Goal: Task Accomplishment & Management: Manage account settings

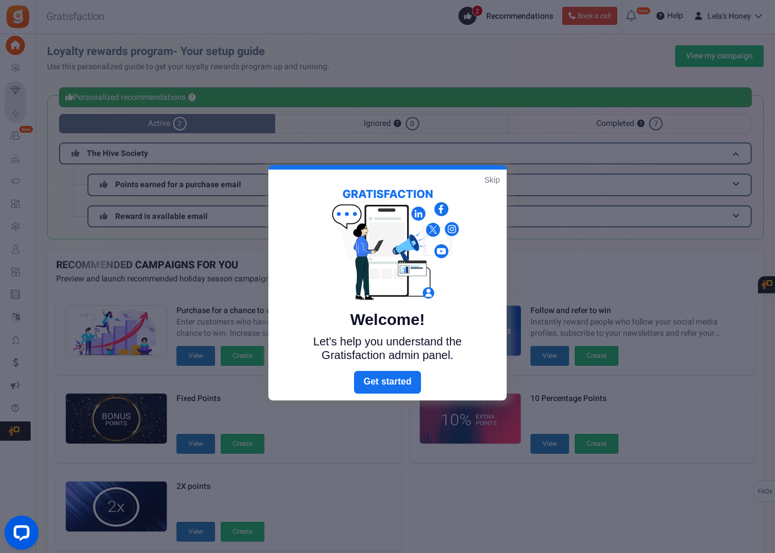
click at [499, 174] on link "Skip" at bounding box center [492, 179] width 15 height 11
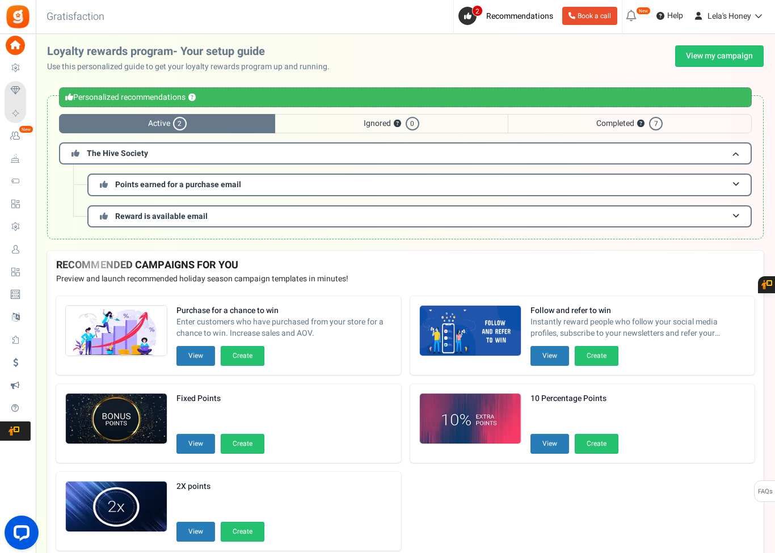
click at [703, 150] on h3 "The Hive Society" at bounding box center [405, 153] width 693 height 22
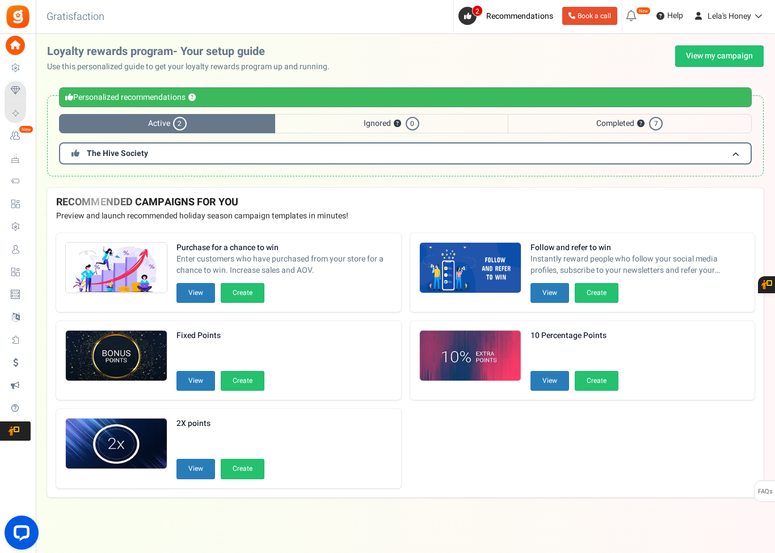
click at [153, 154] on h3 "The Hive Society" at bounding box center [405, 153] width 693 height 22
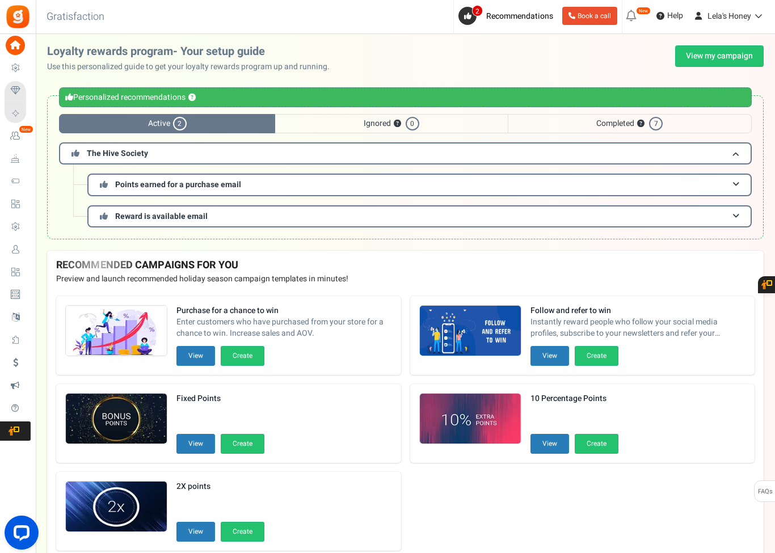
click at [534, 451] on button "View" at bounding box center [549, 444] width 39 height 20
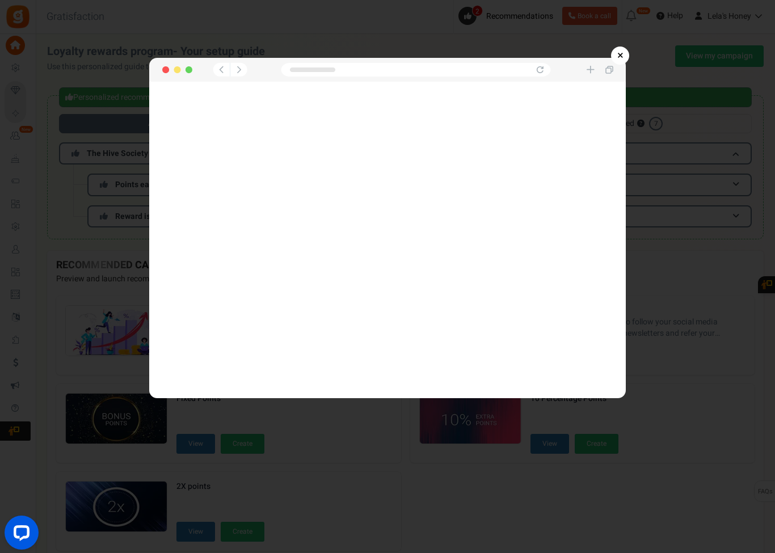
click at [623, 50] on link "×" at bounding box center [620, 56] width 18 height 18
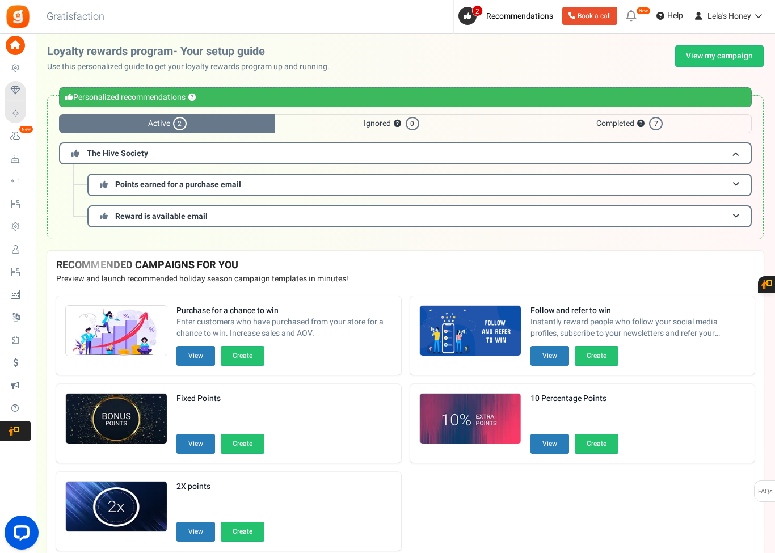
click at [238, 123] on span "Active 2" at bounding box center [167, 123] width 216 height 19
click at [625, 119] on span "Completed ? 7" at bounding box center [630, 123] width 244 height 19
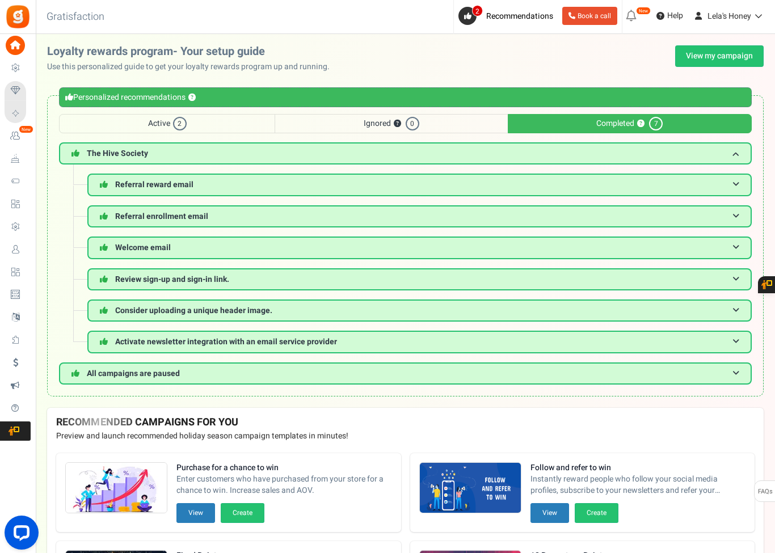
click at [231, 374] on h3 "All campaigns are paused" at bounding box center [405, 374] width 693 height 22
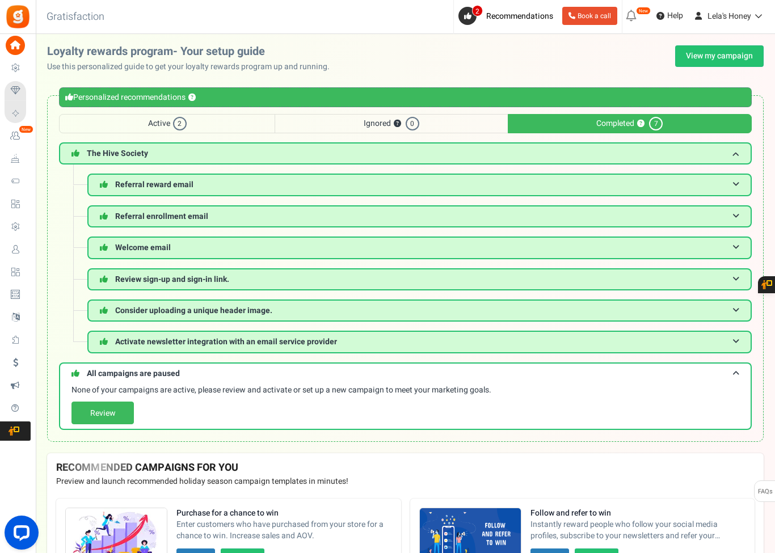
click at [116, 415] on link "Review" at bounding box center [102, 413] width 62 height 23
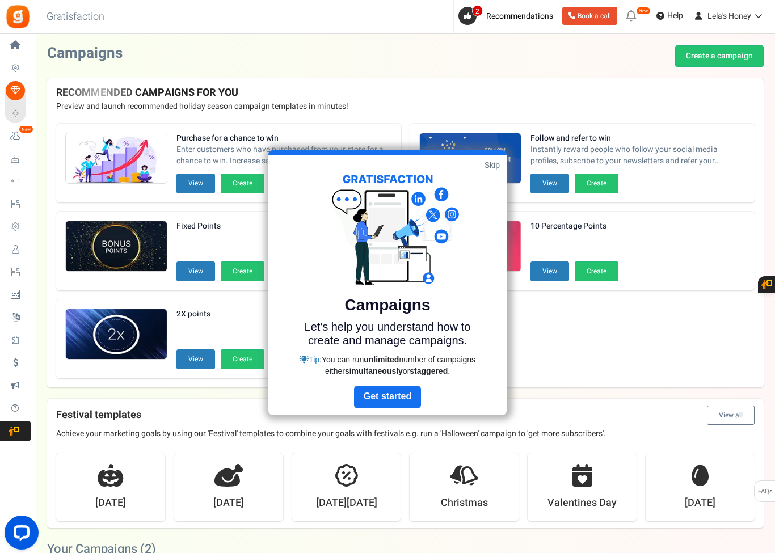
scroll to position [225, 0]
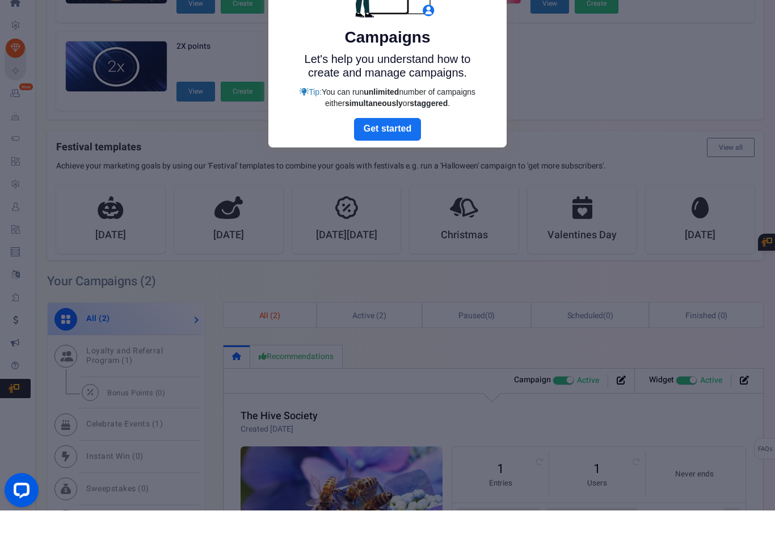
click at [29, 381] on div at bounding box center [387, 276] width 775 height 553
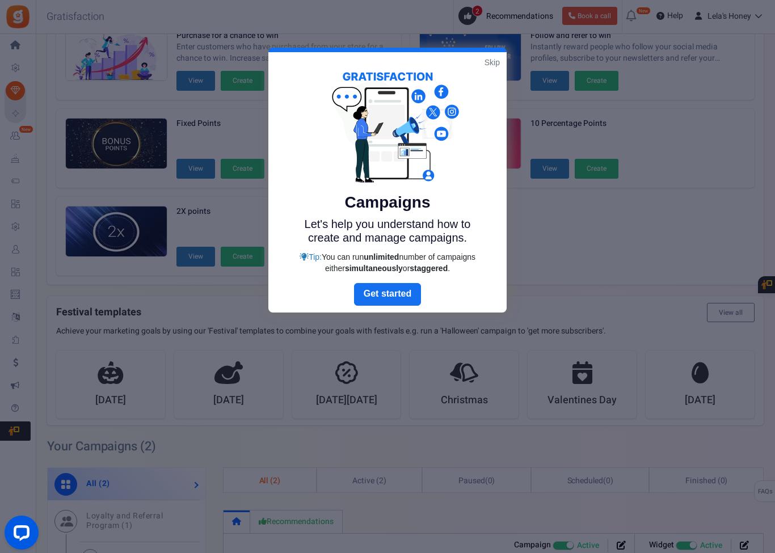
scroll to position [98, 0]
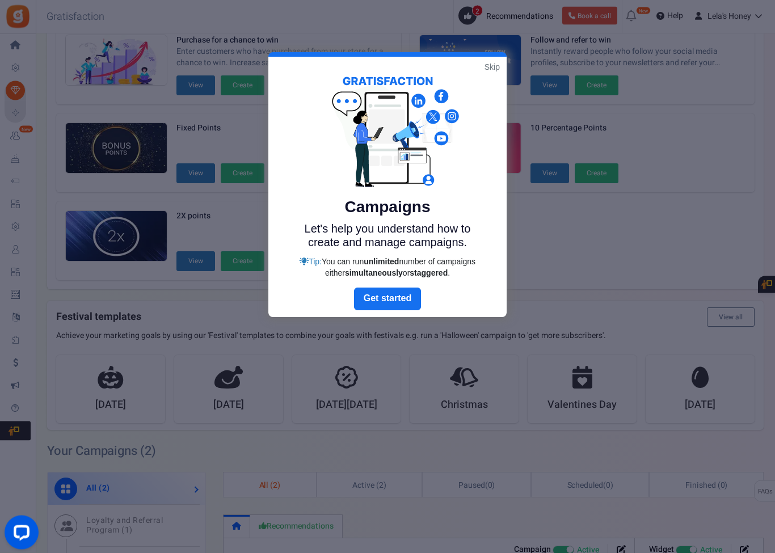
click at [506, 66] on div "Campaigns Let's help you understand how to create and manage campaigns. Tip: Yo…" at bounding box center [387, 172] width 238 height 231
click at [498, 68] on link "Skip" at bounding box center [492, 67] width 15 height 11
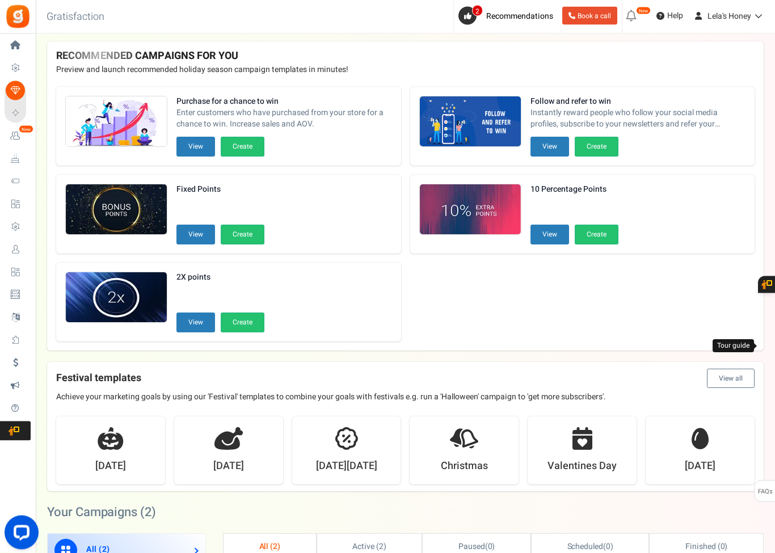
scroll to position [0, 0]
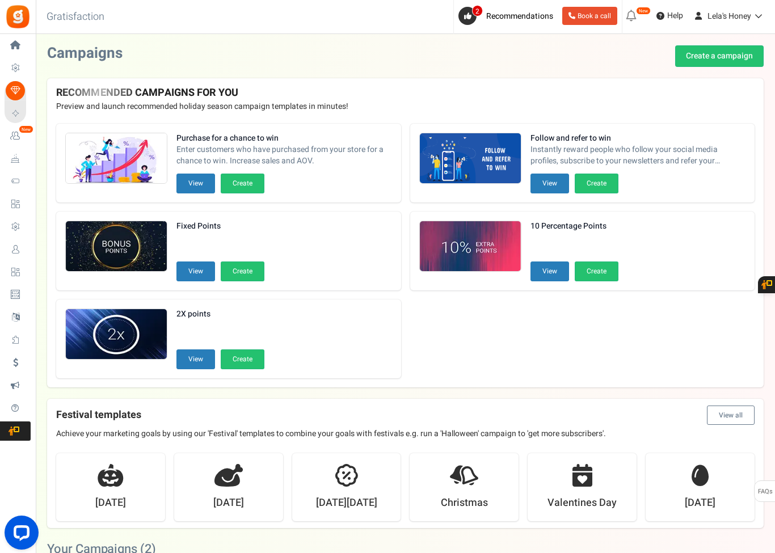
click at [24, 141] on link "Loyalty and Referral Program New" at bounding box center [18, 136] width 26 height 19
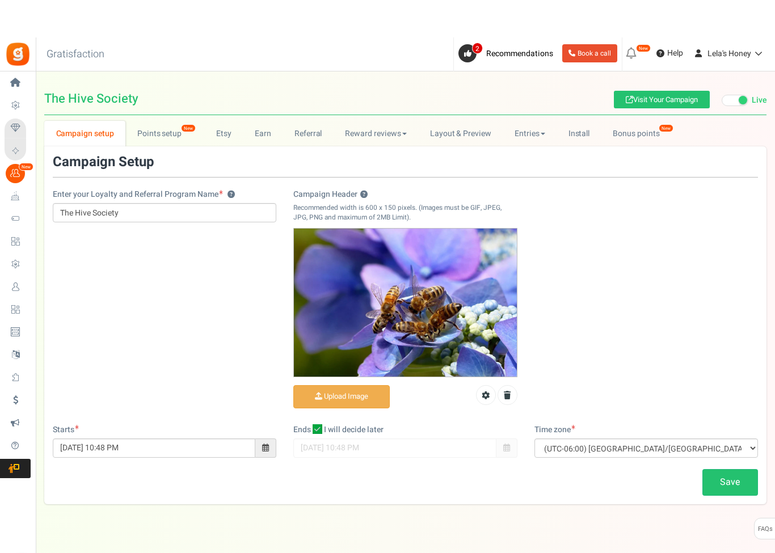
click at [200, 343] on div "Enter your Loyalty and Referral Program Name ? The Hive Society Campaign Header…" at bounding box center [405, 252] width 722 height 270
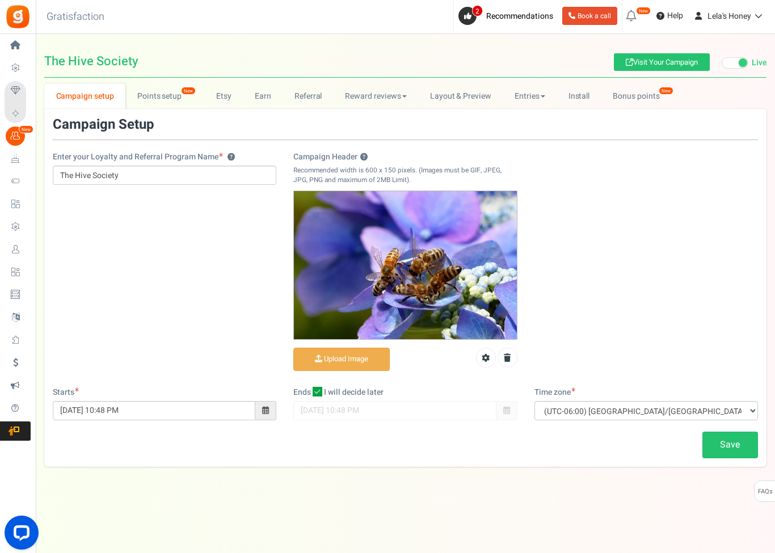
click at [319, 389] on icon at bounding box center [318, 392] width 10 height 10
click at [309, 389] on input "I will decide later" at bounding box center [304, 392] width 7 height 7
click at [319, 390] on icon at bounding box center [317, 392] width 7 height 7
click at [309, 390] on input "I will decide later" at bounding box center [304, 392] width 7 height 7
checkbox input "true"
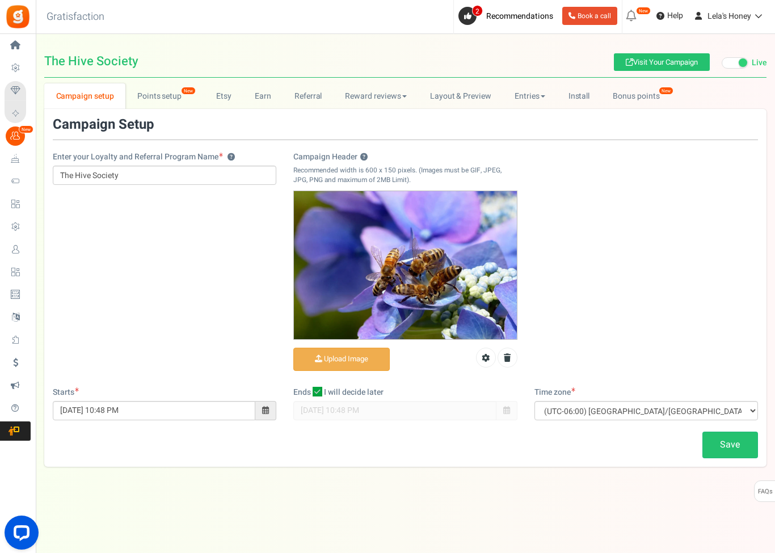
click at [731, 435] on link "Save" at bounding box center [730, 445] width 56 height 27
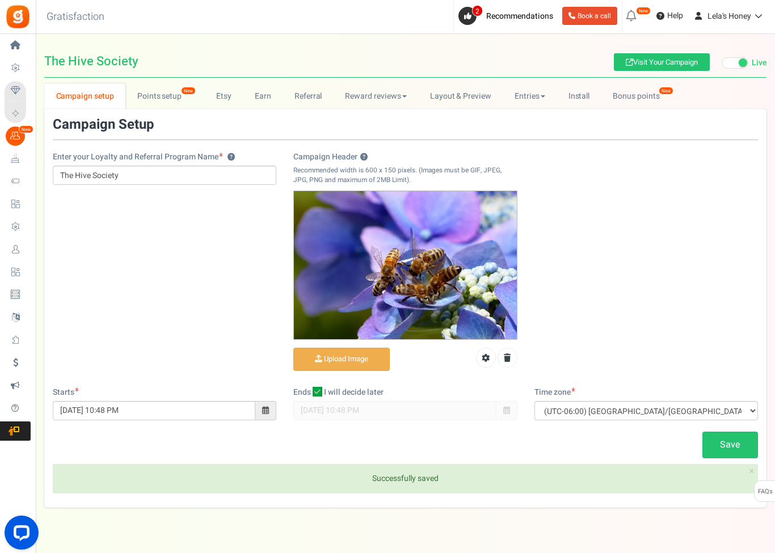
click at [163, 98] on link "Points setup New" at bounding box center [164, 96] width 79 height 26
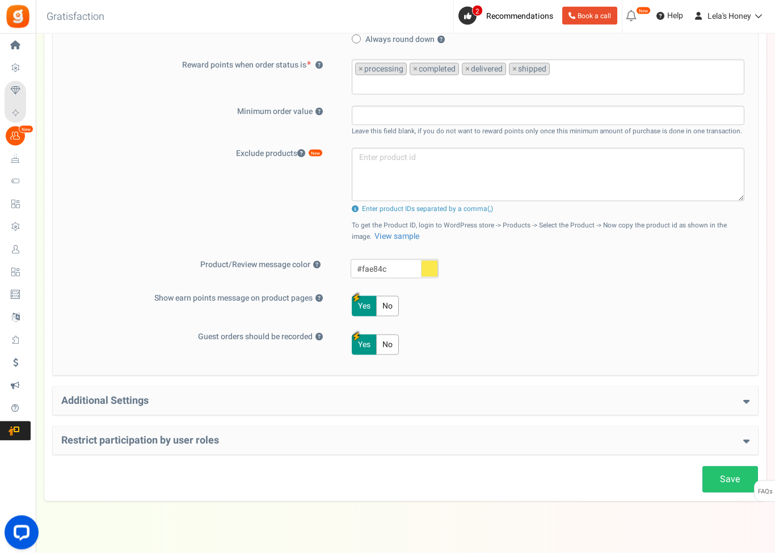
scroll to position [374, 0]
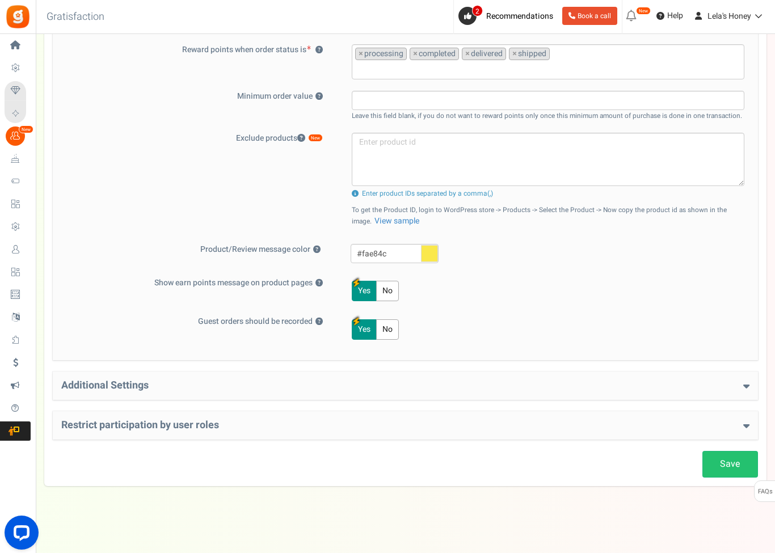
click at [730, 471] on link "Save" at bounding box center [730, 464] width 56 height 27
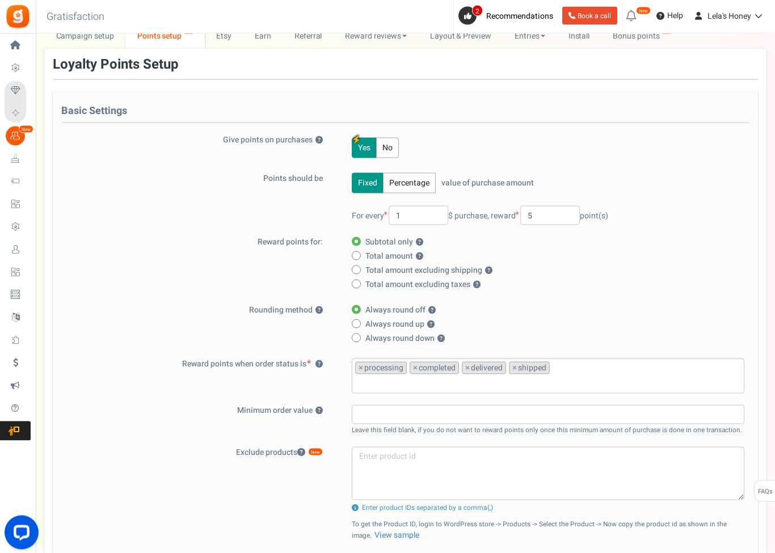
scroll to position [0, 0]
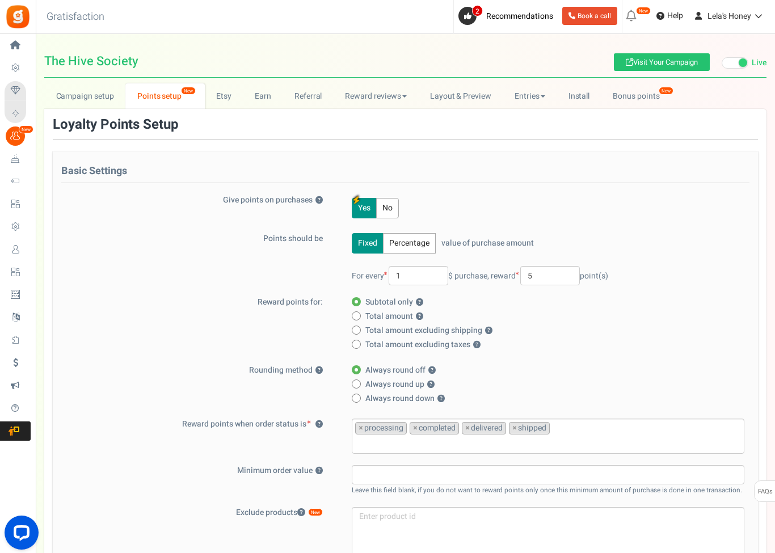
click at [261, 97] on link "Earn" at bounding box center [263, 96] width 40 height 26
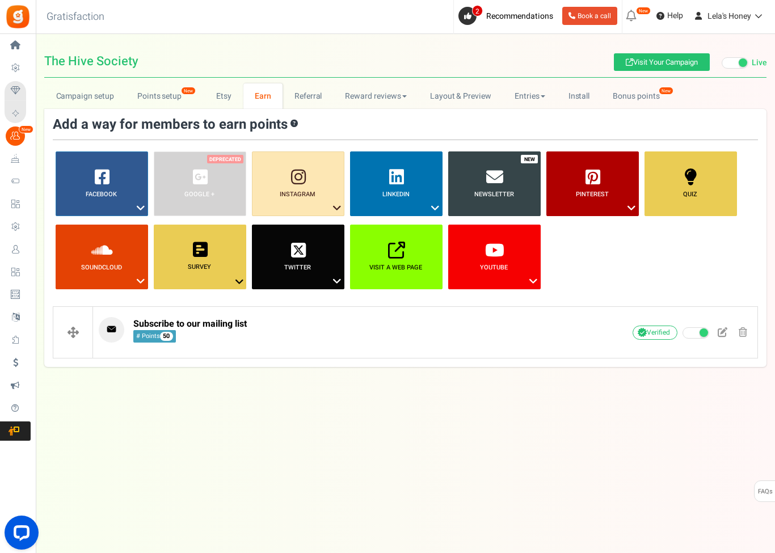
click at [319, 195] on span "Instagram ?" at bounding box center [297, 194] width 92 height 9
click at [315, 226] on link "Follow on Instagram" at bounding box center [294, 229] width 91 height 14
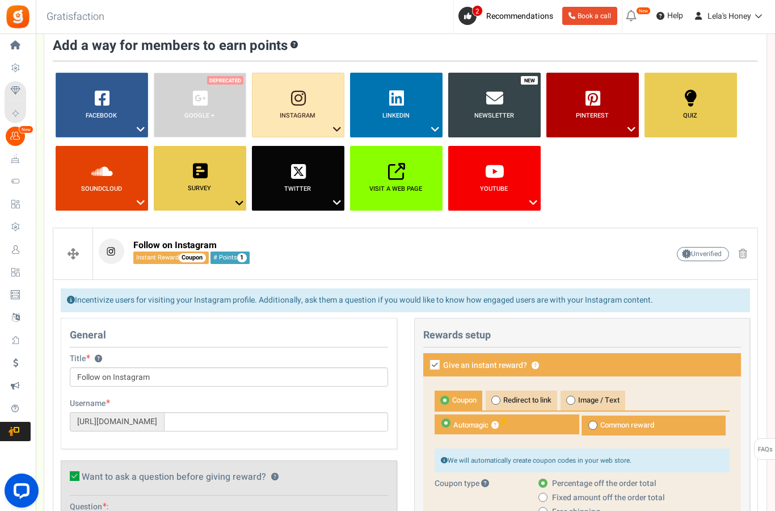
scroll to position [86, 0]
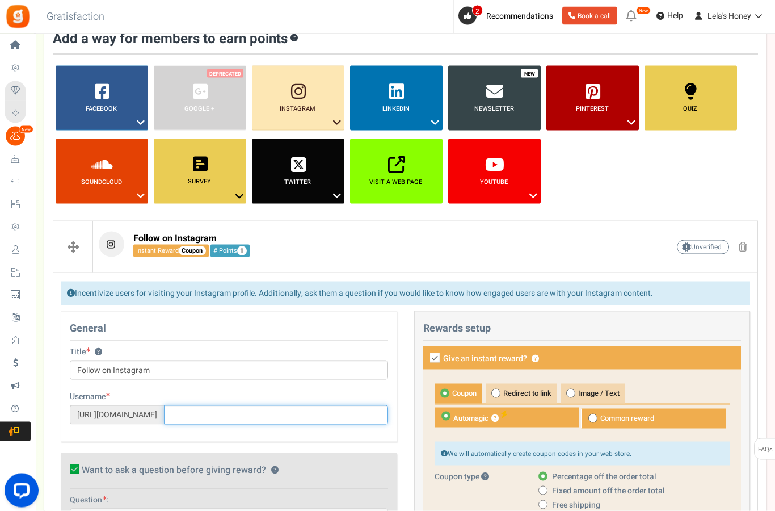
click at [260, 410] on input "text" at bounding box center [276, 414] width 224 height 19
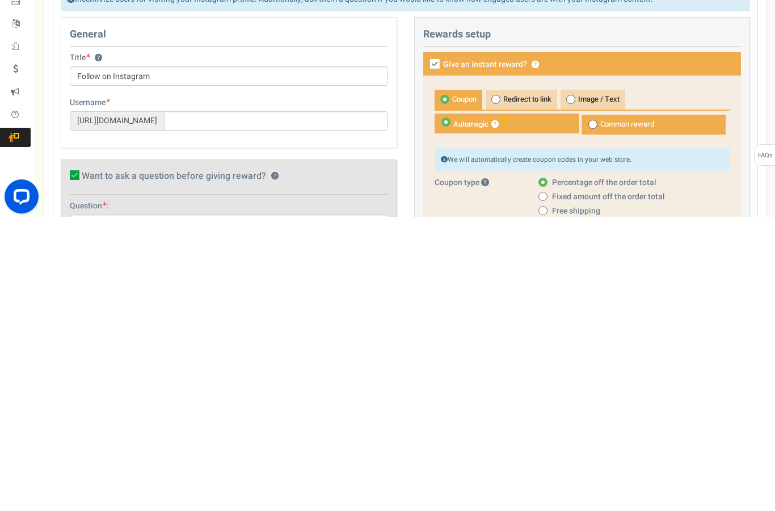
click at [154, 508] on input "text" at bounding box center [229, 517] width 318 height 19
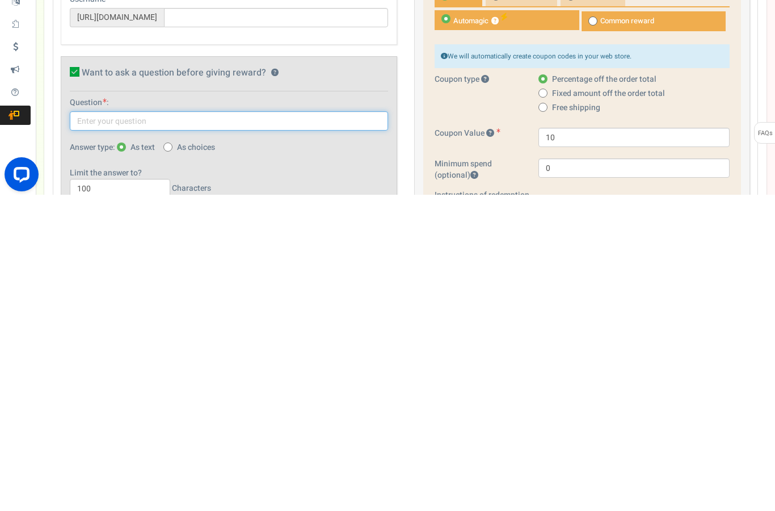
click at [168, 427] on input "text" at bounding box center [229, 436] width 318 height 19
paste input "[URL][DOMAIN_NAME][DOMAIN_NAME]"
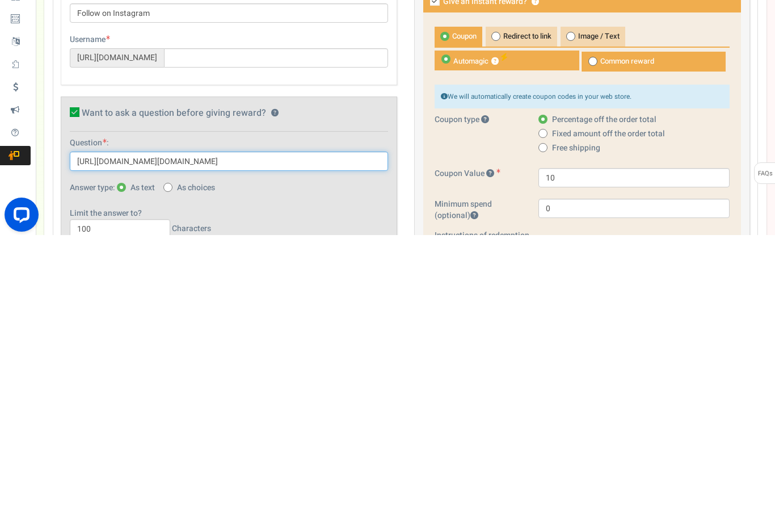
type input "[URL][DOMAIN_NAME][DOMAIN_NAME]"
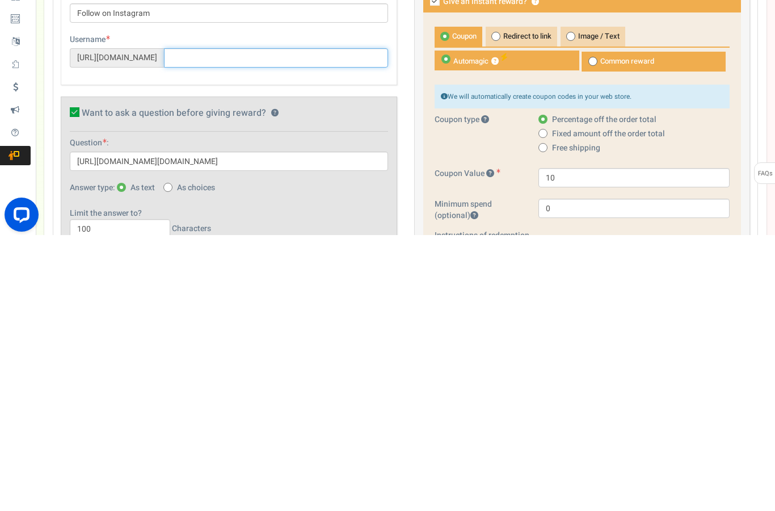
click at [227, 324] on input "text" at bounding box center [276, 333] width 224 height 19
type input "L"
click at [209, 324] on input "Lela’s.honey/" at bounding box center [276, 333] width 224 height 19
click at [226, 324] on input "Lela’s.honey/" at bounding box center [276, 333] width 224 height 19
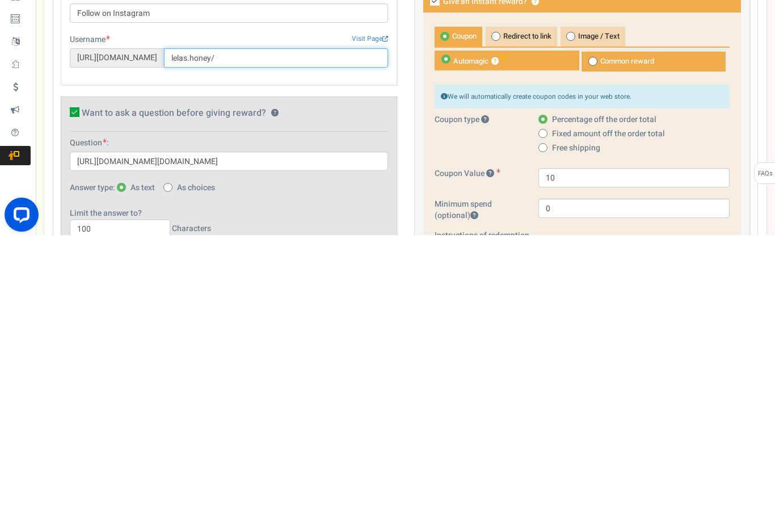
click at [329, 324] on input "lelas.honey/" at bounding box center [276, 333] width 224 height 19
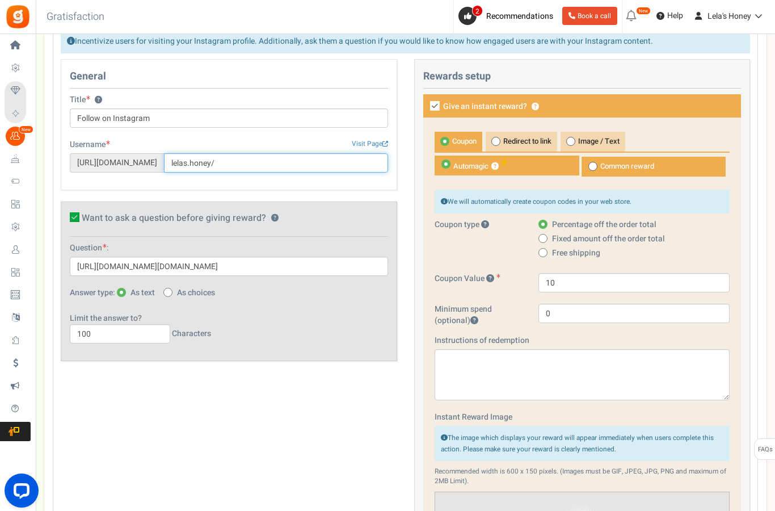
scroll to position [337, 0]
type input "lelas.honey/"
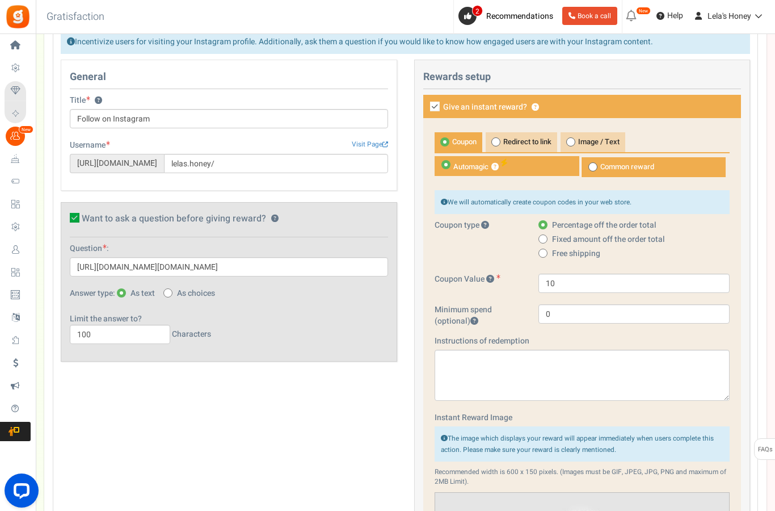
click at [437, 104] on icon at bounding box center [435, 107] width 10 height 10
click at [426, 104] on input "Give an instant reward? ?" at bounding box center [422, 107] width 7 height 7
checkbox input "false"
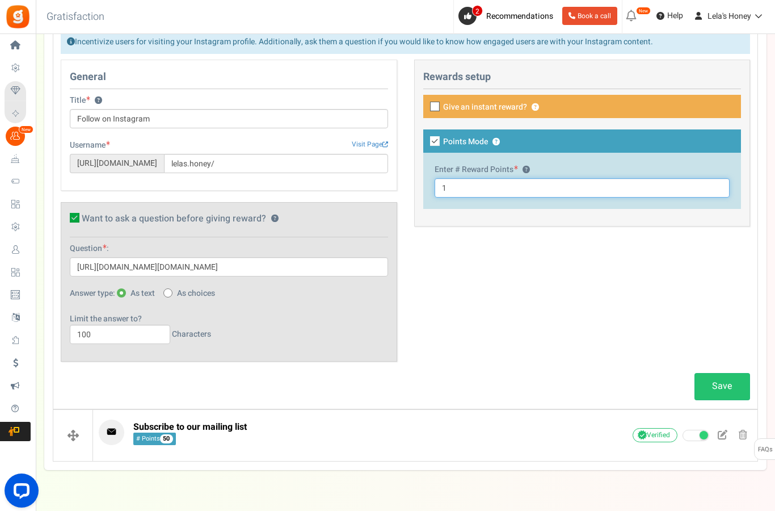
click at [450, 185] on input "1" at bounding box center [583, 187] width 296 height 19
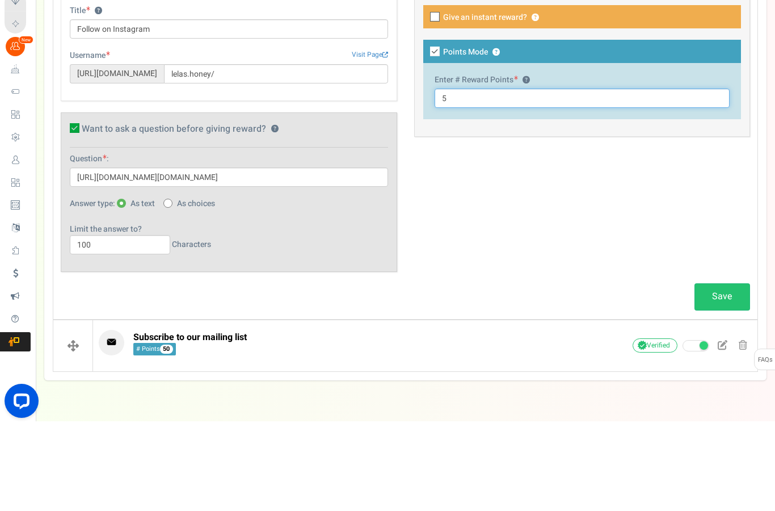
type input "5"
click at [698, 161] on div "General Title ? Follow on Instagram Tip! Your title should show the huge saving…" at bounding box center [405, 216] width 706 height 313
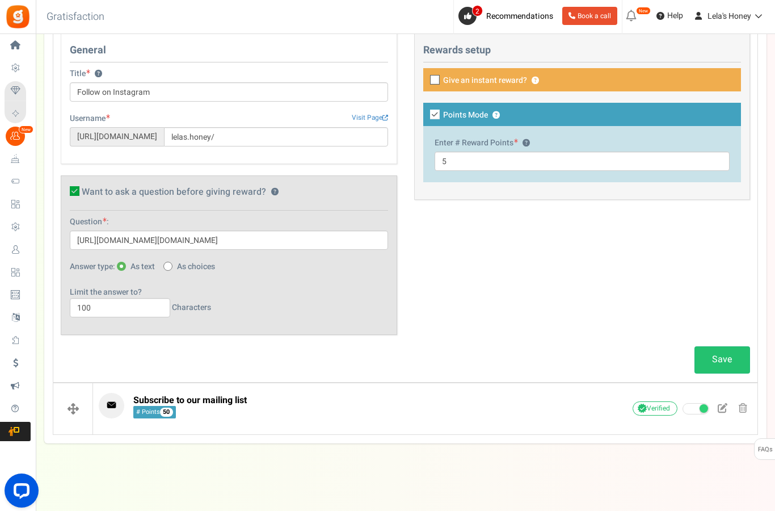
click at [728, 353] on link "Save" at bounding box center [722, 359] width 56 height 27
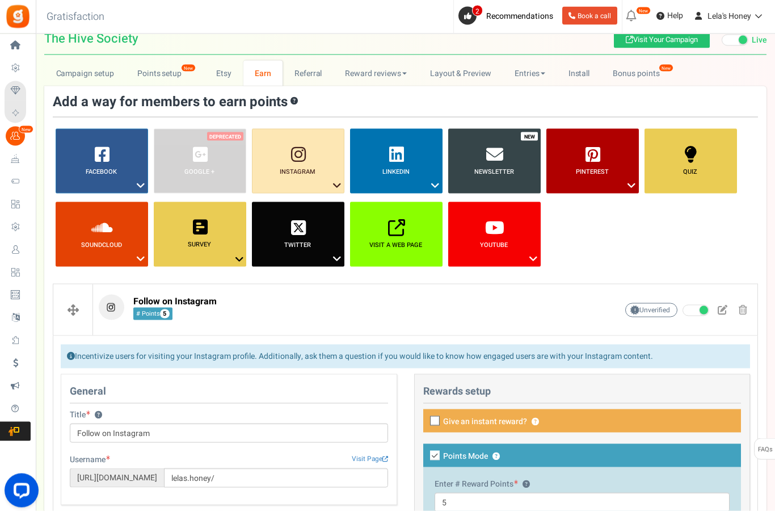
scroll to position [0, 0]
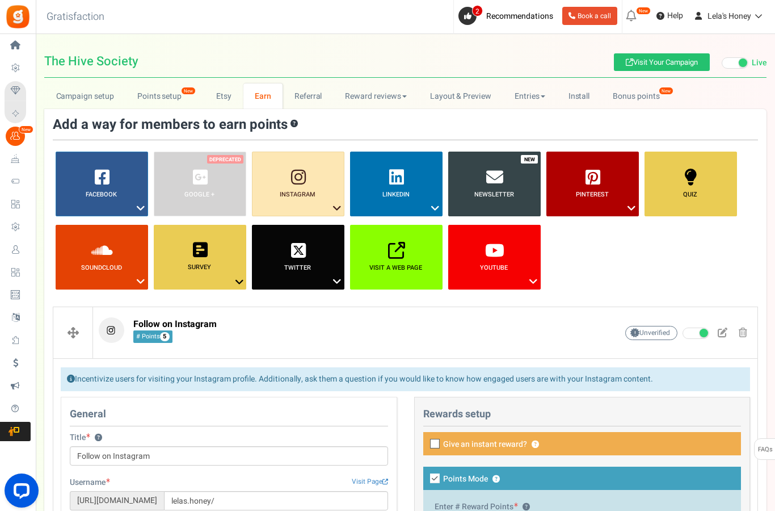
click at [336, 207] on icon at bounding box center [337, 208] width 14 height 15
click at [320, 242] on link "Like a Photo or Video" at bounding box center [294, 243] width 91 height 14
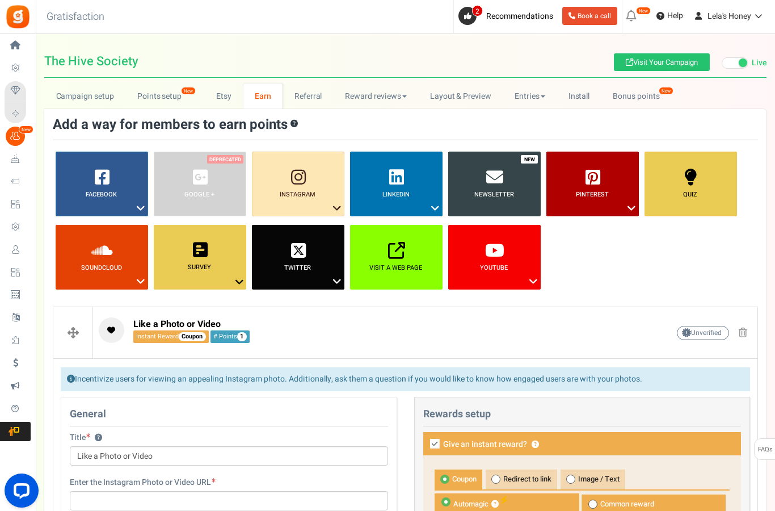
click at [371, 334] on p "Like a Photo or Video Instant Reward Coupon # Points 1" at bounding box center [340, 330] width 483 height 26
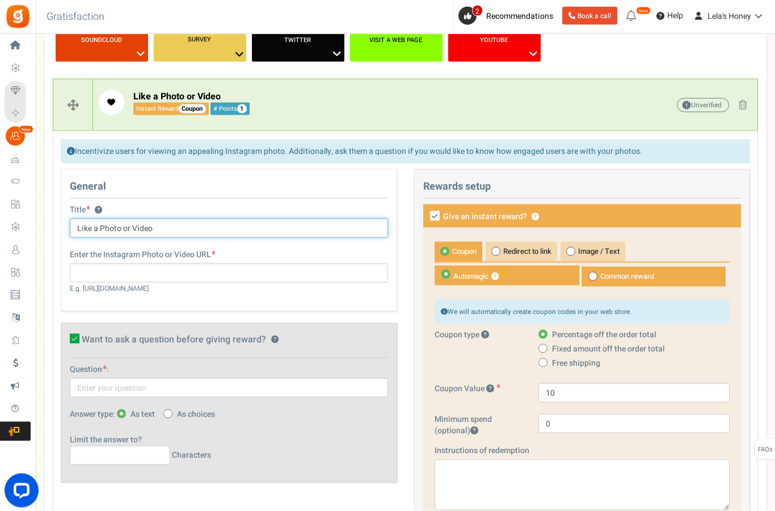
scroll to position [228, 0]
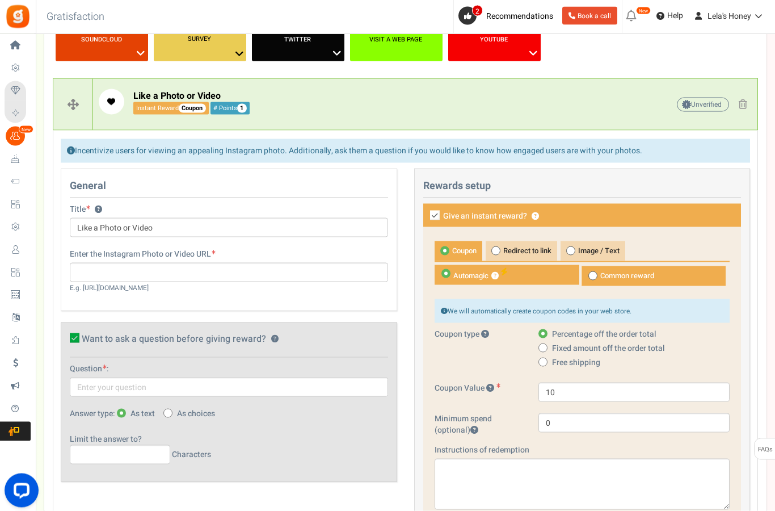
click at [74, 343] on label "Want to ask a question before giving reward? ?" at bounding box center [218, 339] width 296 height 11
click at [66, 343] on input "Want to ask a question before giving reward? ?" at bounding box center [61, 339] width 7 height 7
checkbox input "false"
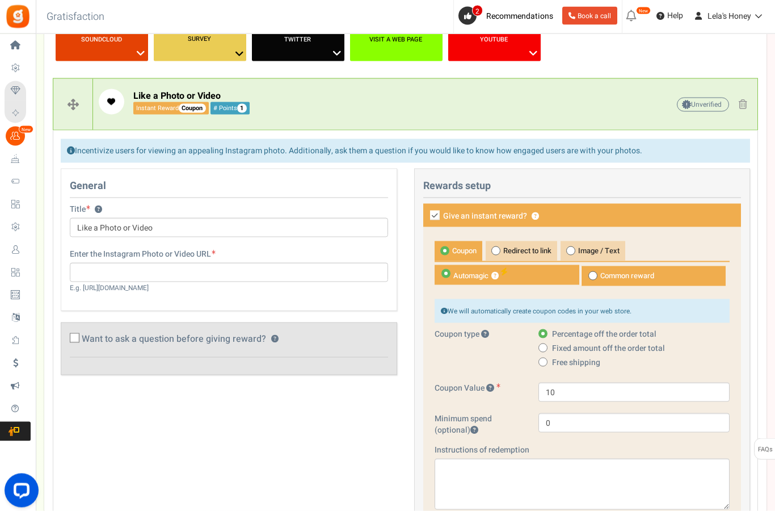
scroll to position [229, 0]
click at [150, 275] on input "text" at bounding box center [229, 271] width 318 height 19
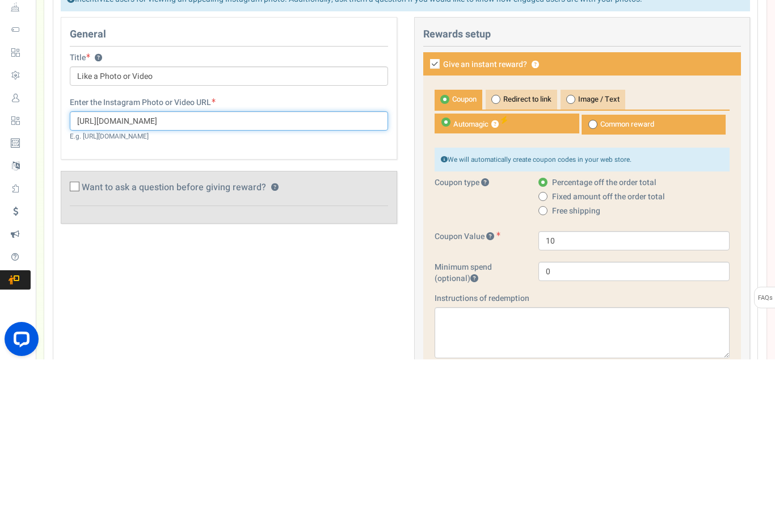
type input "https://www.instagram.com/p/DKSC5FMNytY/?igsh=MTJwc2Fxbmc5cjRpNw=="
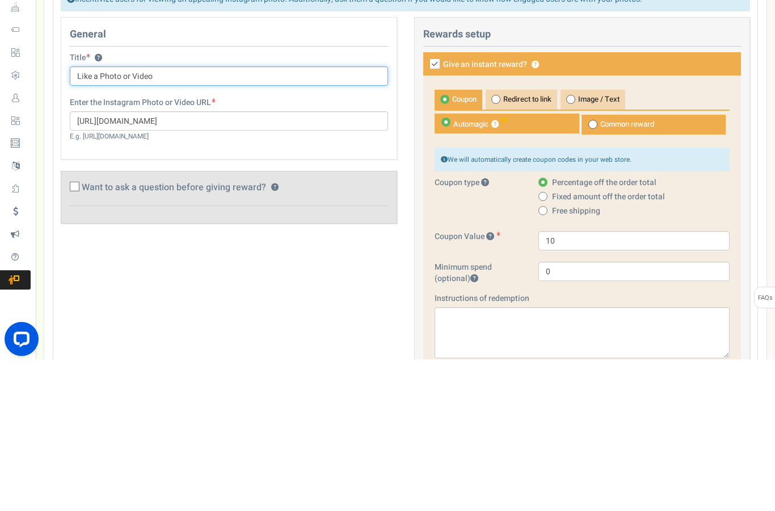
click at [149, 218] on input "Like a Photo or Video" at bounding box center [229, 227] width 318 height 19
type input "Like a Post"
click at [718, 204] on label "Give an instant reward? ?" at bounding box center [582, 215] width 318 height 23
click at [426, 213] on input "Give an instant reward? ?" at bounding box center [422, 216] width 7 height 7
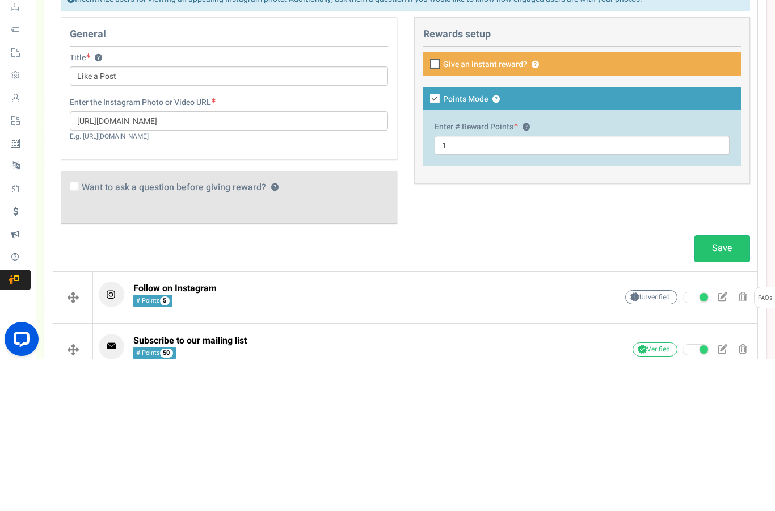
scroll to position [275, 0]
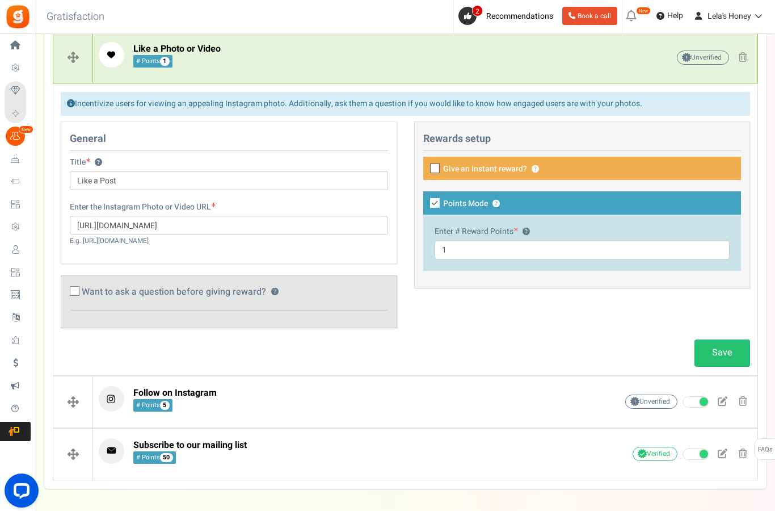
click at [512, 172] on span "Give an instant reward?" at bounding box center [485, 168] width 84 height 11
click at [426, 172] on input "Give an instant reward? ?" at bounding box center [422, 169] width 7 height 7
checkbox input "true"
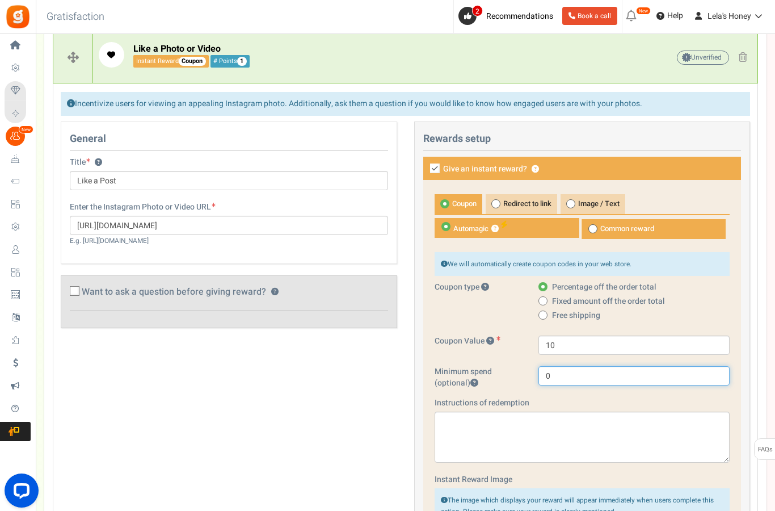
click at [577, 373] on input "0" at bounding box center [633, 375] width 191 height 19
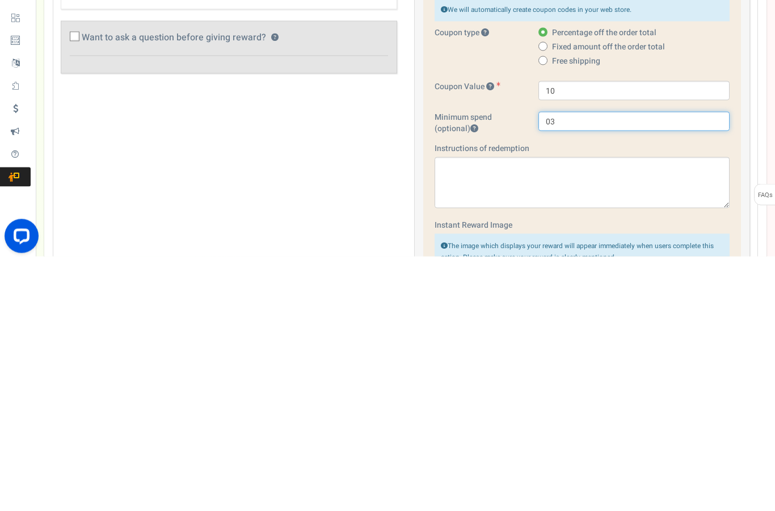
type input "0"
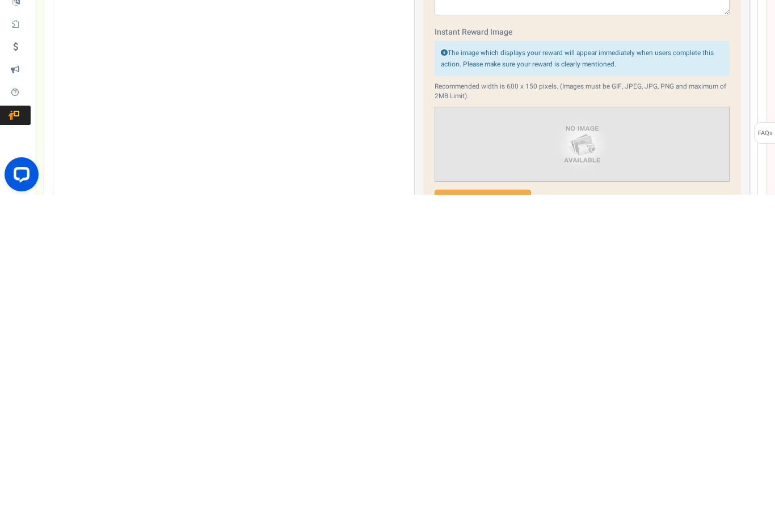
scroll to position [410, 0]
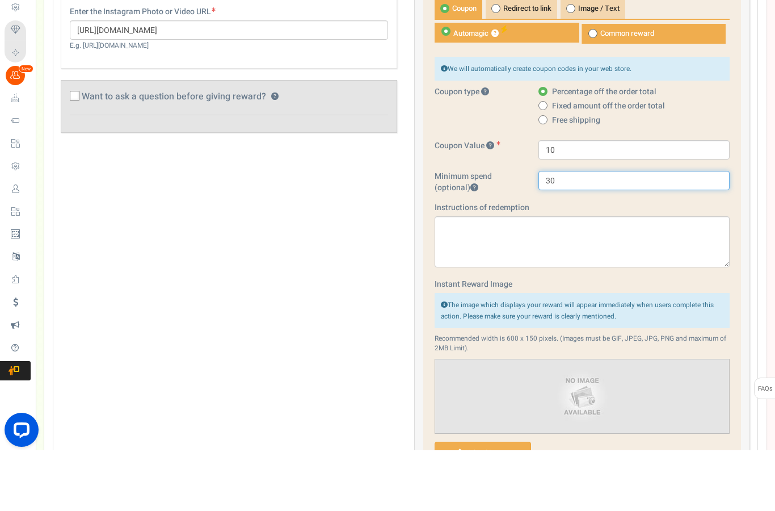
type input "30"
click at [511, 83] on span "Automagic ?" at bounding box center [507, 93] width 145 height 20
click at [442, 86] on input "Automagic ?" at bounding box center [438, 89] width 7 height 7
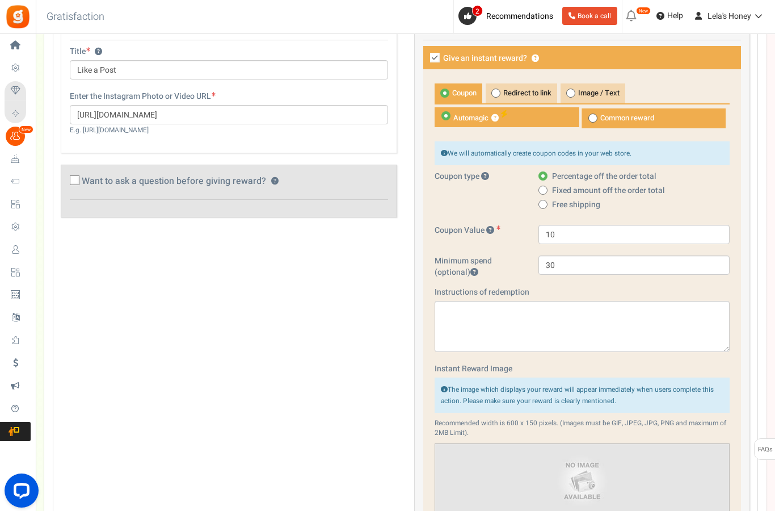
scroll to position [387, 0]
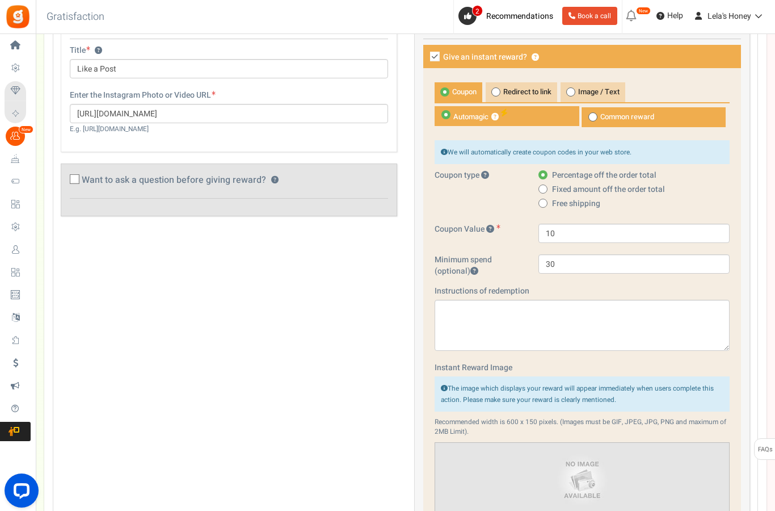
click at [499, 115] on button "?" at bounding box center [494, 116] width 7 height 7
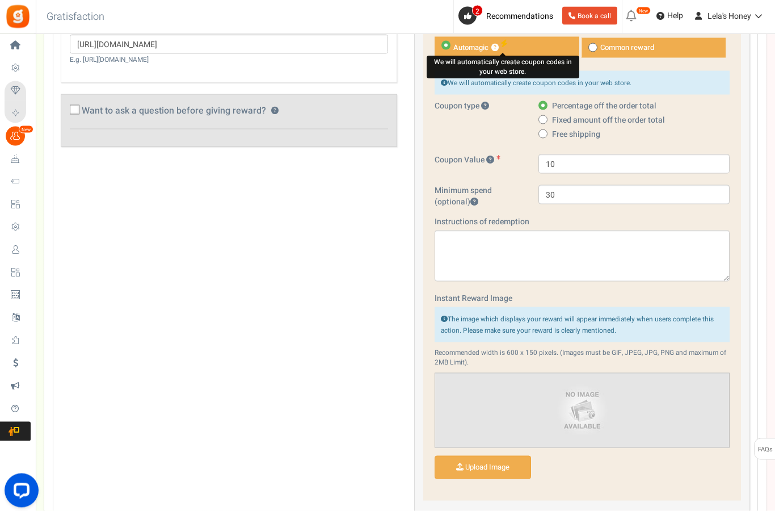
scroll to position [457, 0]
click at [512, 464] on input "Instant Reward Image" at bounding box center [482, 467] width 95 height 22
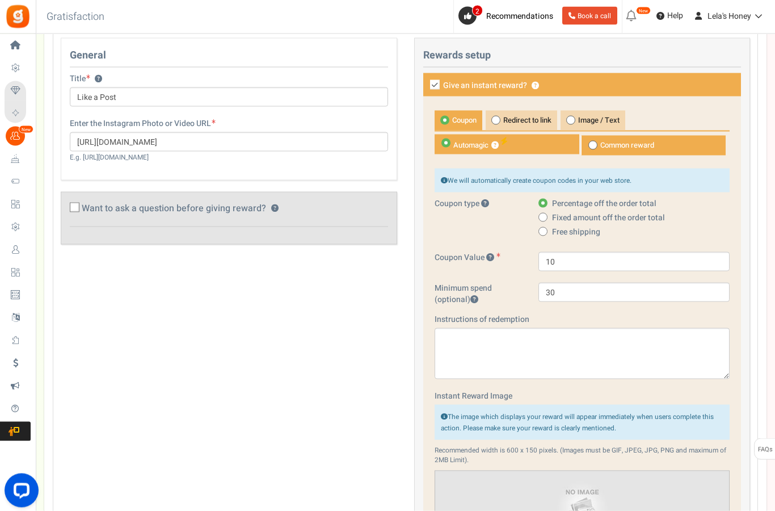
scroll to position [405, 0]
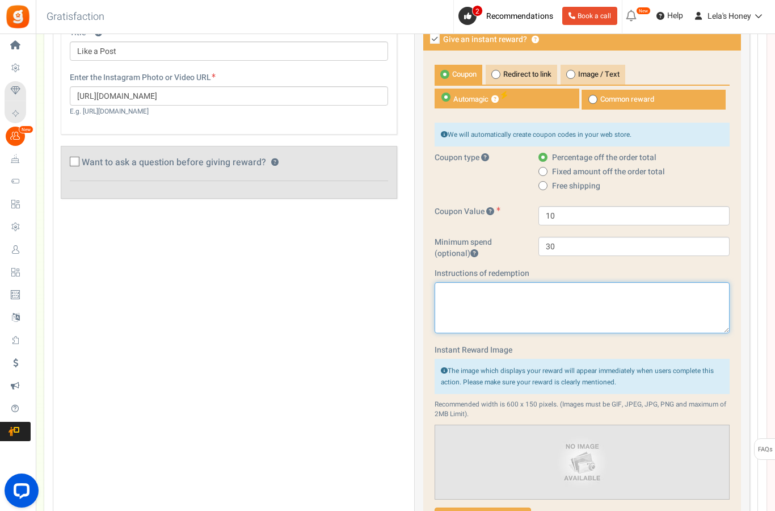
click at [539, 312] on textarea at bounding box center [583, 307] width 296 height 51
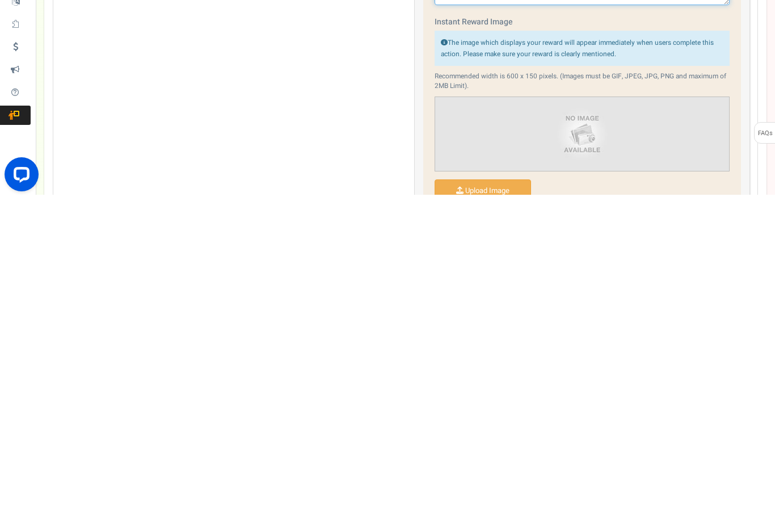
type textarea "Get 10% off your order of $30 or more!"
click at [507, 496] on input "Instant Reward Image" at bounding box center [482, 507] width 95 height 22
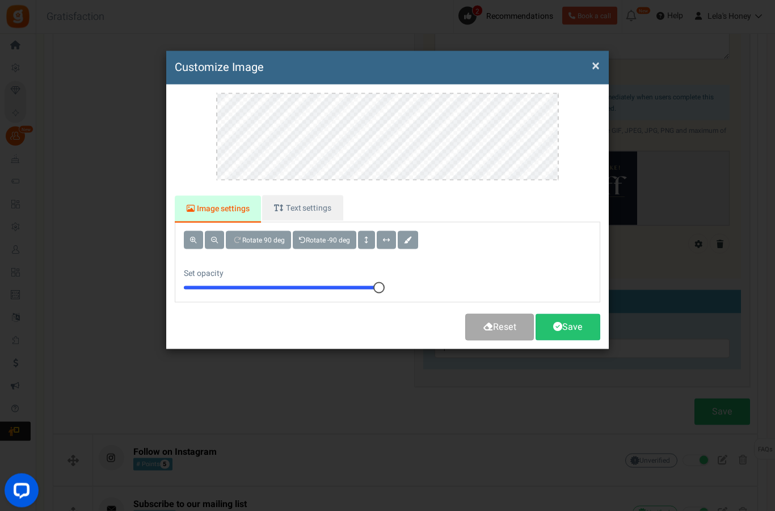
click at [325, 203] on link "Text settings" at bounding box center [302, 208] width 81 height 26
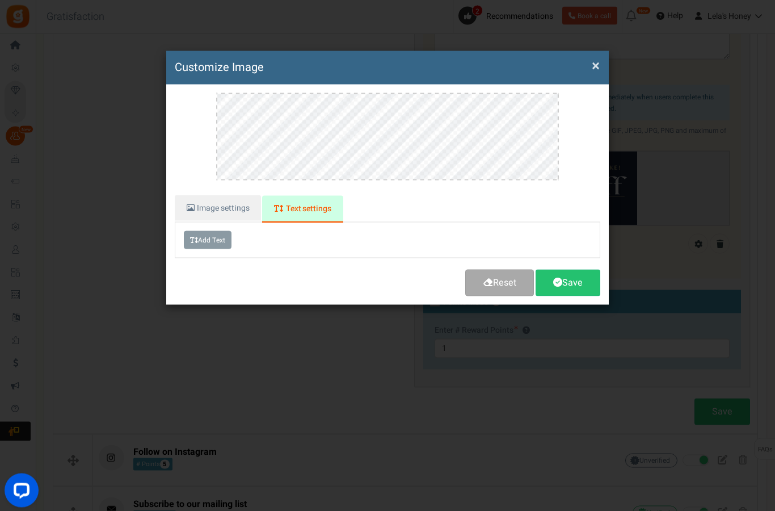
scroll to position [679, 0]
click at [215, 206] on link "Image settings" at bounding box center [218, 208] width 86 height 26
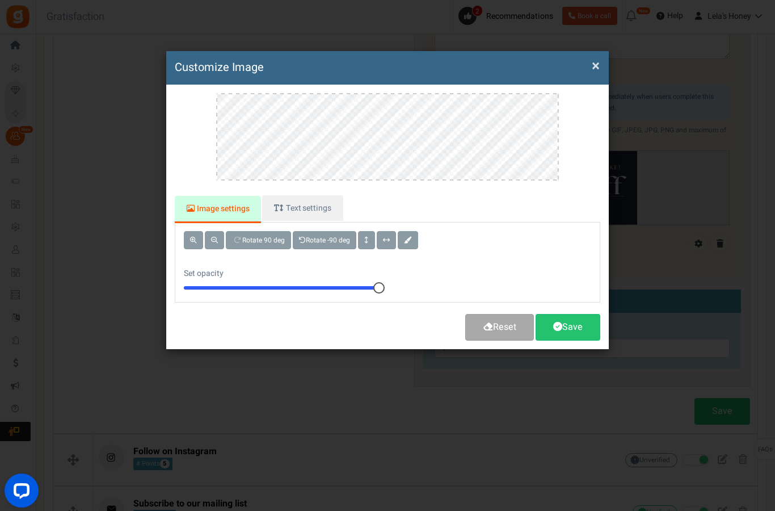
click at [500, 321] on link "Reset" at bounding box center [499, 327] width 69 height 27
click at [565, 321] on link "Save" at bounding box center [568, 327] width 65 height 27
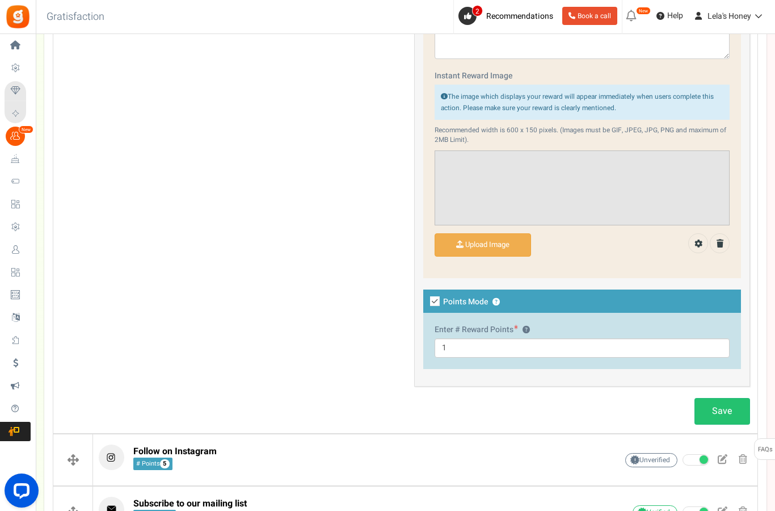
click at [505, 243] on input "Instant Reward Image" at bounding box center [482, 245] width 95 height 22
click at [702, 507] on span at bounding box center [704, 511] width 9 height 9
click at [683, 508] on input "checkbox" at bounding box center [683, 511] width 0 height 7
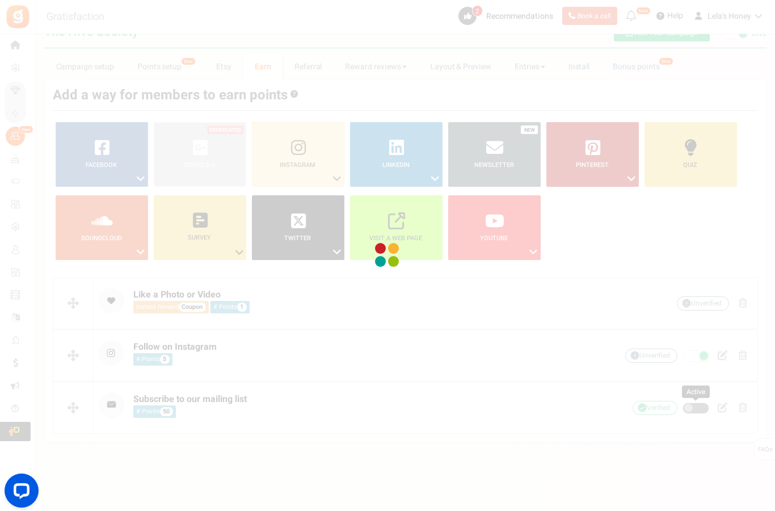
scroll to position [35, 0]
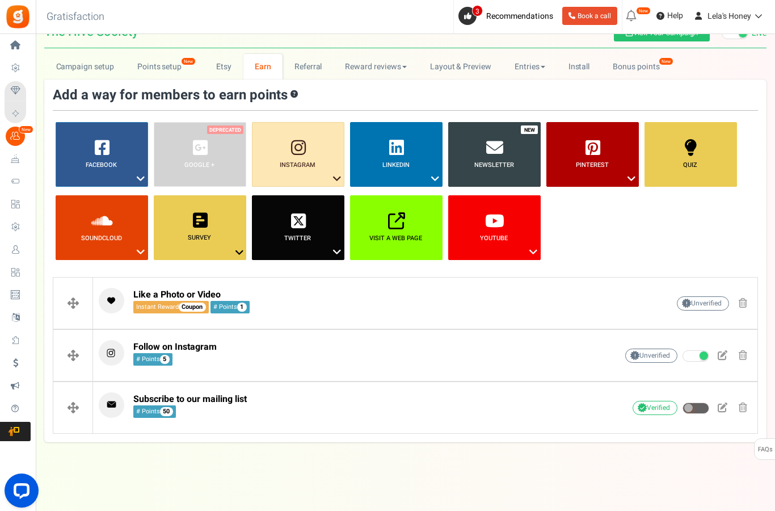
click at [470, 292] on p "Like a Photo or Video Instant Reward Coupon # Points 1" at bounding box center [340, 301] width 483 height 26
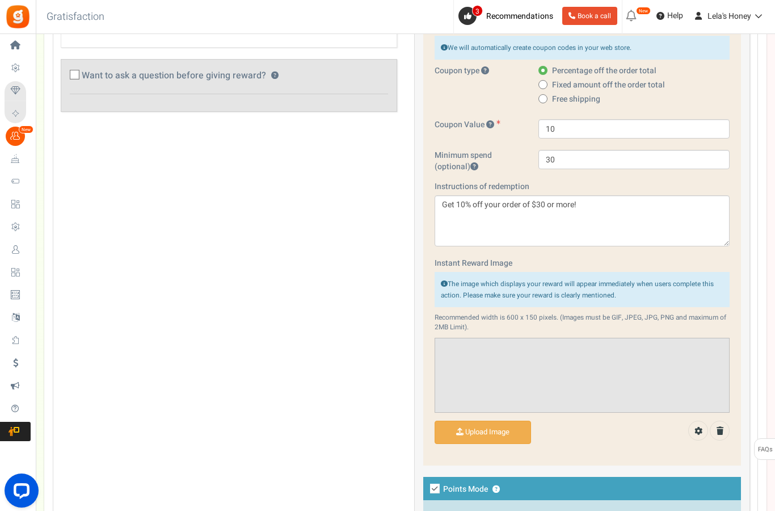
scroll to position [508, 0]
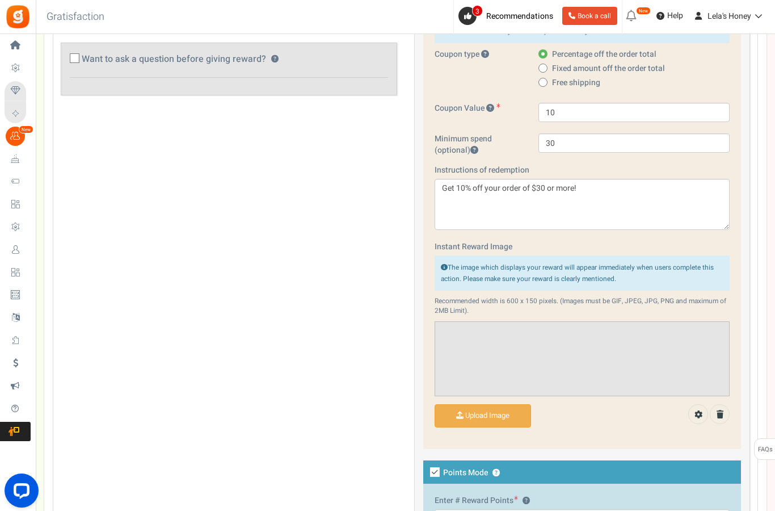
click at [497, 414] on input "Instant Reward Image" at bounding box center [482, 416] width 95 height 22
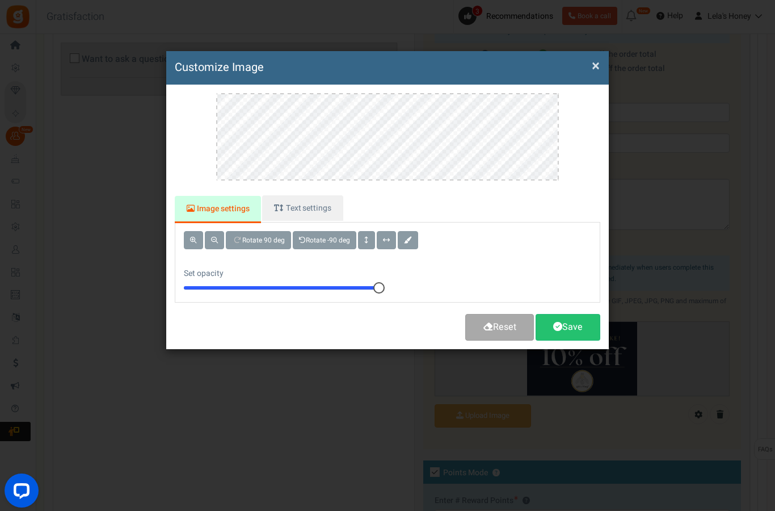
click at [196, 243] on button at bounding box center [193, 240] width 19 height 18
click at [195, 240] on span at bounding box center [193, 240] width 7 height 7
click at [195, 241] on span at bounding box center [193, 240] width 7 height 7
click at [217, 239] on span at bounding box center [214, 240] width 7 height 7
click at [217, 240] on span at bounding box center [214, 240] width 7 height 7
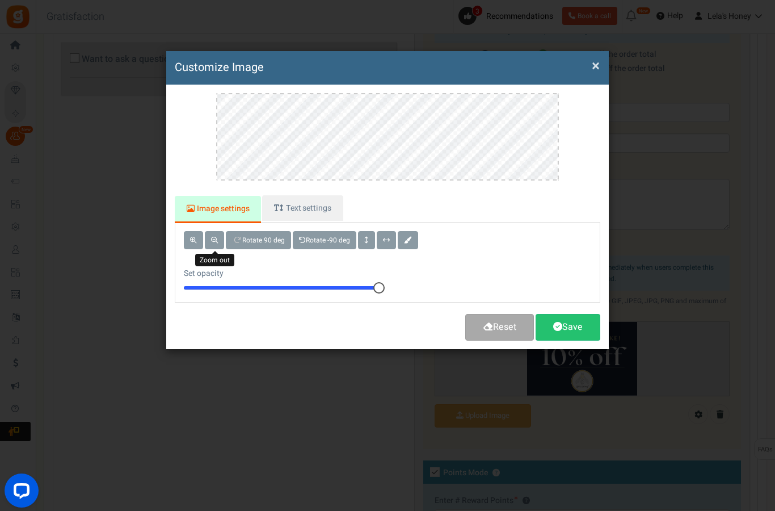
click at [213, 234] on button at bounding box center [214, 240] width 19 height 18
click at [216, 237] on span at bounding box center [214, 240] width 7 height 7
click at [217, 237] on span at bounding box center [214, 240] width 7 height 7
click at [218, 235] on button at bounding box center [214, 240] width 19 height 18
click at [217, 231] on button at bounding box center [214, 240] width 19 height 18
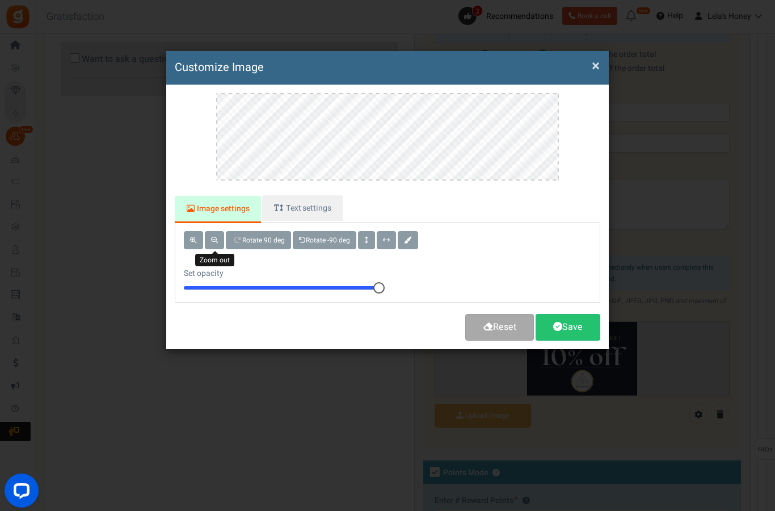
click at [216, 231] on button at bounding box center [214, 240] width 19 height 18
click at [215, 231] on button at bounding box center [214, 240] width 19 height 18
click at [208, 221] on link "Image settings" at bounding box center [218, 209] width 86 height 27
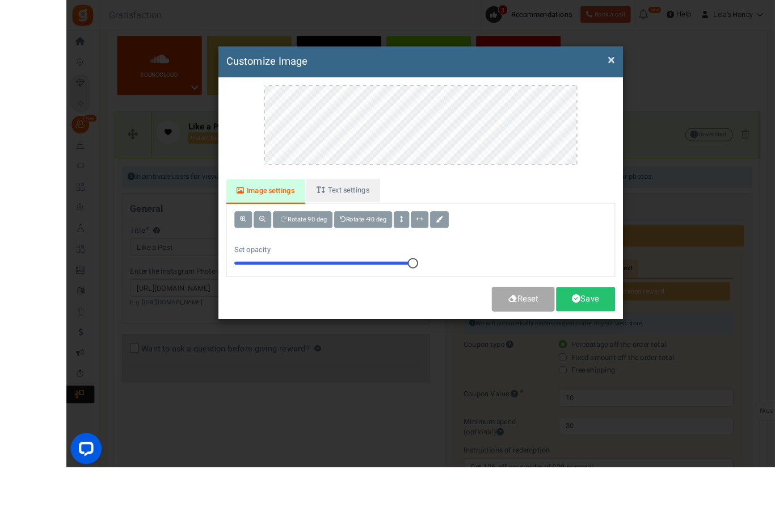
scroll to position [235, 0]
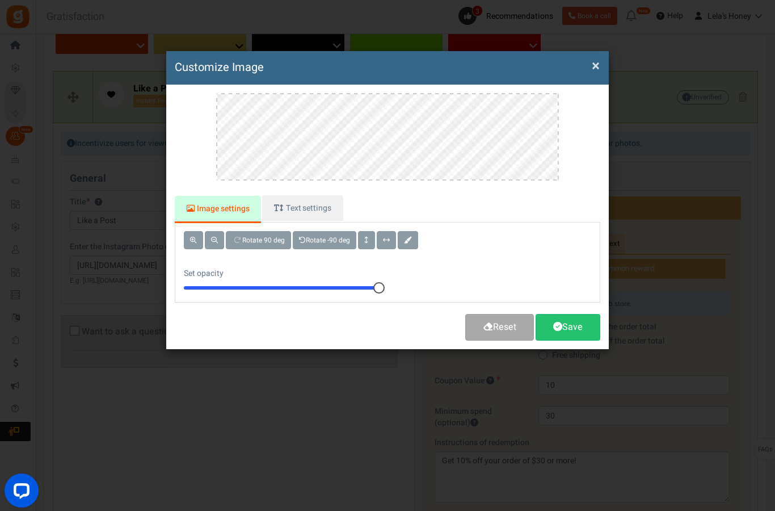
click at [595, 69] on button "×" at bounding box center [596, 66] width 8 height 12
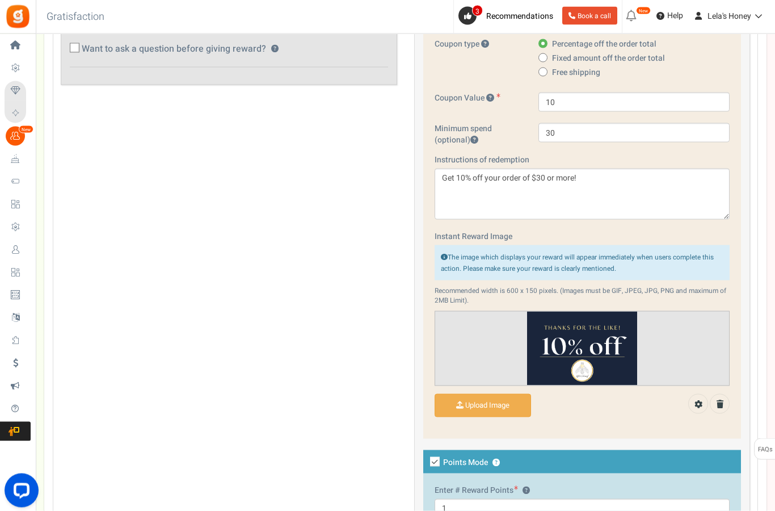
scroll to position [524, 0]
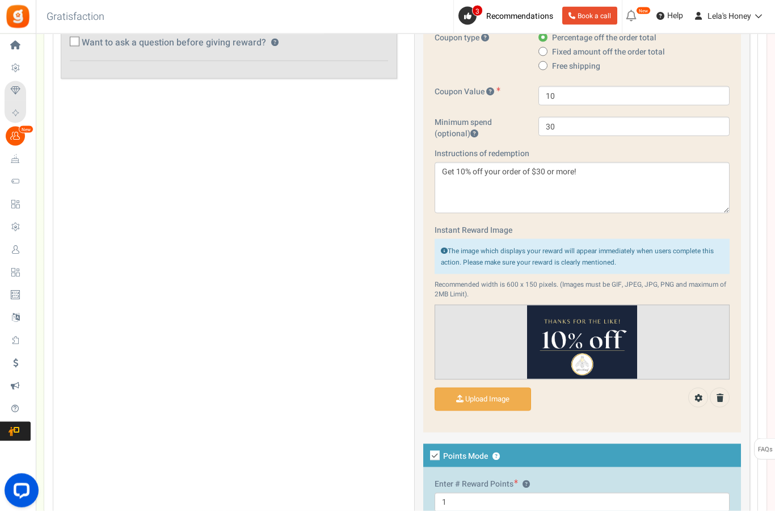
click at [90, 120] on div "General Title ? Like a Post Tip! Your title should show the huge savings & rewa…" at bounding box center [405, 211] width 706 height 679
click at [704, 389] on link at bounding box center [698, 397] width 20 height 20
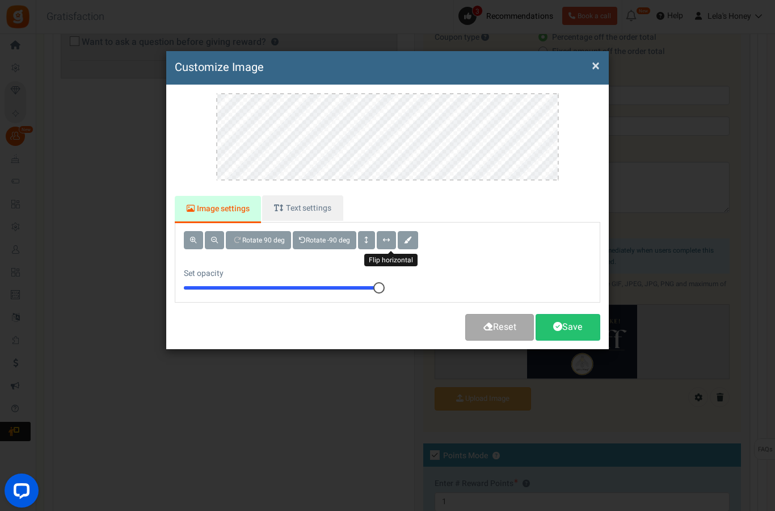
click at [390, 237] on span at bounding box center [386, 240] width 7 height 7
click at [412, 237] on span at bounding box center [408, 240] width 8 height 7
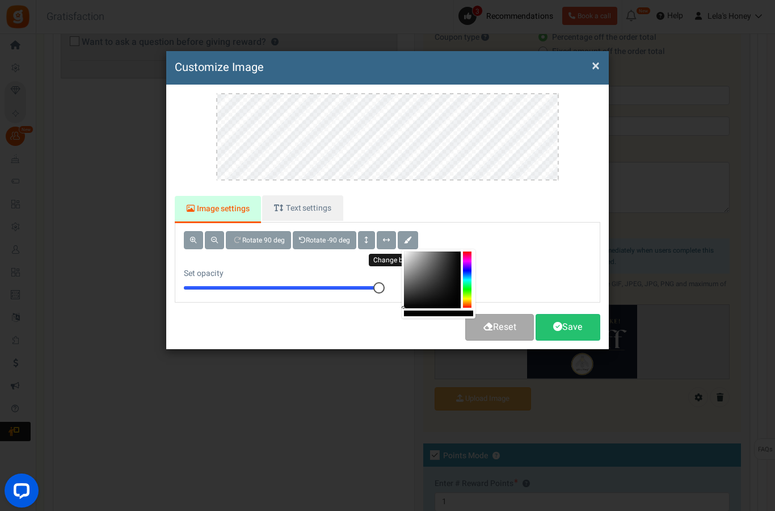
click at [540, 251] on div "Rotate 90 deg Rotate -90 deg Change background color Set opacity 10" at bounding box center [387, 261] width 441 height 79
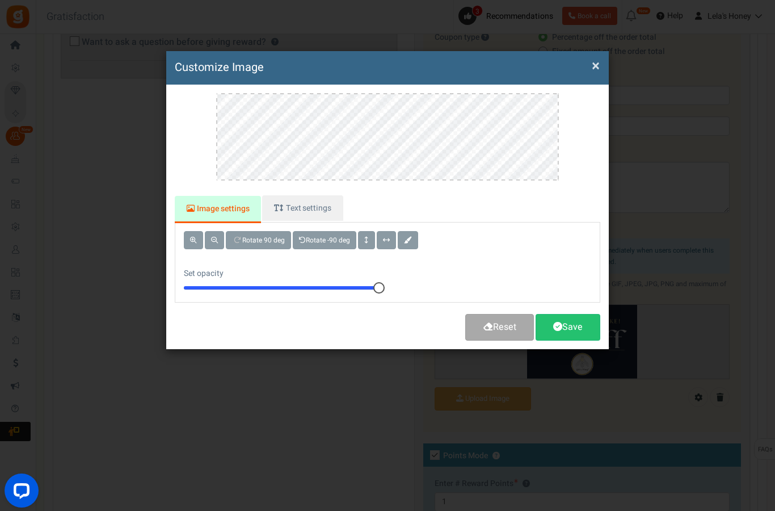
click at [587, 64] on h4 "Customize Image" at bounding box center [388, 68] width 426 height 16
click at [587, 66] on h4 "Customize Image" at bounding box center [388, 68] width 426 height 16
click at [589, 62] on h4 "Customize Image" at bounding box center [388, 68] width 426 height 16
click at [588, 69] on h4 "Customize Image" at bounding box center [388, 68] width 426 height 16
click at [599, 64] on button "×" at bounding box center [596, 66] width 8 height 12
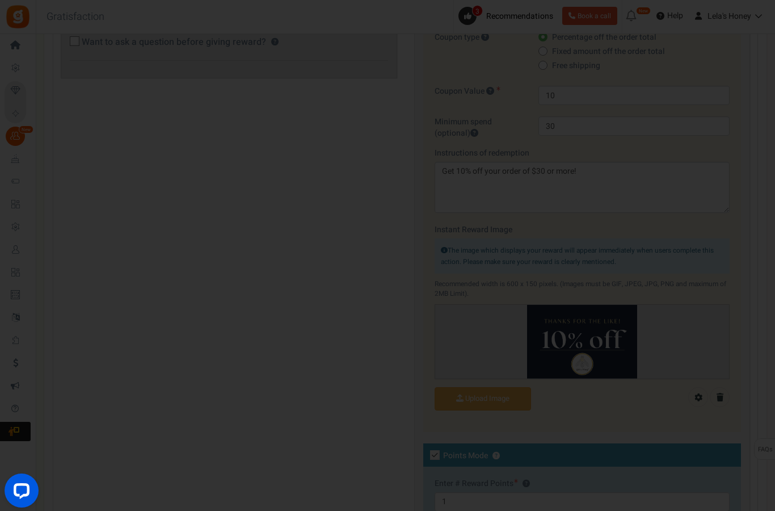
scroll to position [570, 0]
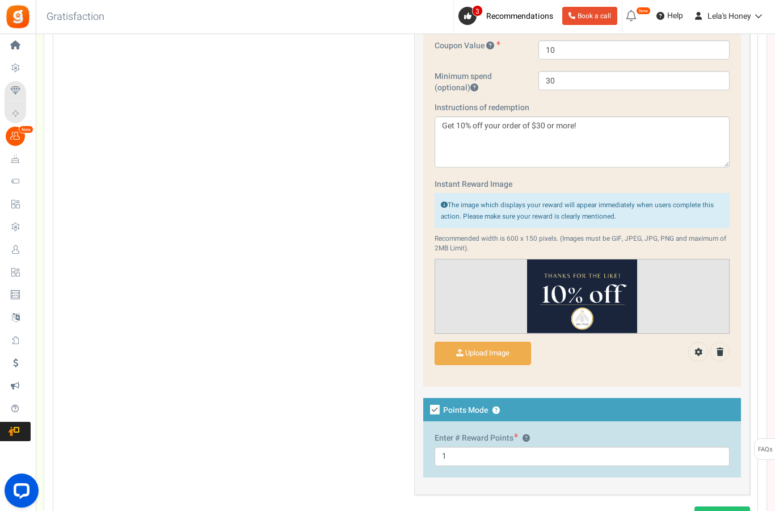
click at [128, 494] on div "General Title ? Like a Post Tip! Your title should show the huge savings & rewa…" at bounding box center [405, 165] width 706 height 679
click at [141, 492] on div "General Title ? Like a Post Tip! Your title should show the huge savings & rewa…" at bounding box center [405, 165] width 706 height 679
click at [165, 482] on div "General Title ? Like a Post Tip! Your title should show the huge savings & rewa…" at bounding box center [405, 165] width 706 height 679
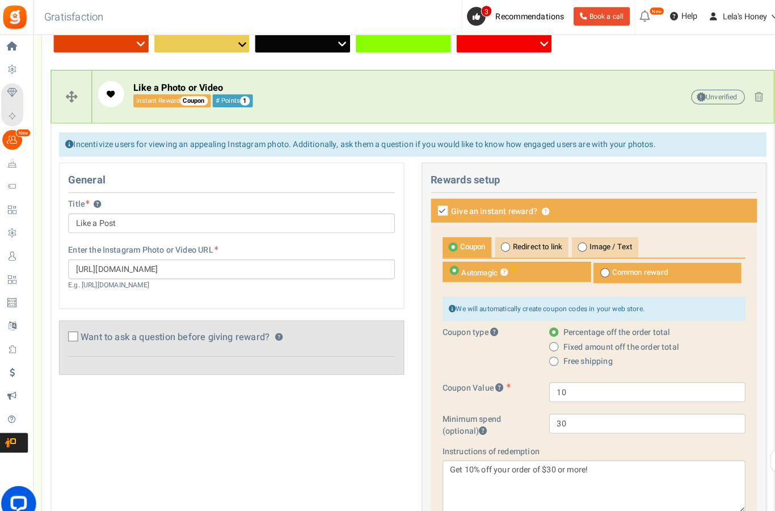
scroll to position [216, 0]
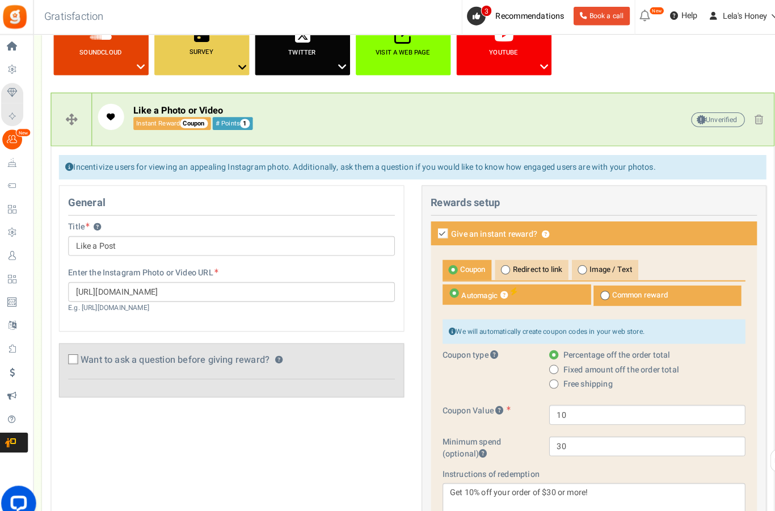
click at [430, 225] on icon at bounding box center [435, 227] width 10 height 10
click at [426, 225] on input "Give an instant reward? ?" at bounding box center [422, 228] width 7 height 7
checkbox input "false"
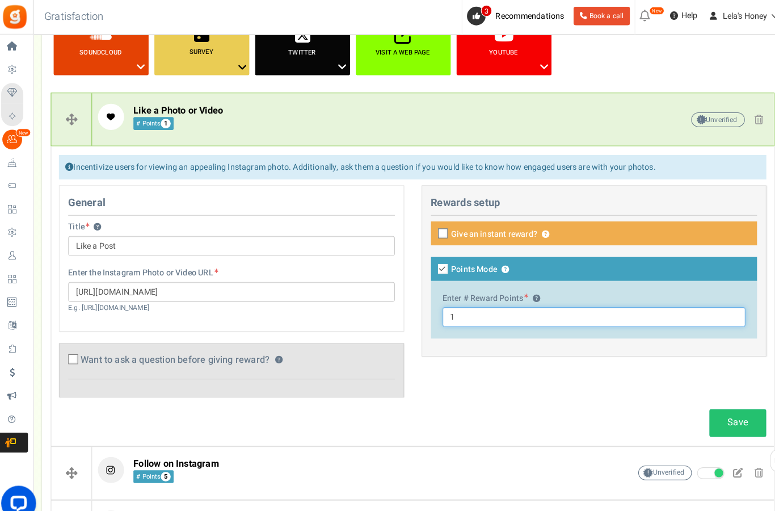
click at [458, 301] on input "1" at bounding box center [583, 308] width 296 height 19
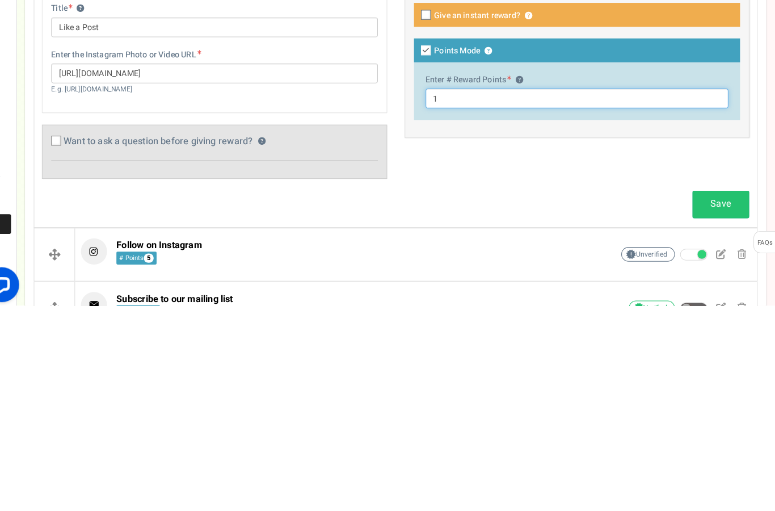
type input "5"
type input "25"
click at [714, 180] on div "General Title ? Like a Post Tip! Your title should show the huge savings & rewa…" at bounding box center [405, 289] width 706 height 218
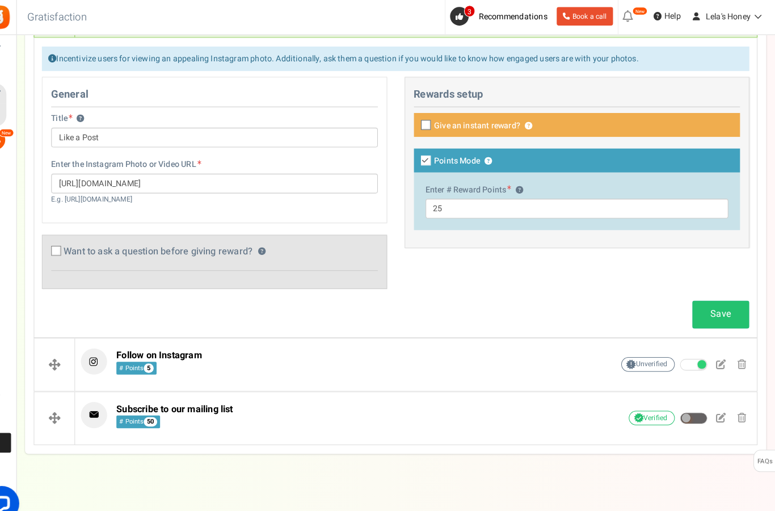
click at [713, 293] on link "Save" at bounding box center [722, 306] width 56 height 27
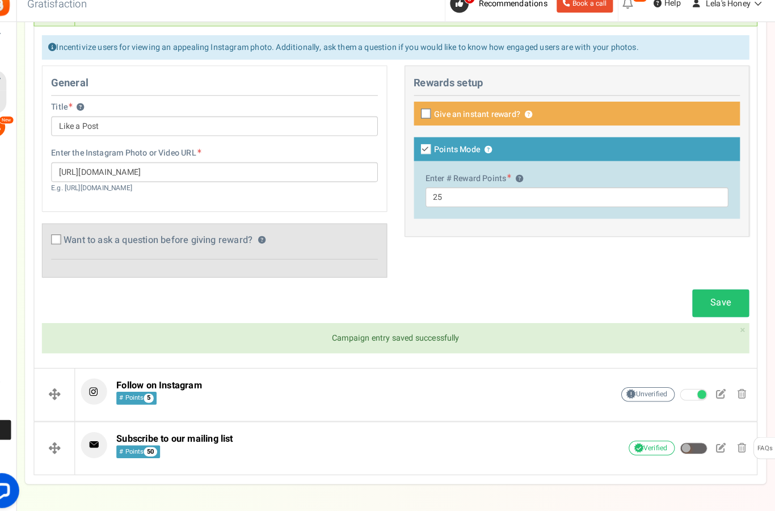
click at [237, 381] on p "Follow on Instagram # Points 5" at bounding box center [340, 394] width 483 height 26
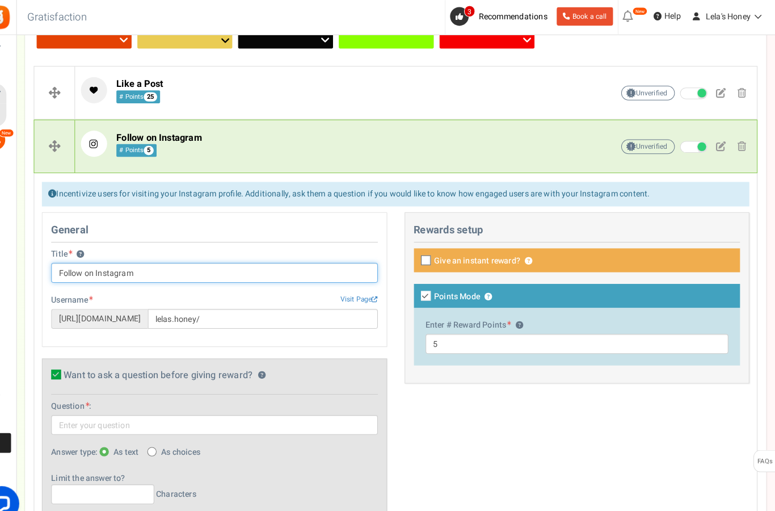
scroll to position [252, 0]
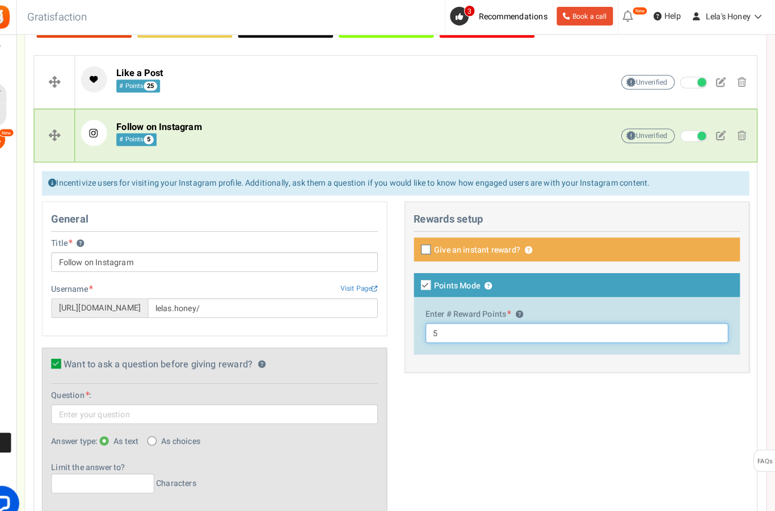
click at [435, 324] on input "5" at bounding box center [583, 324] width 296 height 19
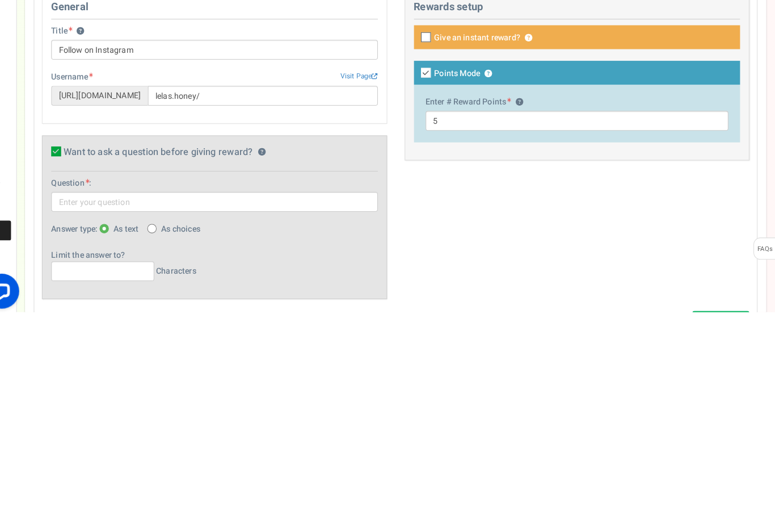
click at [543, 196] on div "General Title ? Follow on Instagram Tip! Your title should show the huge saving…" at bounding box center [405, 352] width 706 height 313
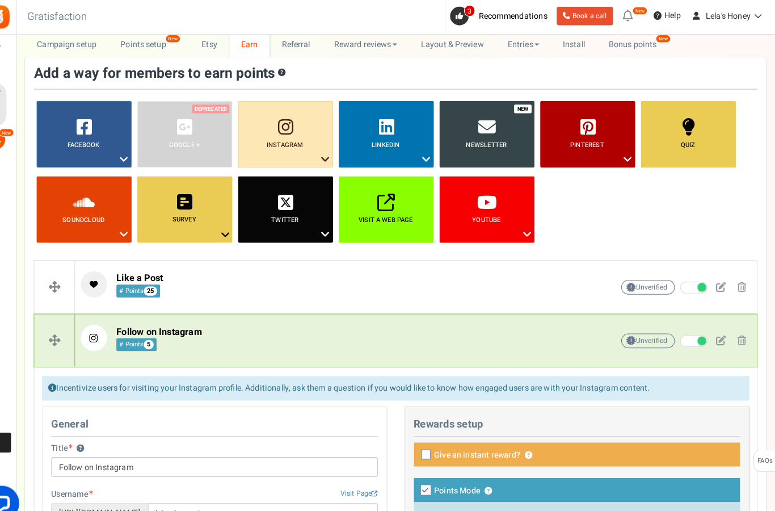
scroll to position [37, 0]
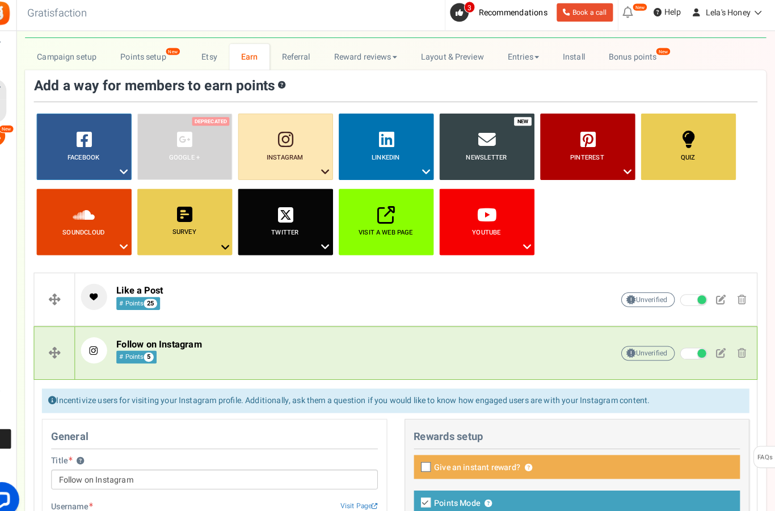
click at [452, 287] on p "Like a Post # Points 25" at bounding box center [340, 293] width 483 height 26
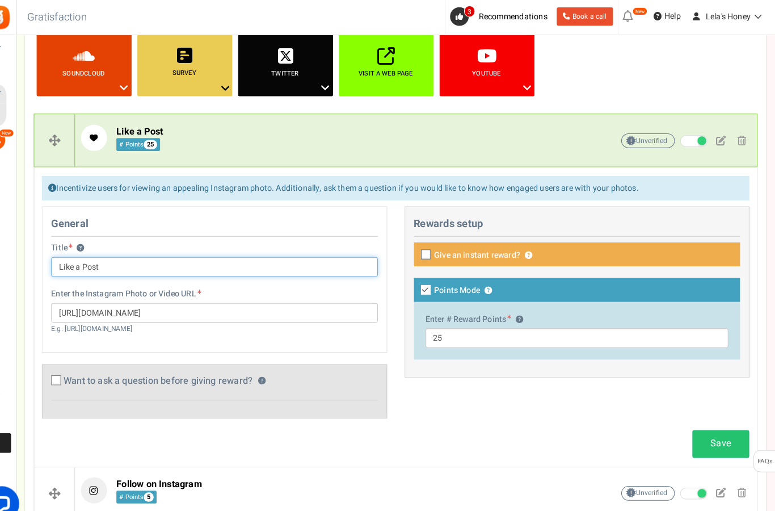
scroll to position [204, 0]
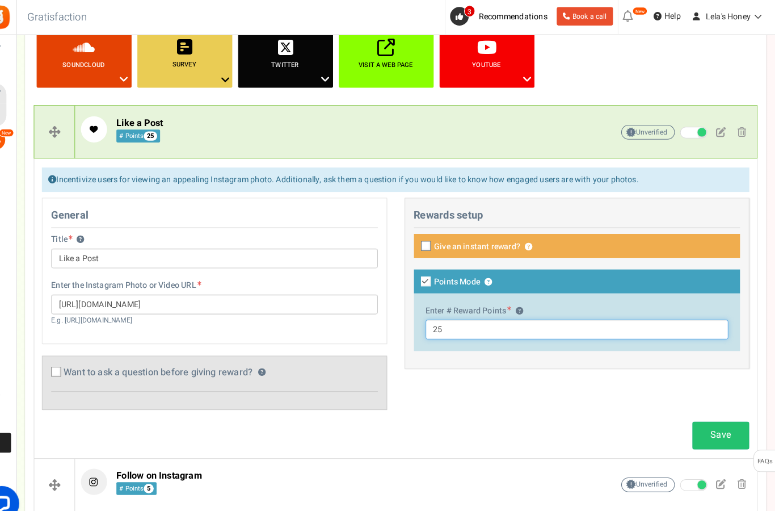
click at [435, 318] on input "25" at bounding box center [583, 320] width 296 height 19
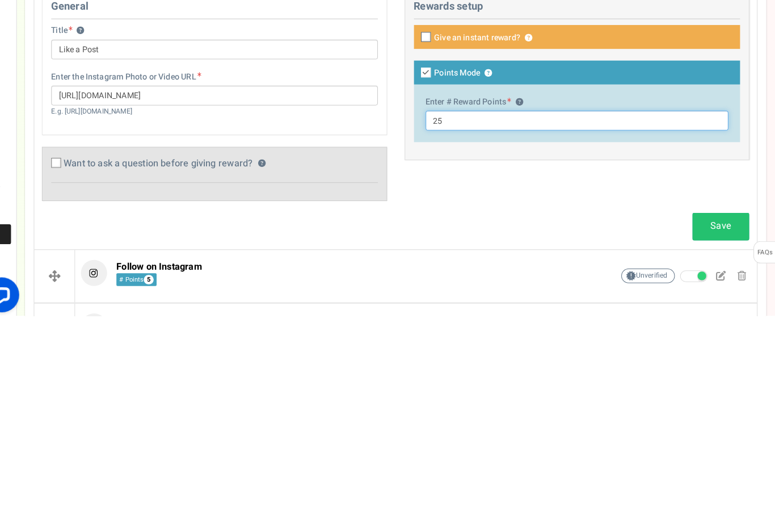
type input "2"
type input "25"
click at [712, 410] on link "Save" at bounding box center [722, 423] width 56 height 27
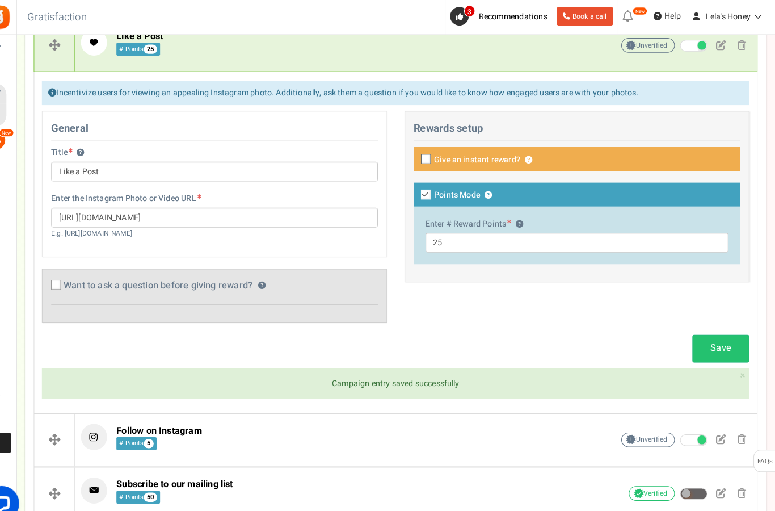
click at [193, 423] on span "Follow on Instagram" at bounding box center [174, 419] width 83 height 14
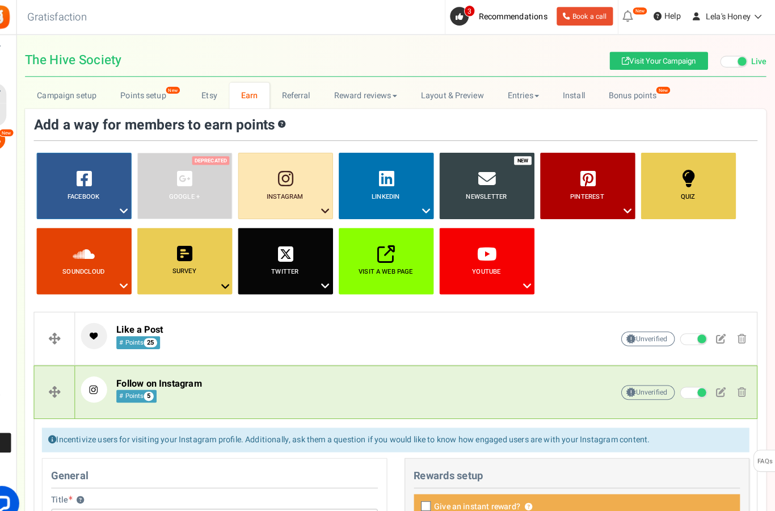
click at [420, 384] on p "Follow on Instagram # Points 5" at bounding box center [340, 380] width 483 height 26
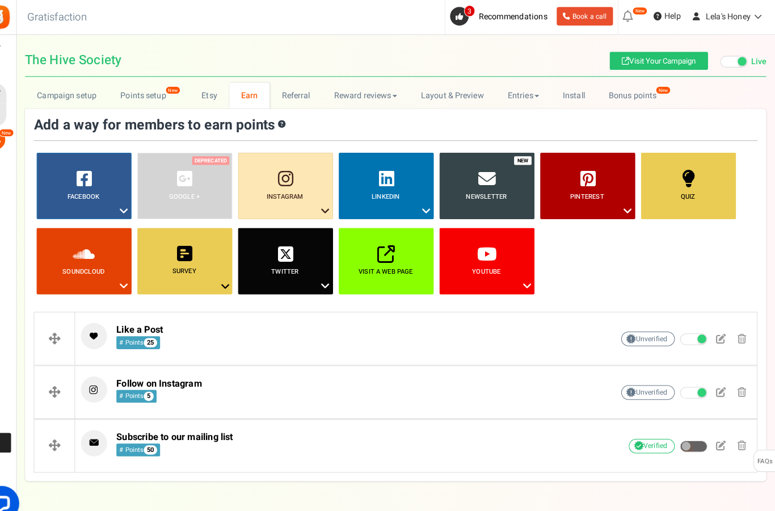
click at [154, 376] on span "Follow on Instagram" at bounding box center [174, 374] width 83 height 14
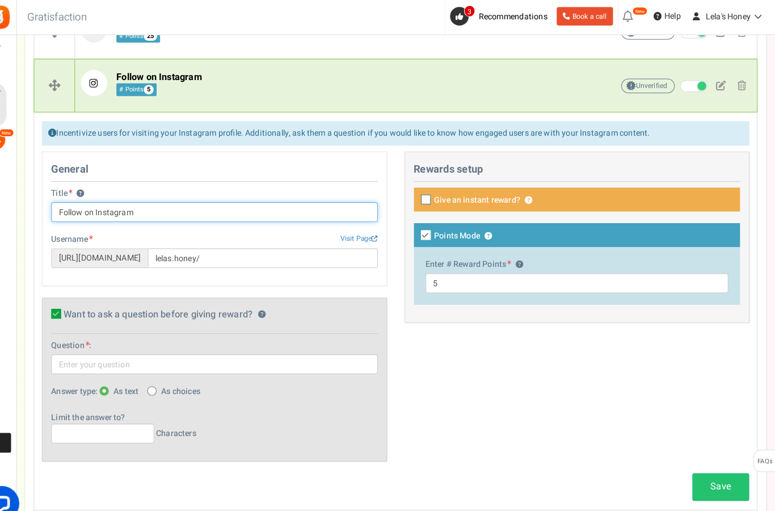
scroll to position [302, 0]
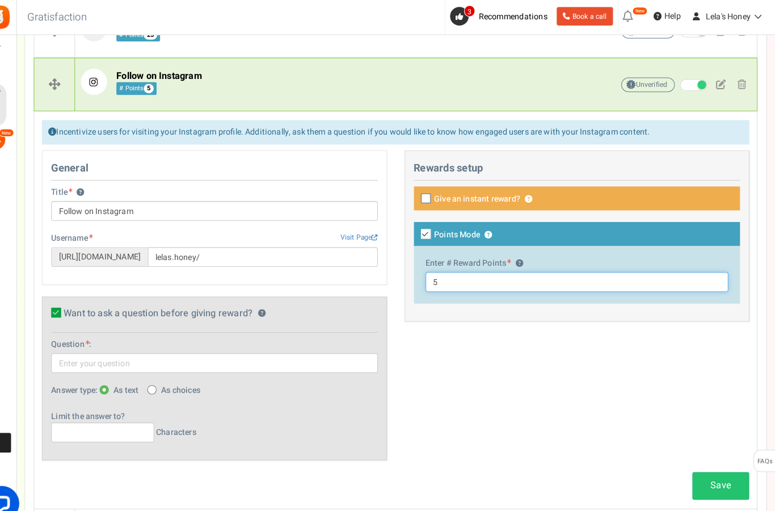
click at [435, 276] on input "5" at bounding box center [583, 274] width 296 height 19
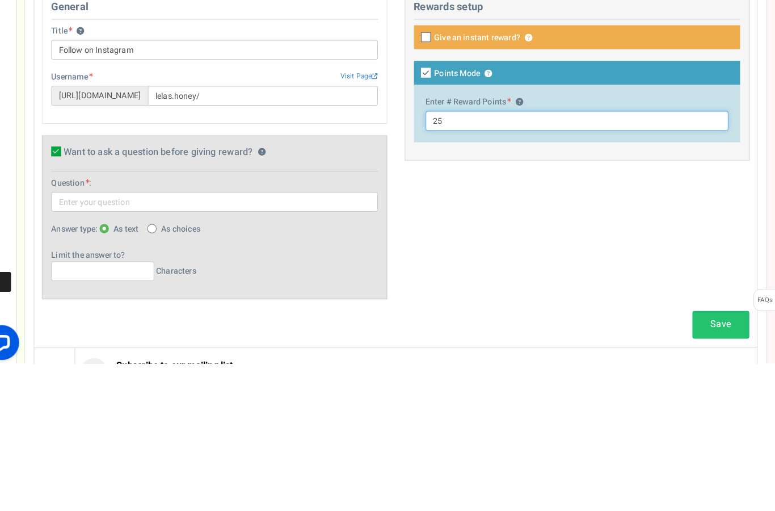
type input "25"
click at [705, 195] on div "General Title ? Follow on Instagram Tip! Your title should show the huge saving…" at bounding box center [405, 302] width 706 height 313
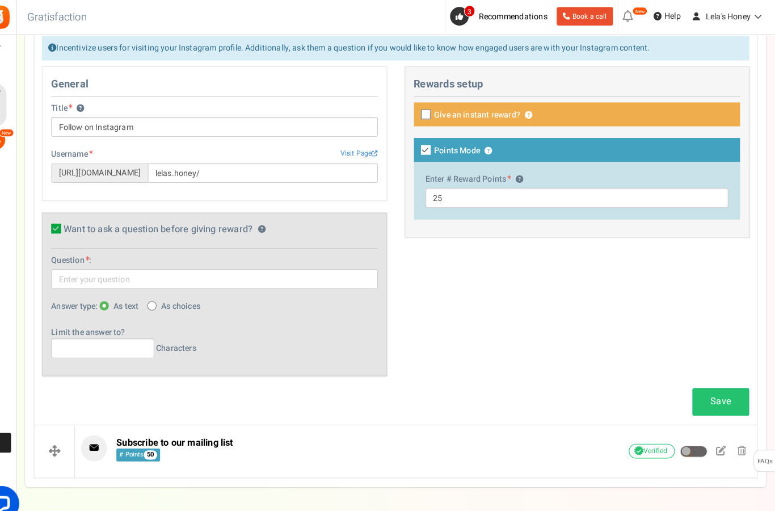
click at [709, 390] on link "Save" at bounding box center [722, 391] width 56 height 27
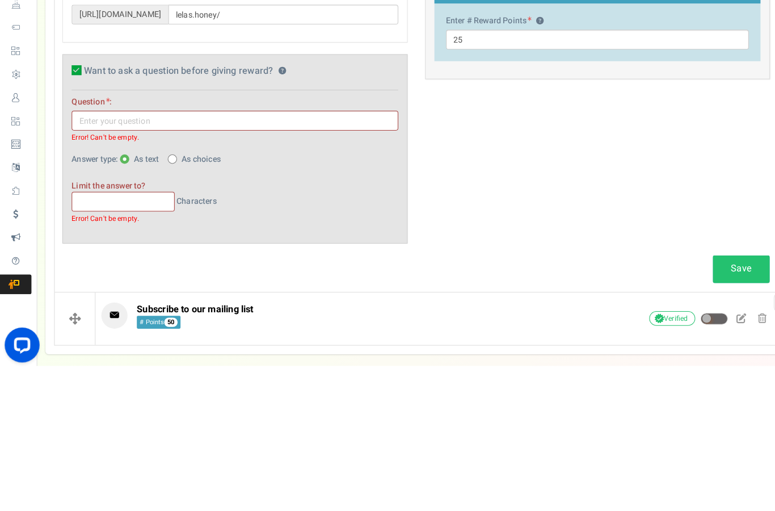
click at [76, 219] on label "Want to ask a question before giving reward? ?" at bounding box center [218, 224] width 296 height 11
click at [66, 221] on input "Want to ask a question before giving reward? ?" at bounding box center [61, 224] width 7 height 7
checkbox input "false"
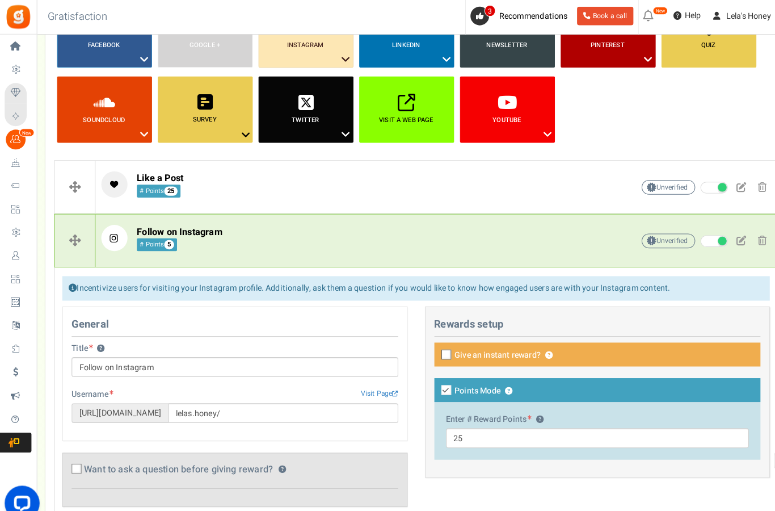
scroll to position [140, 0]
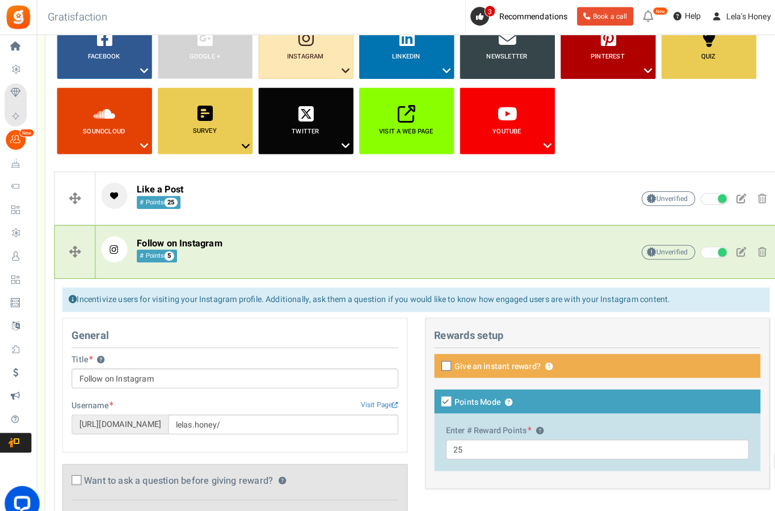
click at [681, 128] on ul "Facebook ? Visit on Facebook Share on Facebook Google + ? ? ?" at bounding box center [405, 85] width 705 height 146
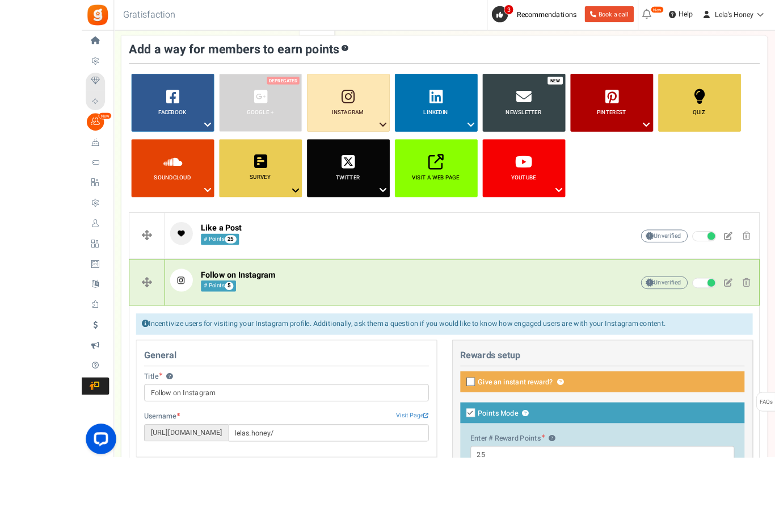
scroll to position [146, 0]
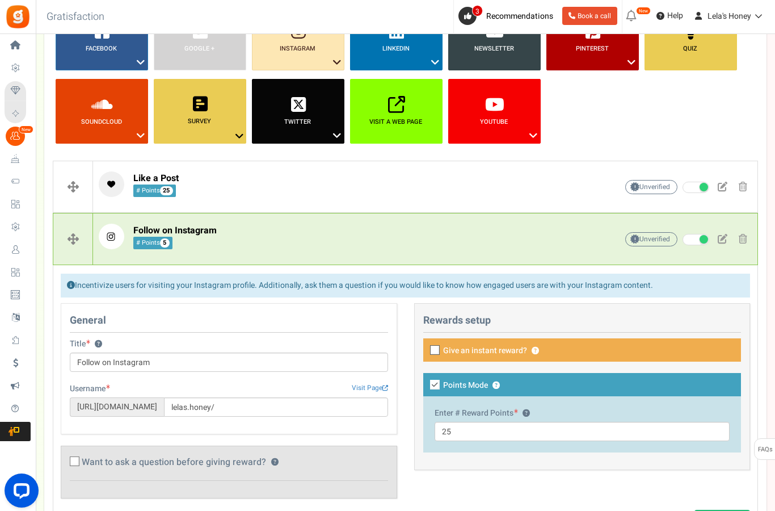
click at [394, 117] on b "Visit a web page" at bounding box center [395, 122] width 53 height 10
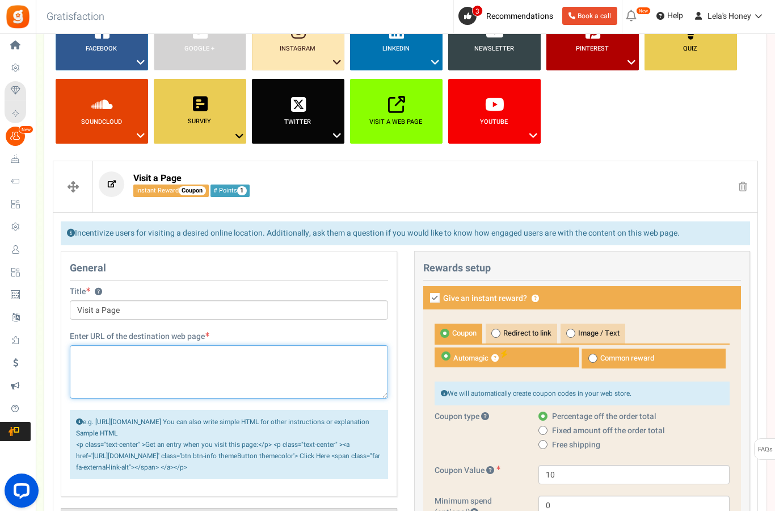
click at [153, 363] on textarea at bounding box center [229, 371] width 318 height 53
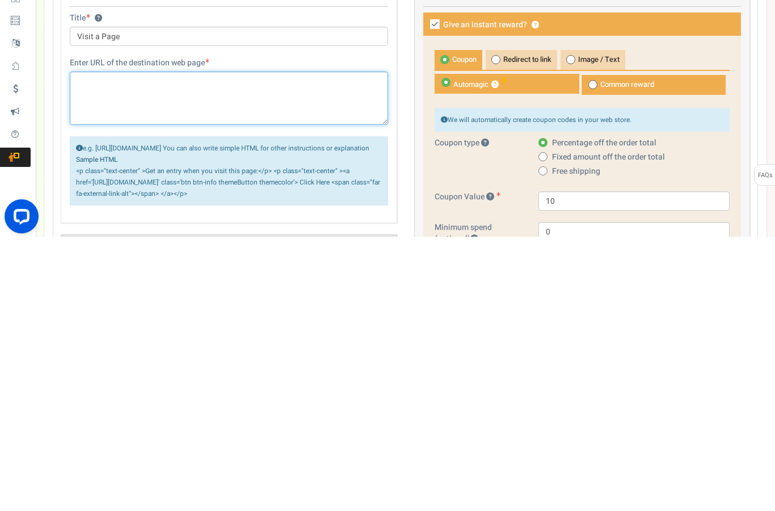
click at [123, 346] on textarea at bounding box center [229, 372] width 318 height 53
paste textarea "https://lelashoney.com/pollinator-garden/"
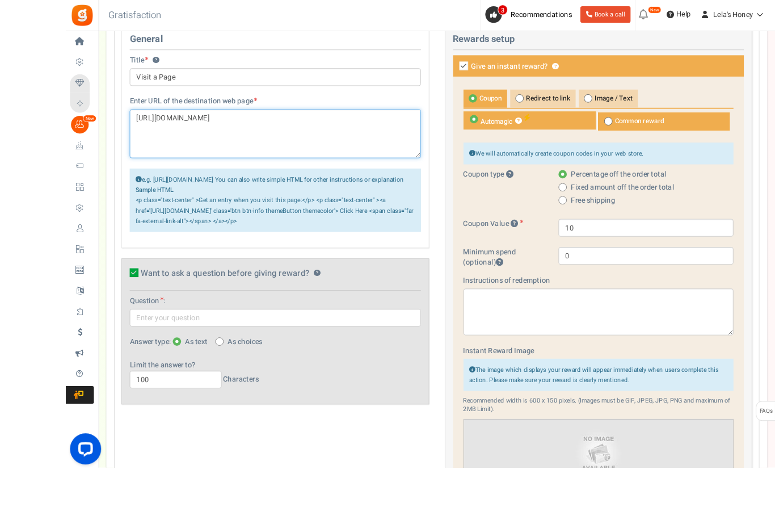
scroll to position [369, 0]
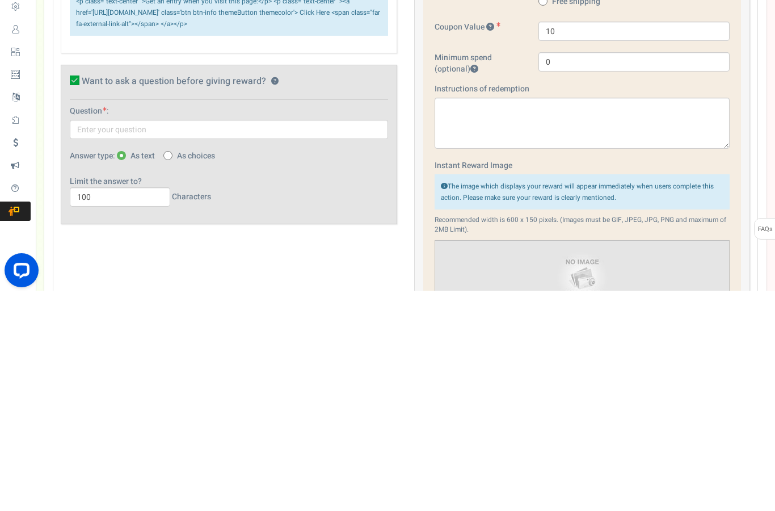
type textarea "https://lelashoney.com/pollinator-garden/"
click at [229, 340] on input "text" at bounding box center [229, 349] width 318 height 19
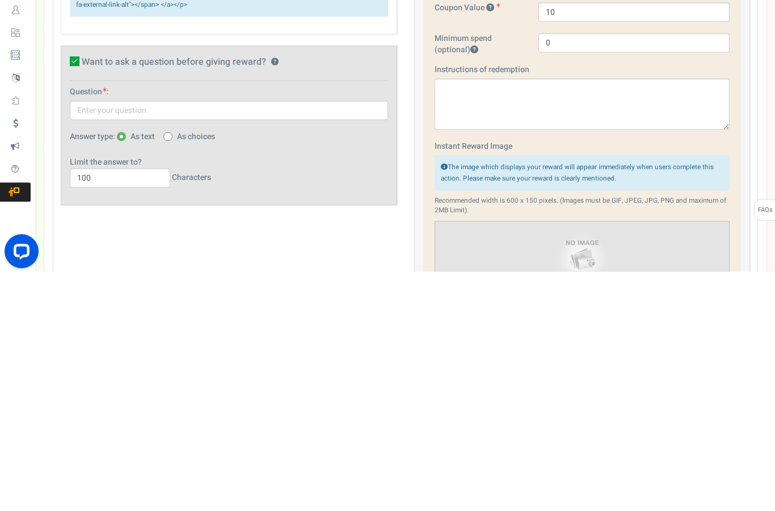
click at [75, 296] on icon at bounding box center [75, 301] width 10 height 10
click at [66, 299] on input "Want to ask a question before giving reward? ?" at bounding box center [61, 302] width 7 height 7
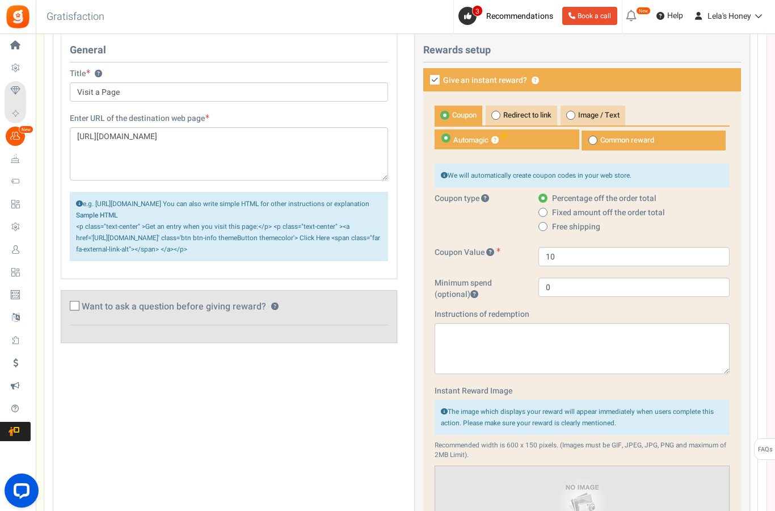
scroll to position [363, 0]
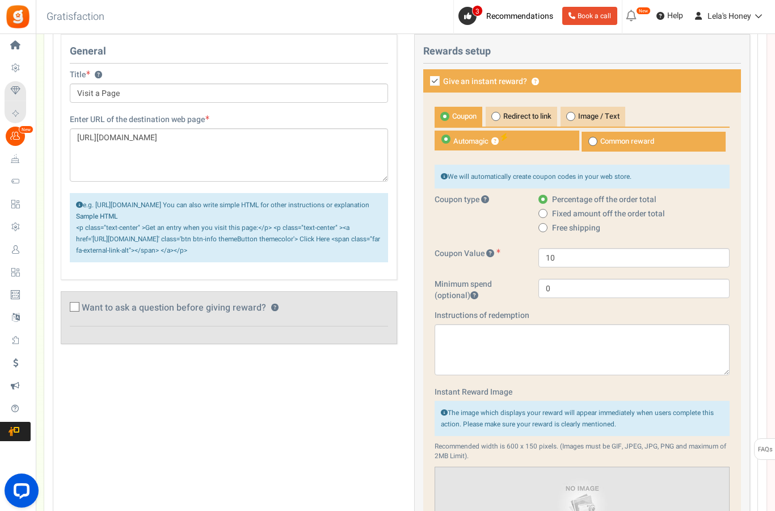
click at [74, 311] on icon at bounding box center [74, 307] width 7 height 7
click at [66, 313] on input "Want to ask a question before giving reward? ?" at bounding box center [61, 308] width 7 height 7
checkbox input "true"
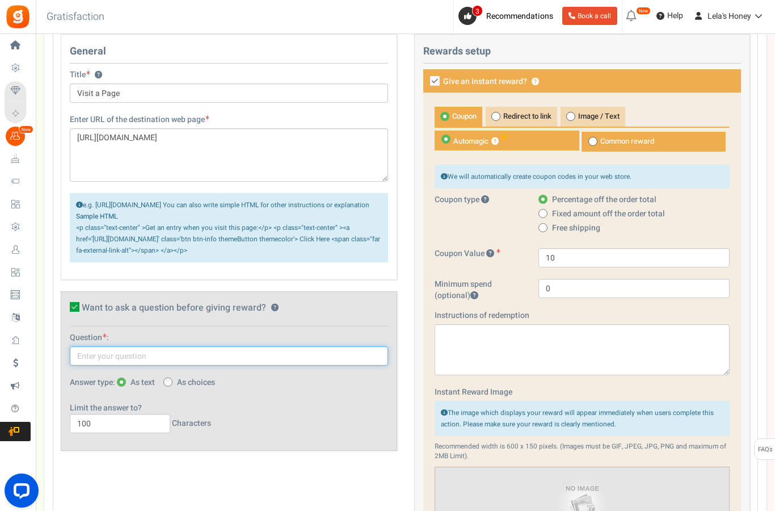
click at [102, 365] on input "text" at bounding box center [229, 355] width 318 height 19
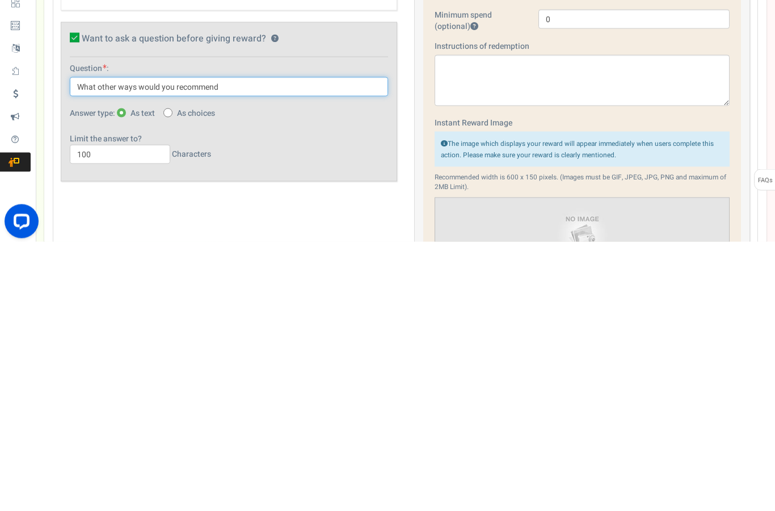
click at [109, 346] on input "What other ways would you recommend" at bounding box center [229, 355] width 318 height 19
click at [111, 346] on input "What other ways would you recommend" at bounding box center [229, 355] width 318 height 19
click at [160, 346] on input "What would you recommend" at bounding box center [229, 355] width 318 height 19
click at [161, 346] on input "What would you recommend" at bounding box center [229, 355] width 318 height 19
click at [163, 346] on input "What would you recommend" at bounding box center [229, 355] width 318 height 19
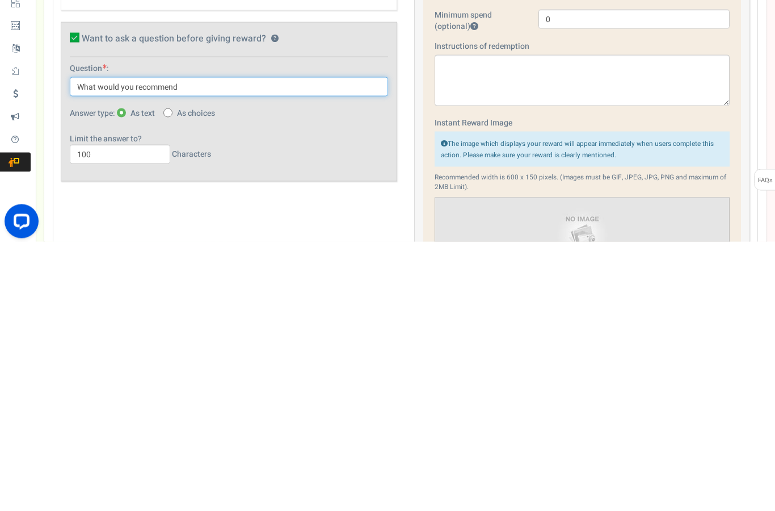
click at [167, 346] on input "What would you recommend" at bounding box center [229, 355] width 318 height 19
type input "What would you like to see added to our pollinator garden"
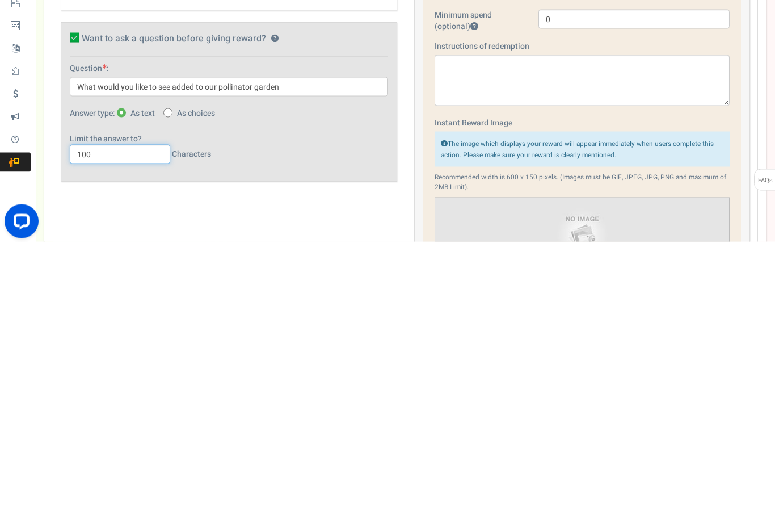
click at [86, 414] on input "100" at bounding box center [120, 423] width 100 height 19
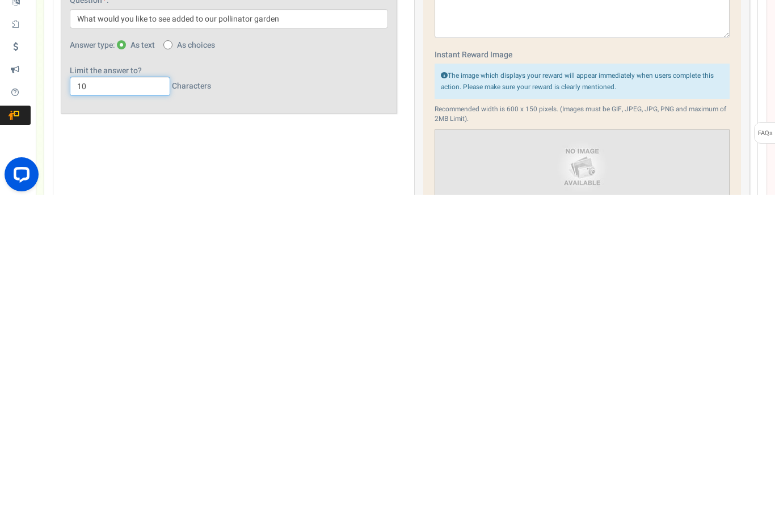
type input "1"
type input "300"
click at [359, 156] on div "General Title ? Visit a Page Tip! Your title should show the huge savings & rew…" at bounding box center [405, 352] width 706 height 679
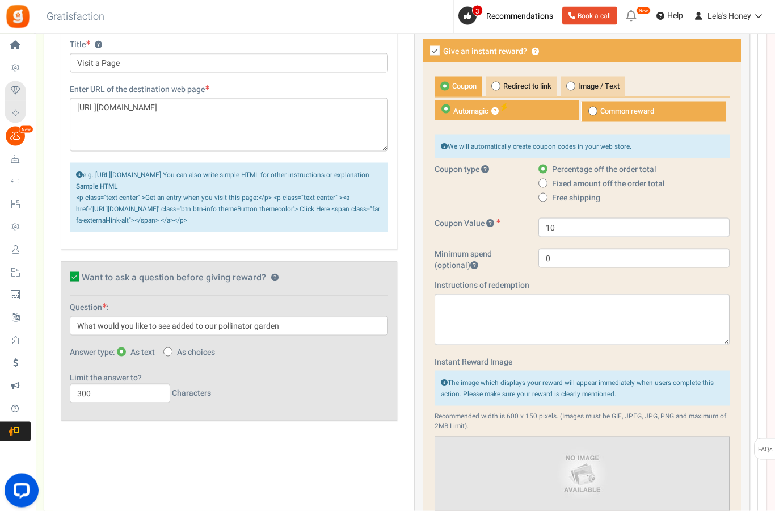
scroll to position [392, 0]
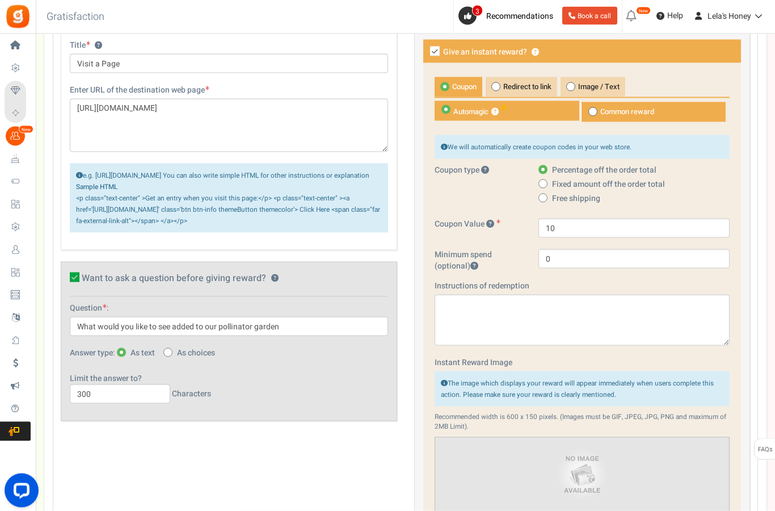
click at [435, 53] on icon at bounding box center [435, 52] width 10 height 10
click at [426, 53] on input "Give an instant reward? ?" at bounding box center [422, 52] width 7 height 7
checkbox input "false"
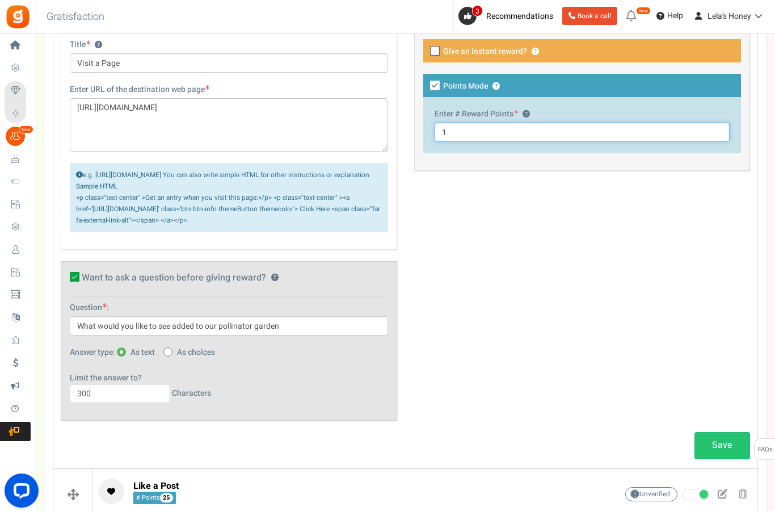
click at [452, 127] on input "1" at bounding box center [583, 132] width 296 height 19
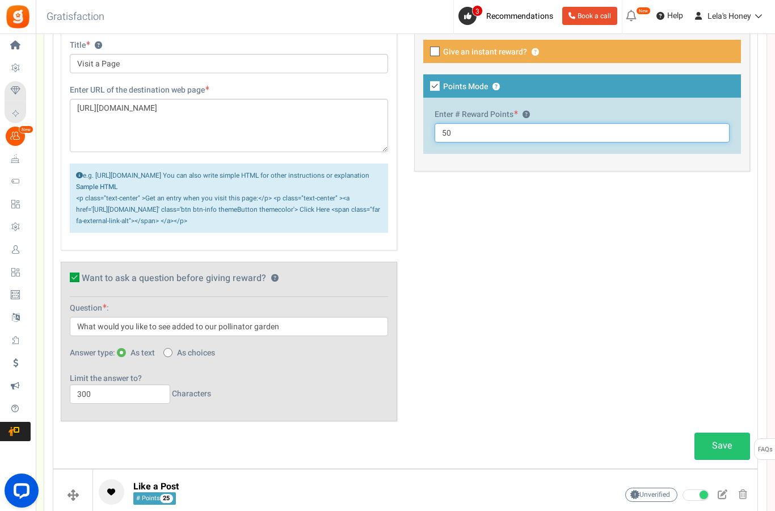
type input "50"
click at [516, 178] on div "This campaign category can have no rewards for any action Rewards setup Give an…" at bounding box center [582, 94] width 353 height 178
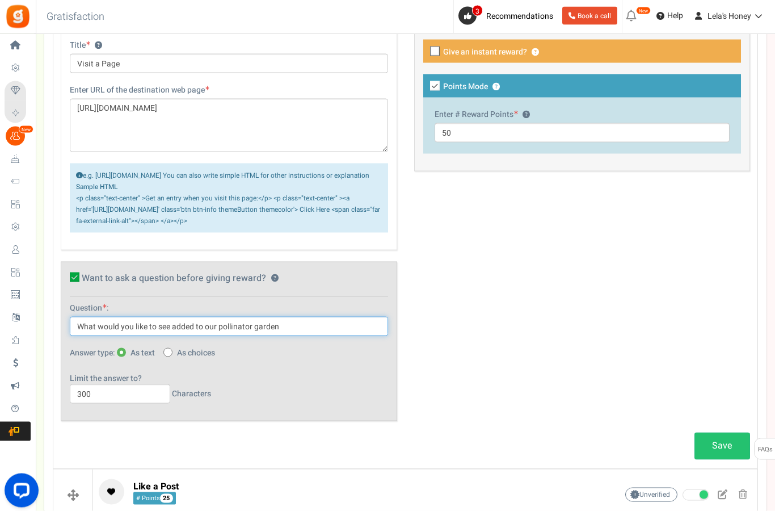
click at [275, 335] on input "What would you like to see added to our pollinator garden" at bounding box center [229, 326] width 318 height 19
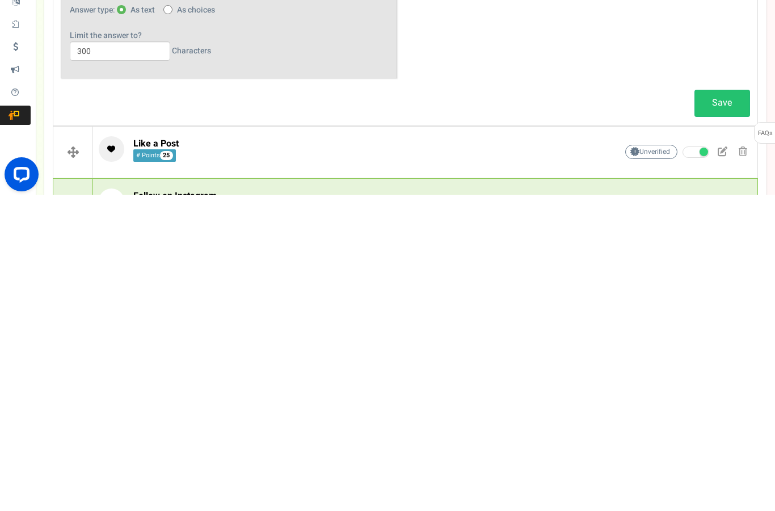
scroll to position [420, 0]
type input "What would you like to see added to our pollinator garden?"
click at [727, 405] on link "Save" at bounding box center [722, 418] width 56 height 27
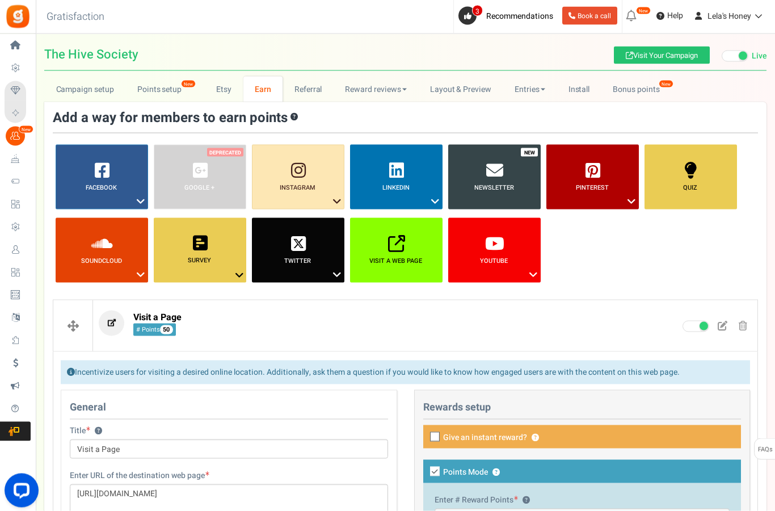
scroll to position [7, 0]
click at [238, 273] on icon at bounding box center [240, 274] width 14 height 15
click at [615, 242] on div at bounding box center [387, 255] width 775 height 511
click at [307, 90] on link "Referral" at bounding box center [308, 89] width 51 height 26
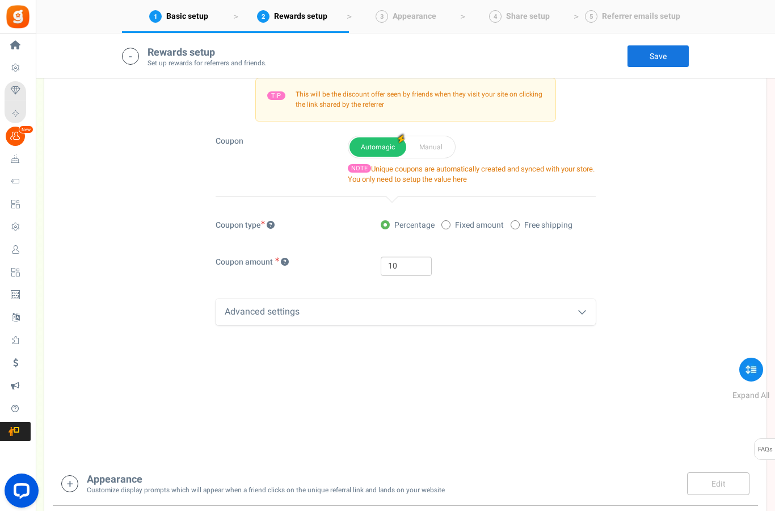
scroll to position [359, 0]
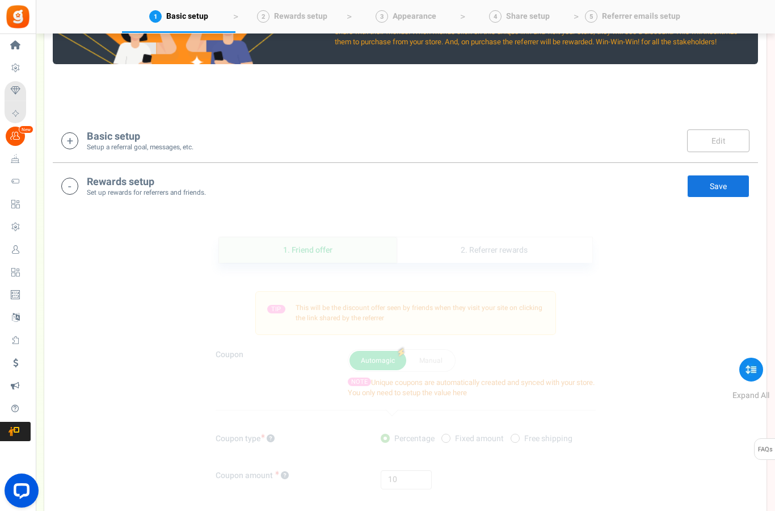
click at [527, 245] on link "2. Referrer rewards" at bounding box center [494, 250] width 195 height 26
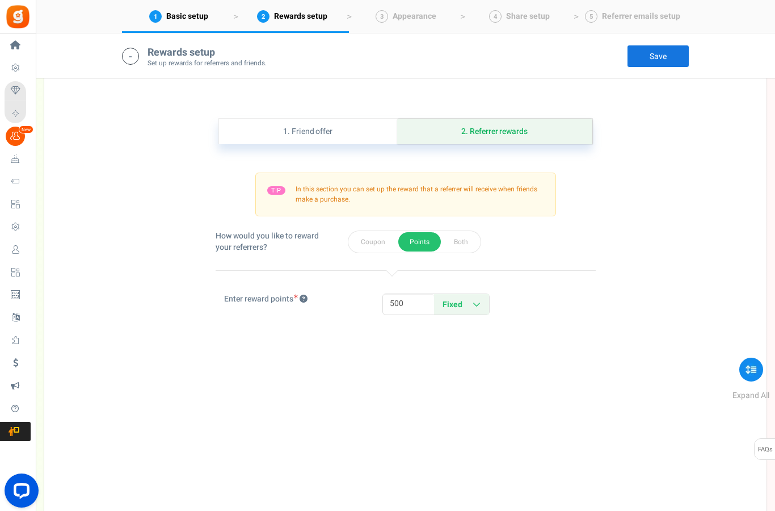
scroll to position [283, 0]
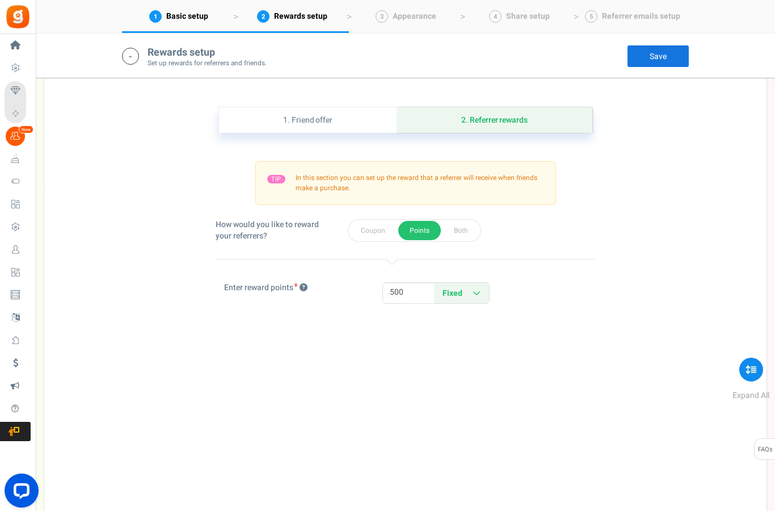
click at [478, 289] on icon at bounding box center [477, 293] width 8 height 8
click at [405, 343] on div at bounding box center [387, 255] width 775 height 511
click at [399, 292] on input "500" at bounding box center [408, 292] width 51 height 19
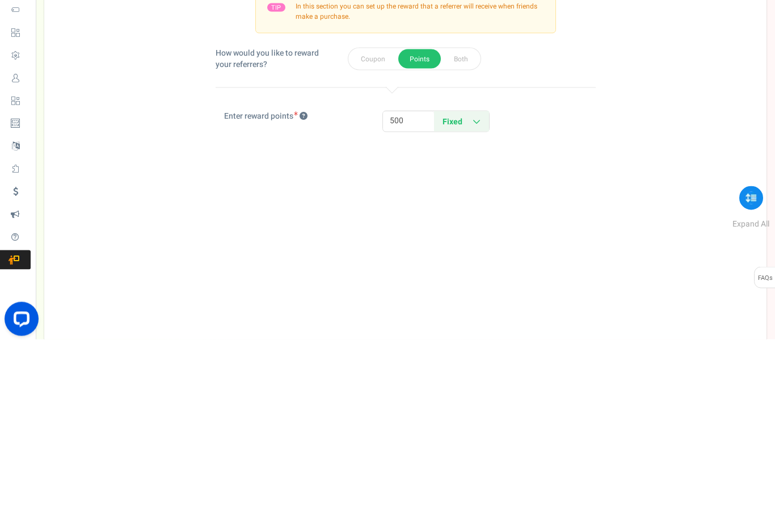
click at [578, 282] on div "10 500 Fixed Percentage Fixed Percentage" at bounding box center [484, 293] width 205 height 22
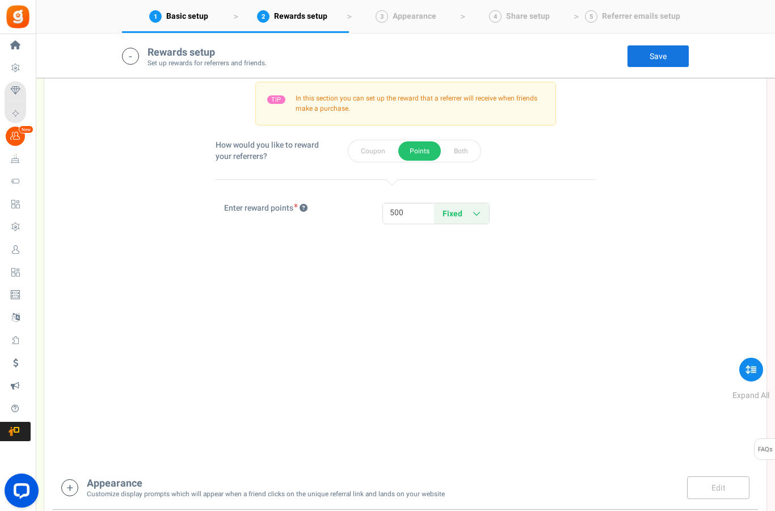
scroll to position [361, 0]
click at [462, 149] on button "Both" at bounding box center [461, 151] width 37 height 19
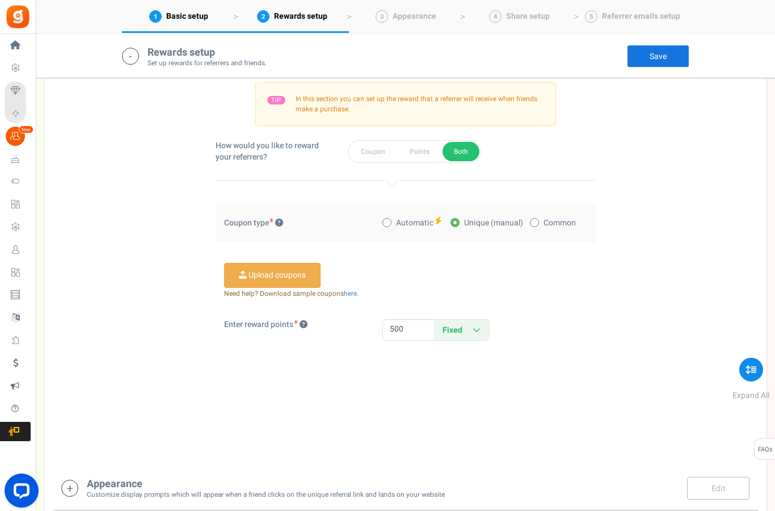
click at [423, 146] on button "Points" at bounding box center [419, 151] width 43 height 19
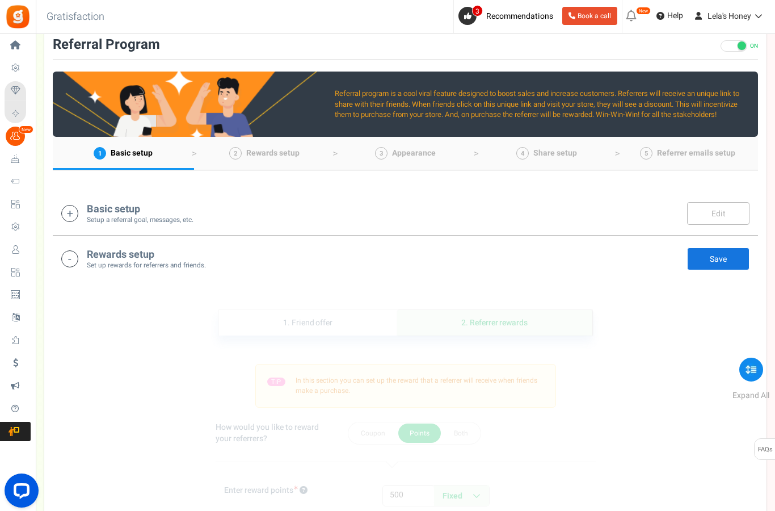
scroll to position [79, 0]
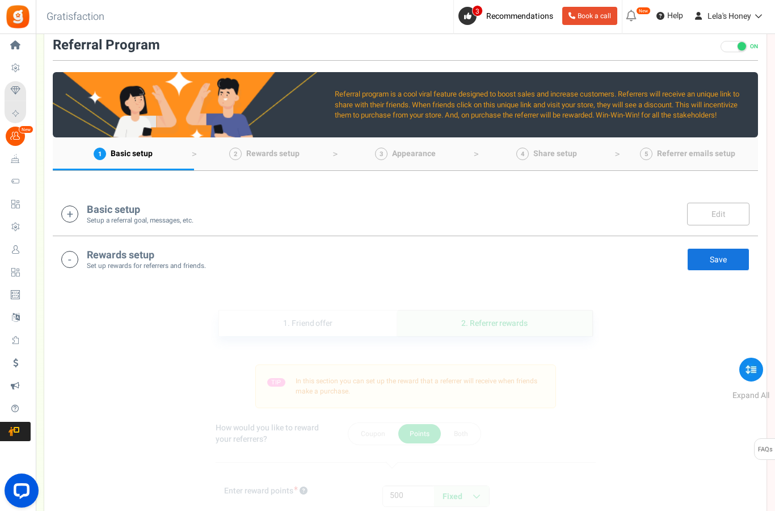
click at [720, 259] on link "Save" at bounding box center [718, 259] width 62 height 23
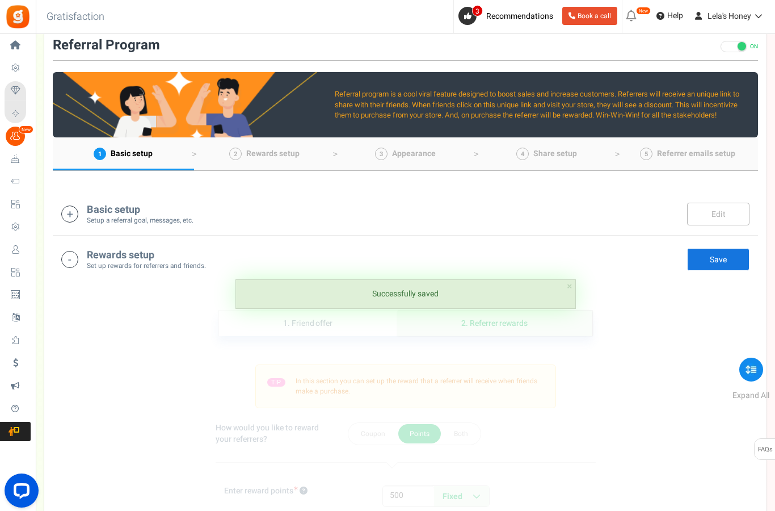
click at [69, 213] on icon at bounding box center [69, 213] width 17 height 17
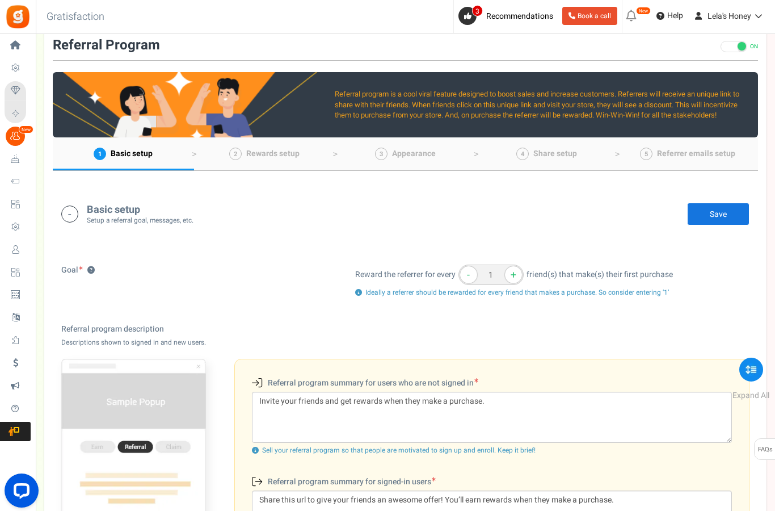
click at [727, 207] on link "Save" at bounding box center [718, 214] width 62 height 23
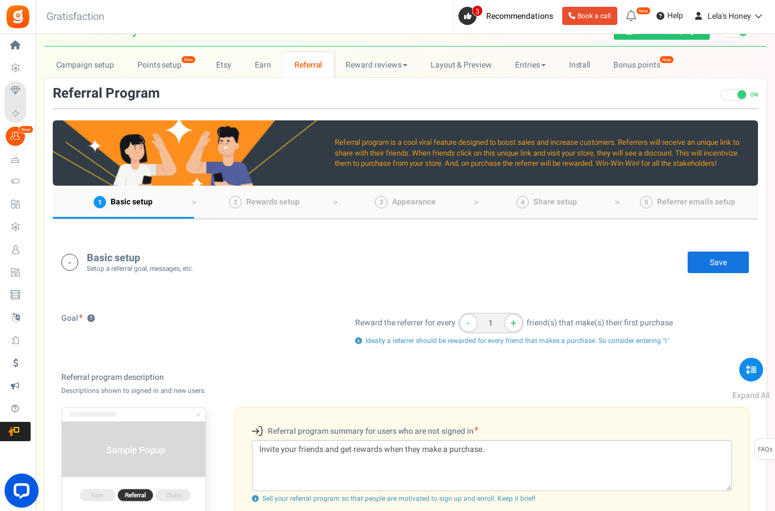
scroll to position [31, 0]
click at [76, 261] on icon at bounding box center [69, 262] width 17 height 17
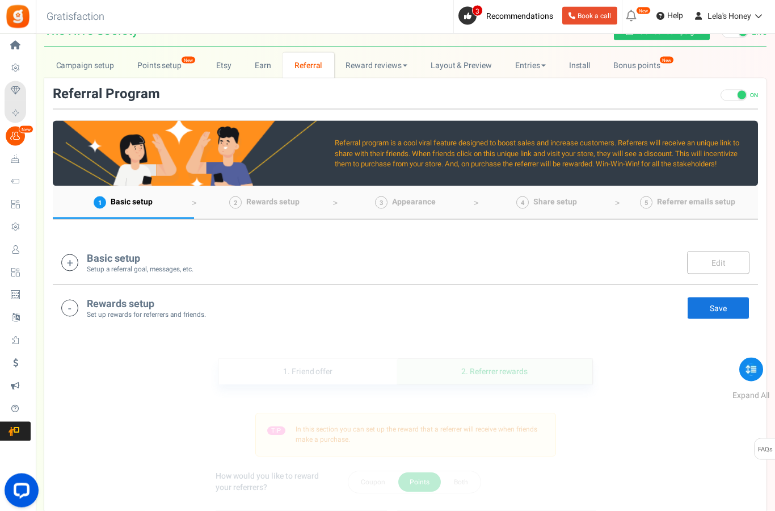
scroll to position [31, 0]
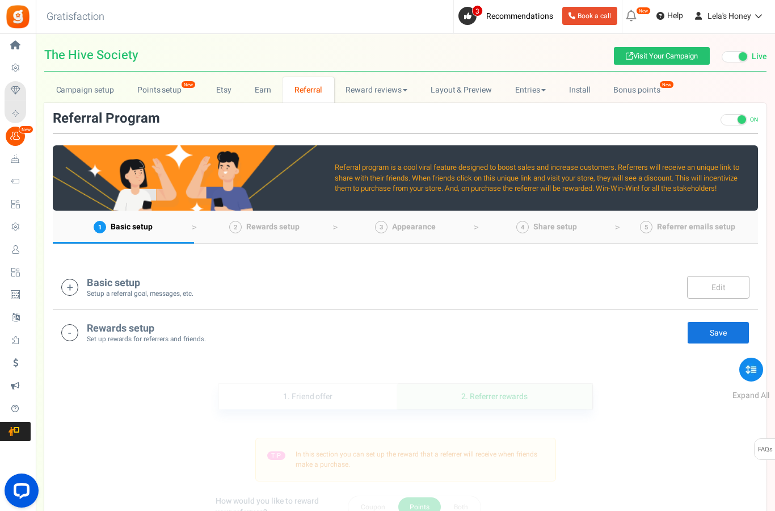
click at [280, 229] on span "Rewards setup" at bounding box center [272, 227] width 53 height 12
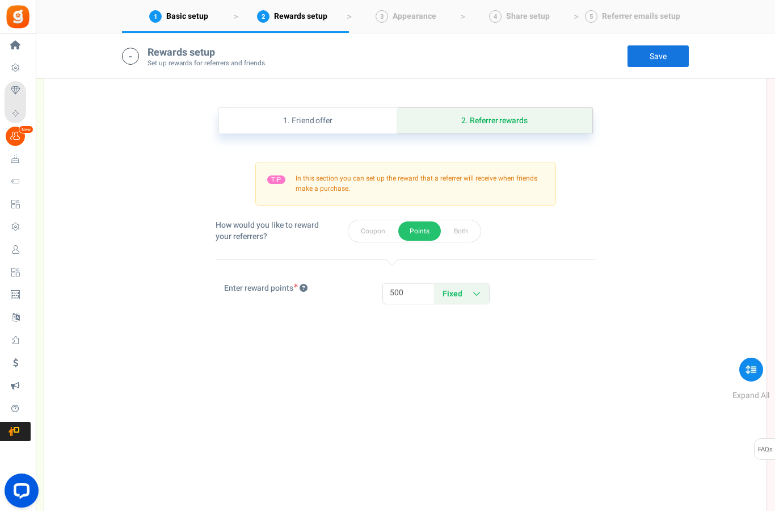
scroll to position [283, 0]
click at [416, 13] on span "Appearance" at bounding box center [415, 16] width 44 height 12
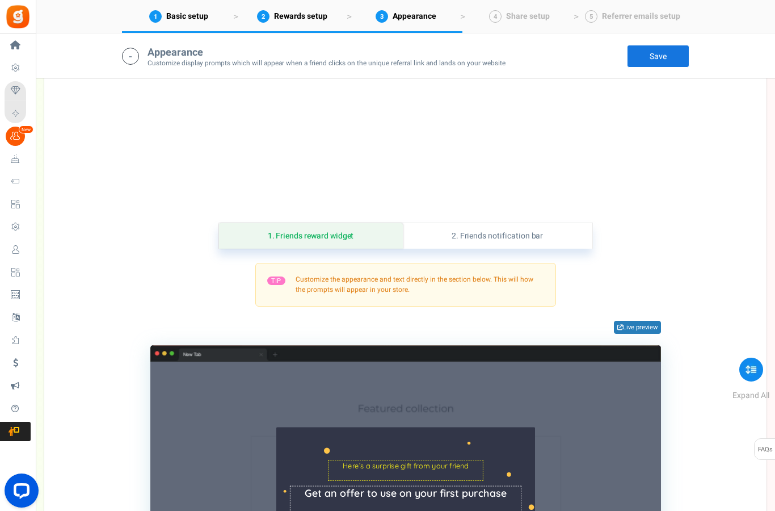
scroll to position [834, 0]
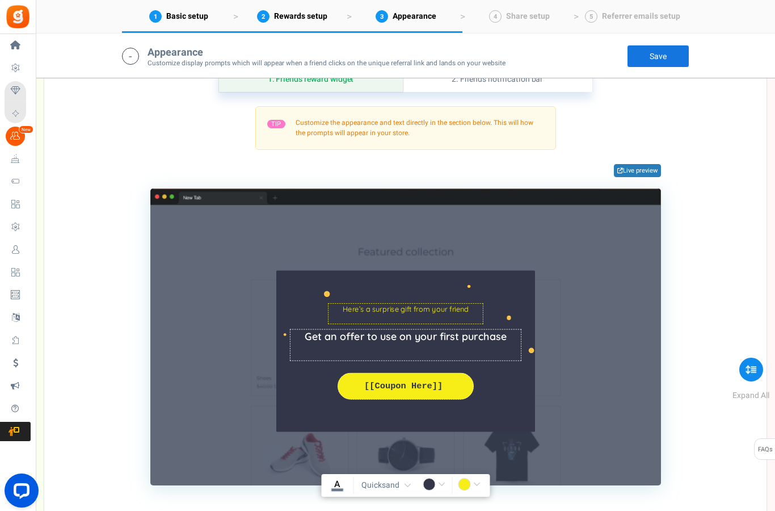
click at [532, 92] on link "2. Friends notification bar" at bounding box center [498, 79] width 190 height 26
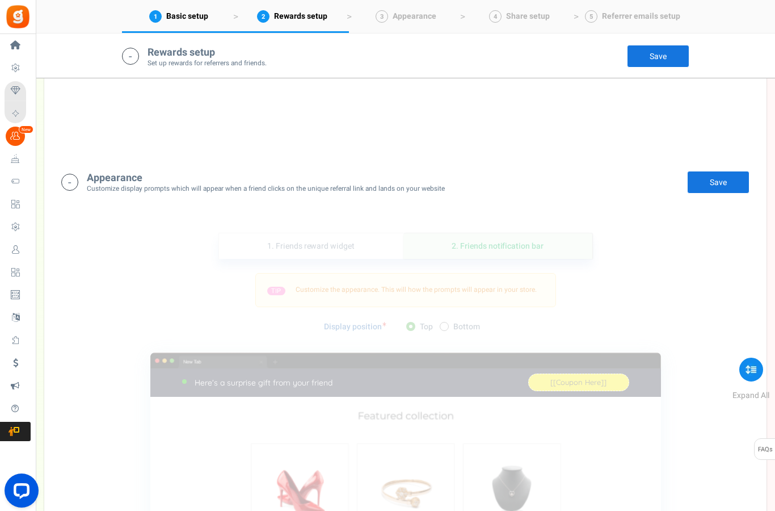
scroll to position [687, 0]
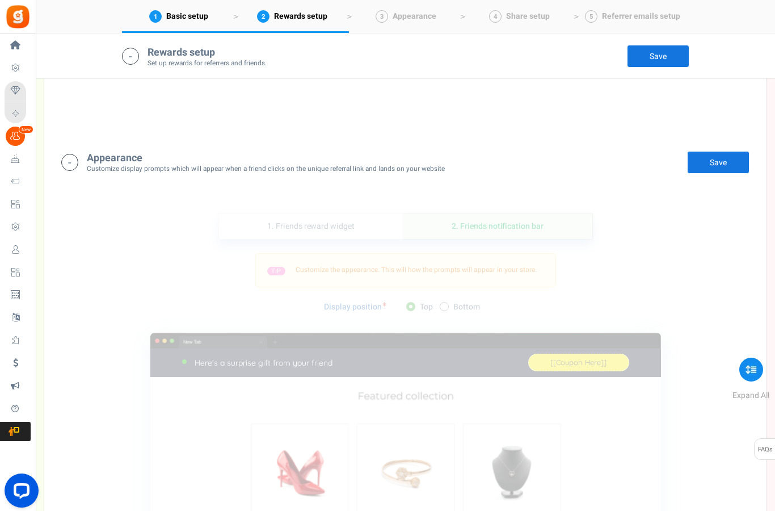
click at [715, 174] on link "Save" at bounding box center [718, 162] width 62 height 23
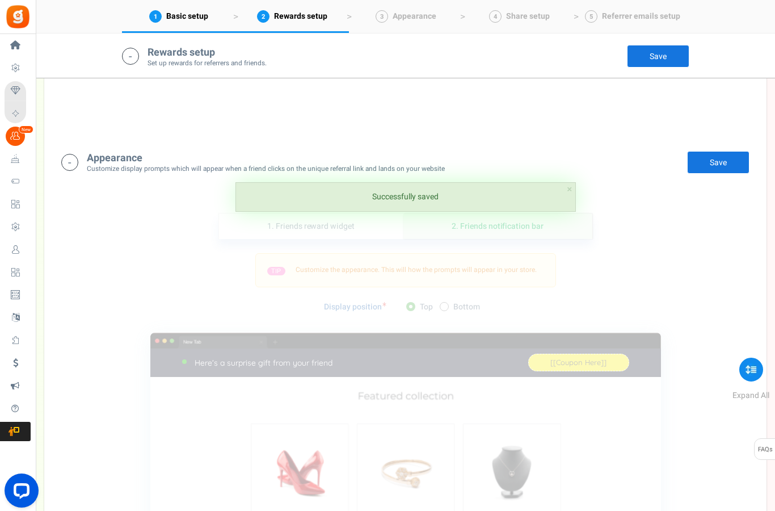
click at [430, 15] on span "Appearance" at bounding box center [415, 16] width 44 height 12
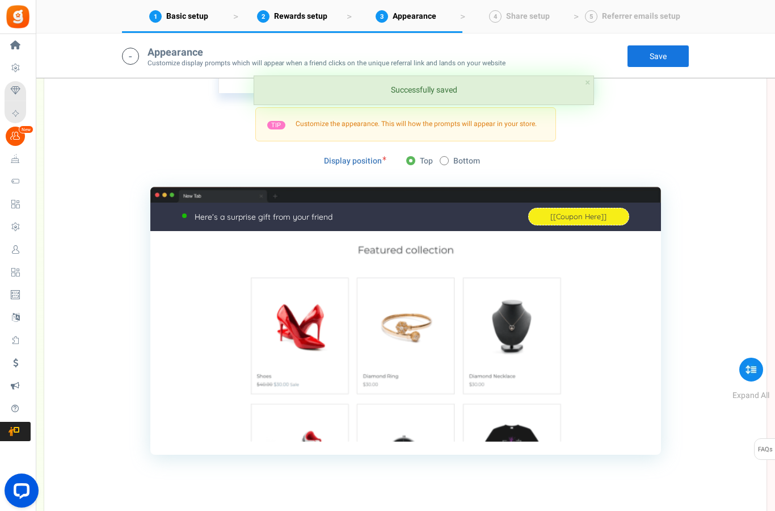
scroll to position [834, 0]
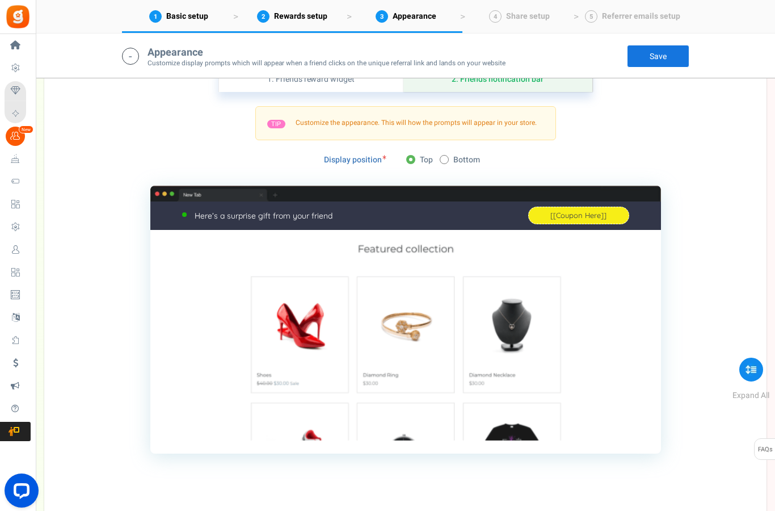
click at [538, 17] on span "Share setup" at bounding box center [528, 16] width 44 height 12
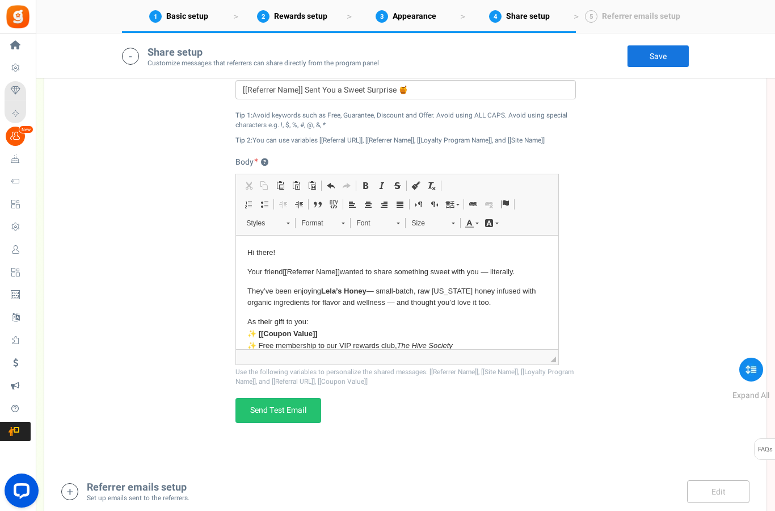
scroll to position [1435, 0]
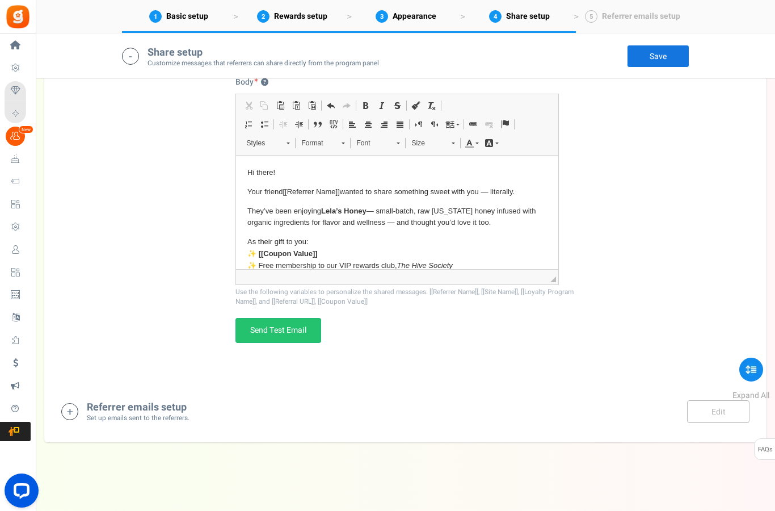
click at [648, 11] on span "Referrer emails setup" at bounding box center [641, 16] width 78 height 12
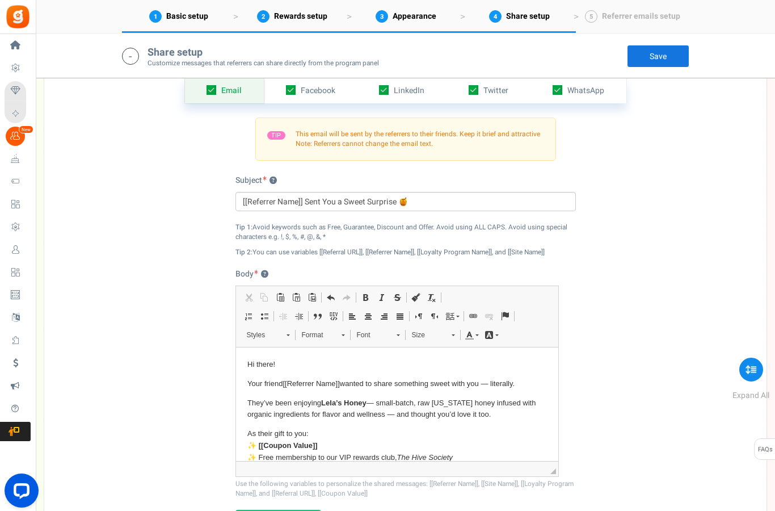
scroll to position [1339, 0]
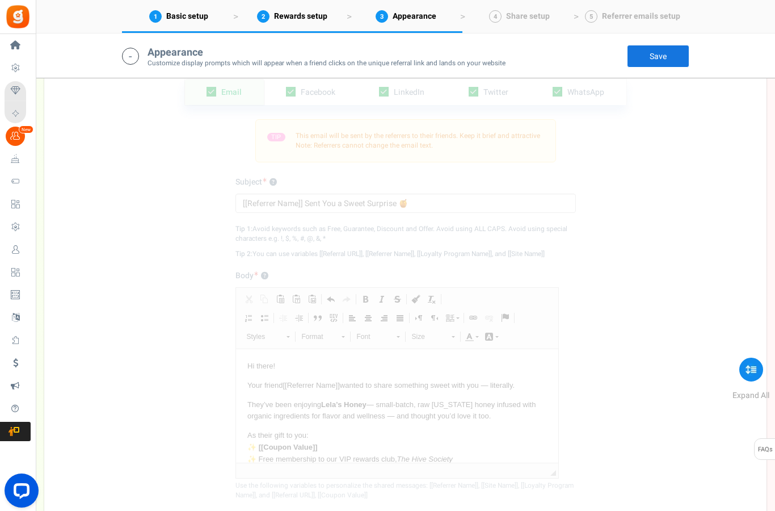
click at [684, 214] on div "Email Facebook LinkedIn Twitter WhatsApp INFO Email share is currently disabled…" at bounding box center [405, 312] width 705 height 525
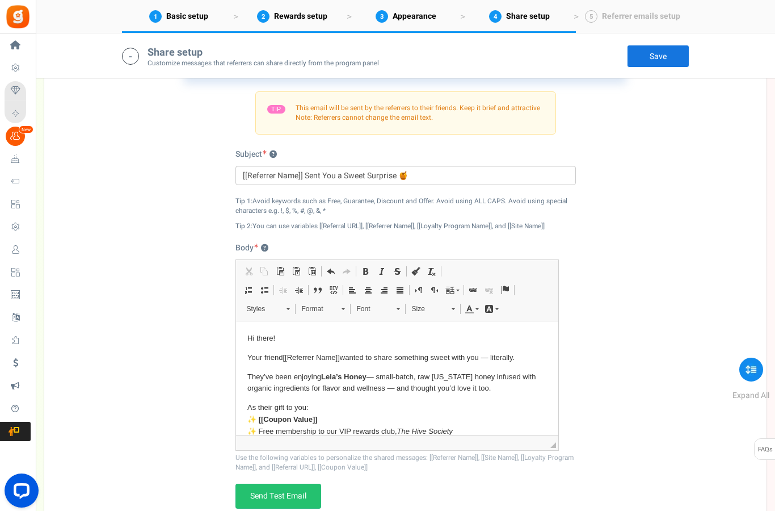
scroll to position [1386, 0]
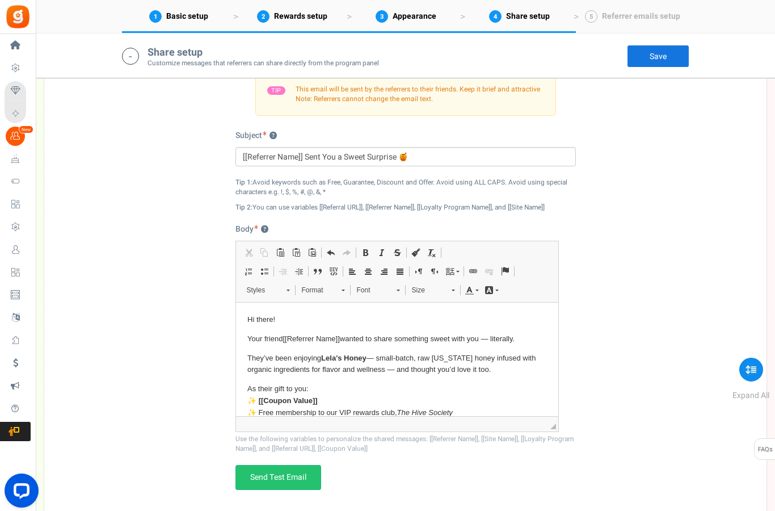
click at [334, 52] on span "Facebook" at bounding box center [318, 46] width 35 height 12
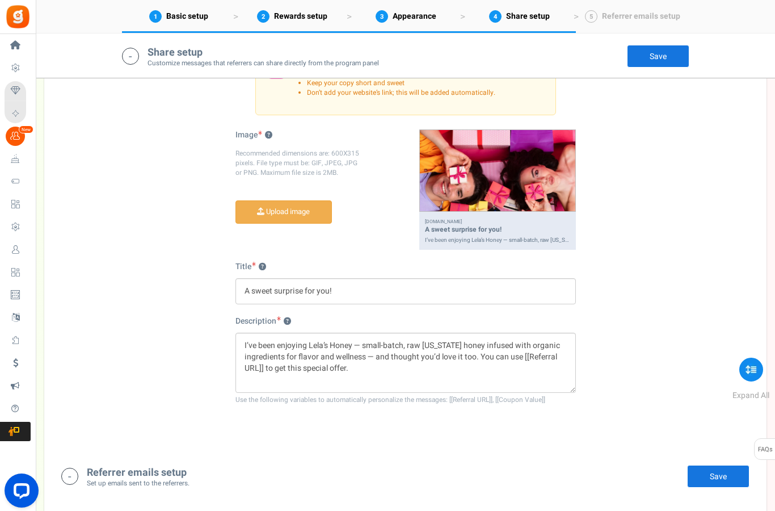
scroll to position [1414, 0]
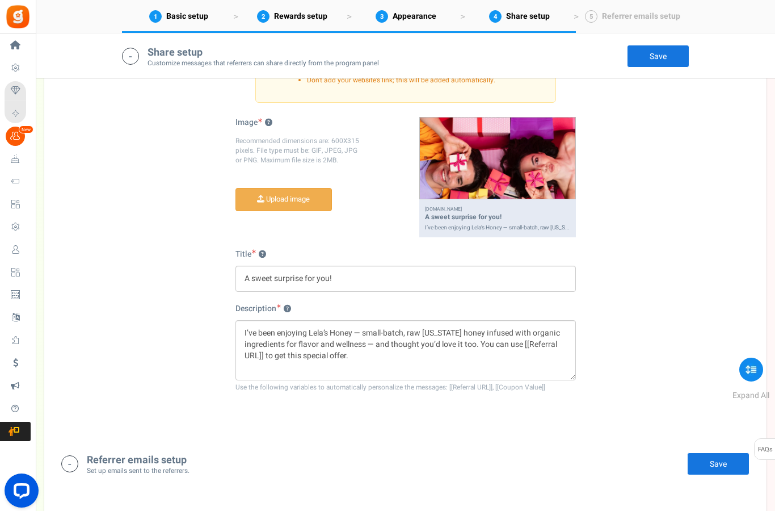
click at [431, 30] on link "LinkedIn" at bounding box center [402, 18] width 90 height 26
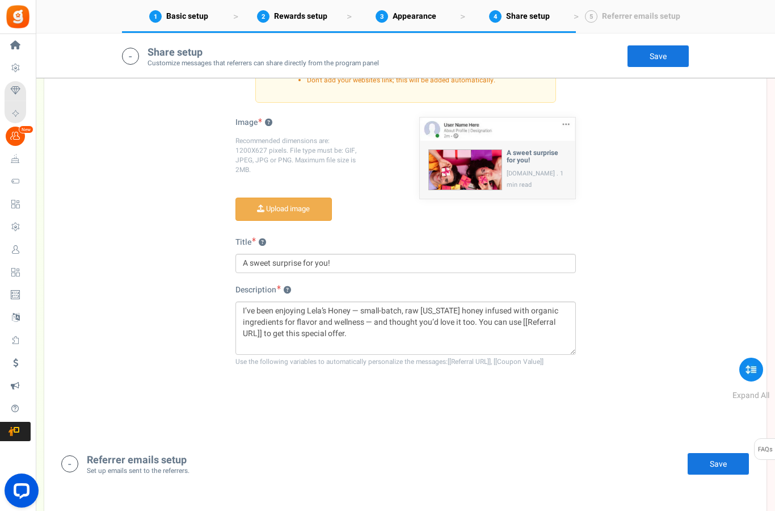
click at [514, 30] on link "Twitter" at bounding box center [488, 18] width 85 height 26
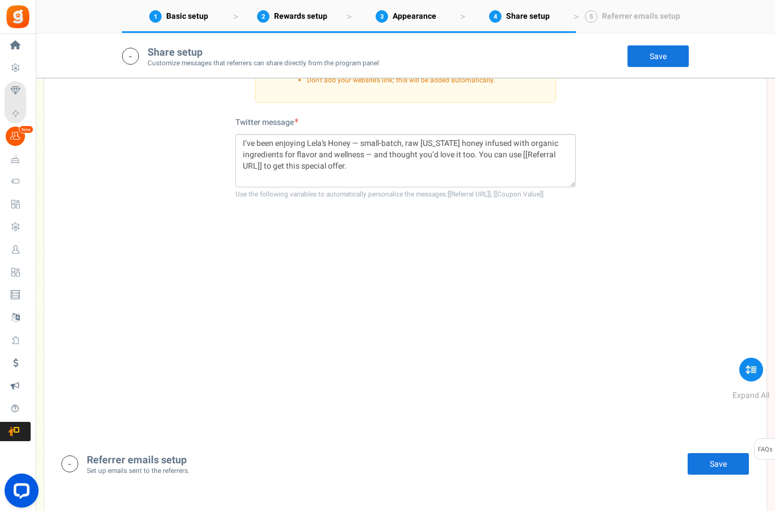
click at [583, 23] on span "WhatsApp" at bounding box center [585, 17] width 37 height 12
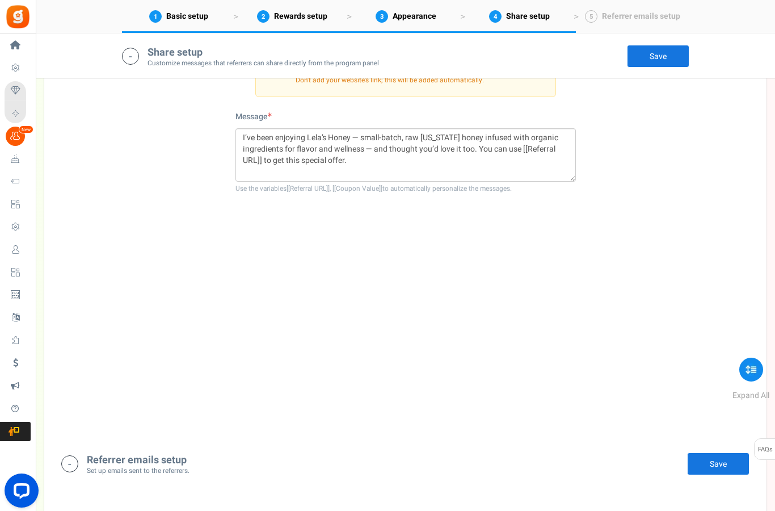
click at [659, 57] on link "Save" at bounding box center [658, 56] width 62 height 23
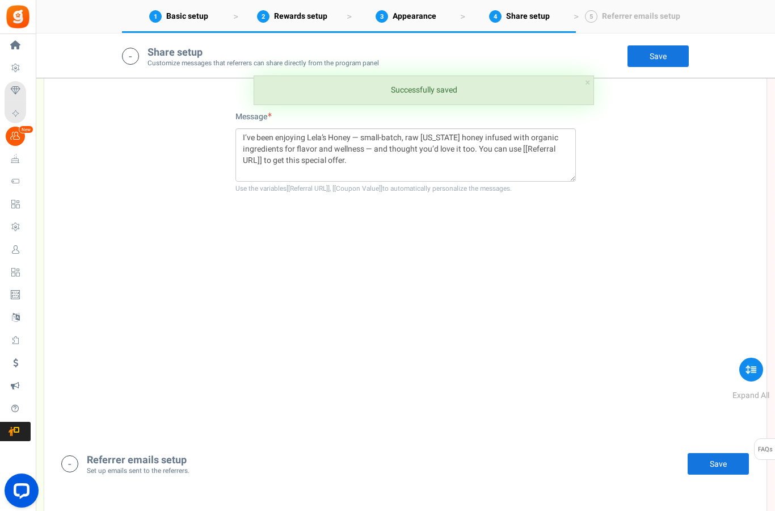
click at [643, 14] on span "Referrer emails setup" at bounding box center [641, 16] width 78 height 12
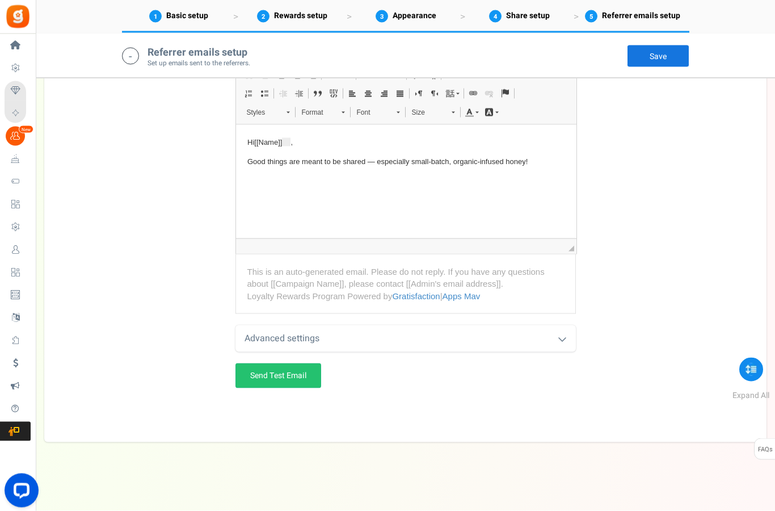
scroll to position [2075, 0]
click at [313, 179] on html "Hi [[Name]] , Good things are meant to be shared — especially small-batch, orga…" at bounding box center [405, 151] width 340 height 54
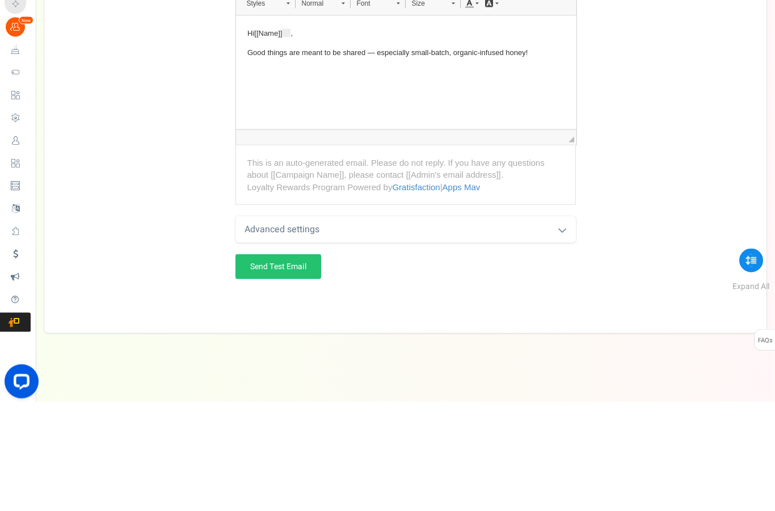
click at [259, 51] on p "Good things are meant to be shared — especially small-batch, organic-infused ho…" at bounding box center [406, 53] width 318 height 12
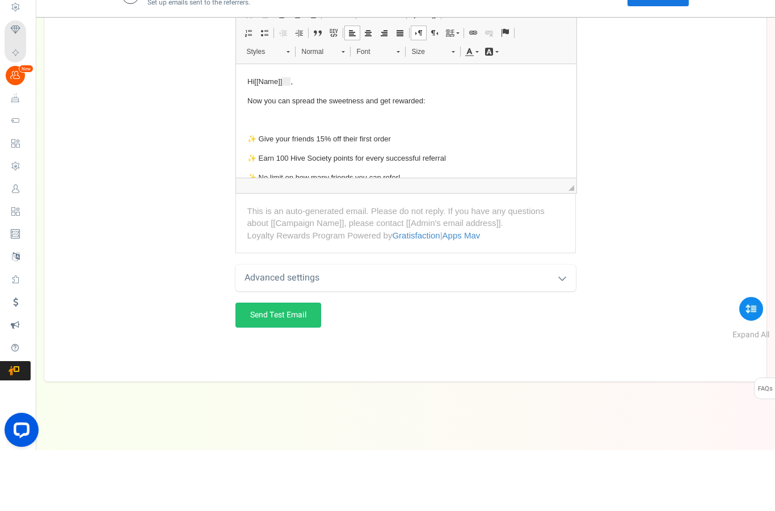
scroll to position [2083, 0]
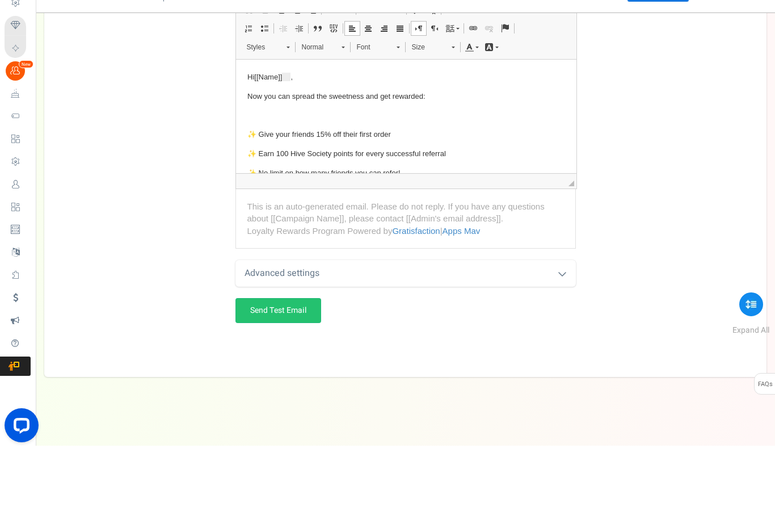
click at [249, 98] on p "Now you can spread the sweetness and get rewarded:" at bounding box center [406, 96] width 318 height 12
click at [250, 98] on p "Now you can spread the sweetness and get rewarded:" at bounding box center [406, 96] width 318 height 12
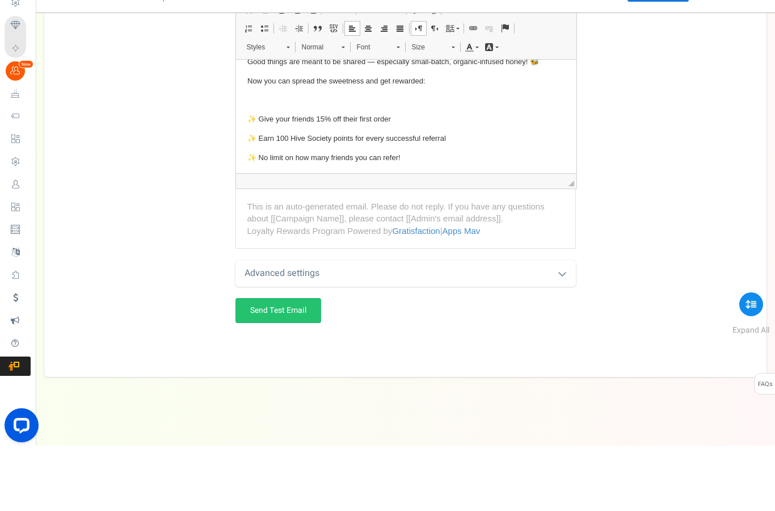
scroll to position [32, 0]
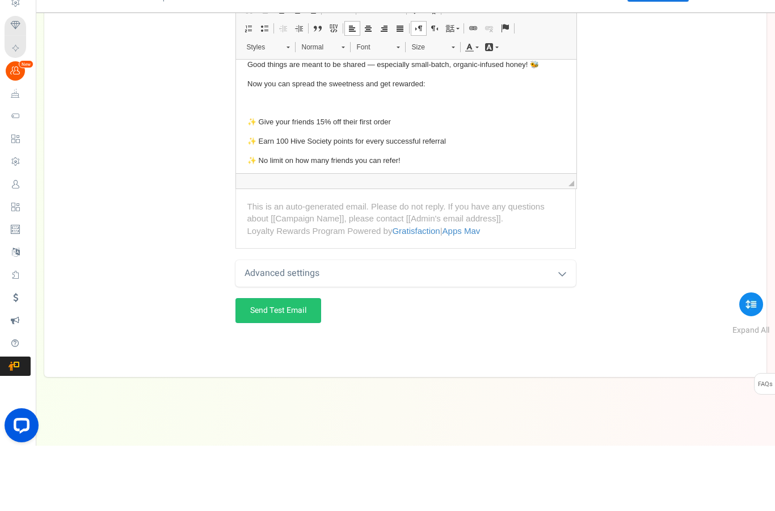
click at [259, 104] on p "Editor, referral_email_body" at bounding box center [406, 102] width 318 height 12
click at [677, 113] on div "Referrer enrollment email ? Referrer reward email ? Email Subject Sweeten Their…" at bounding box center [405, 156] width 705 height 542
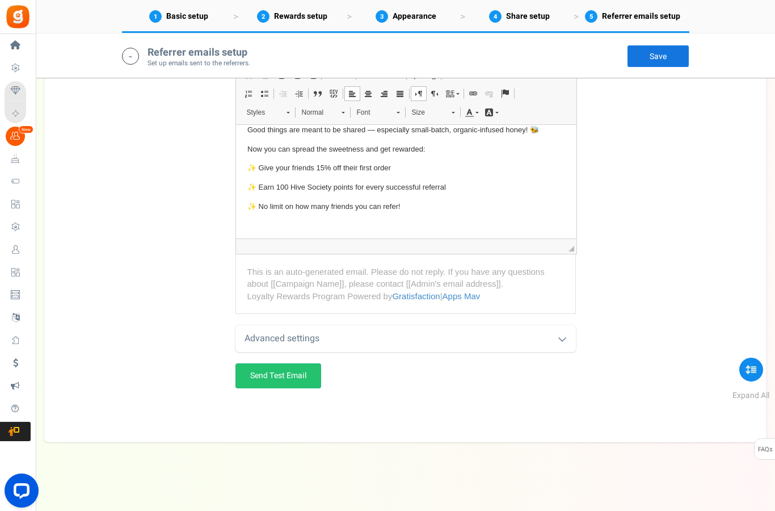
click at [566, 336] on icon at bounding box center [562, 338] width 9 height 9
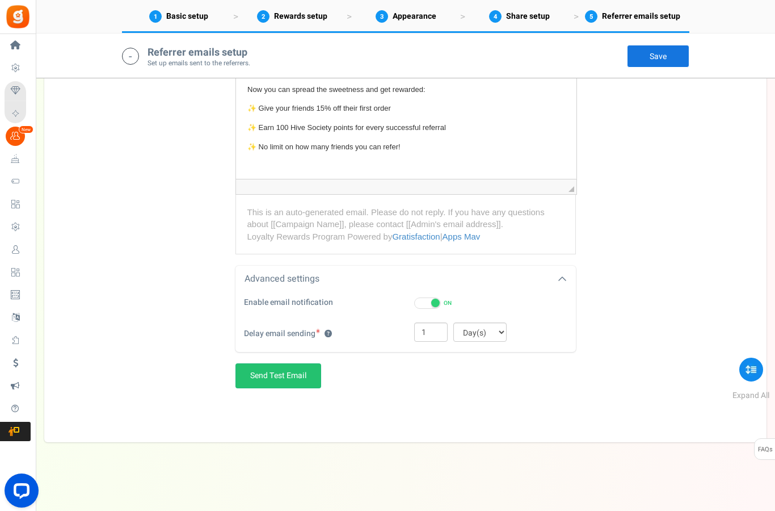
click at [280, 166] on p "Editor, referral_email_body" at bounding box center [406, 166] width 318 height 12
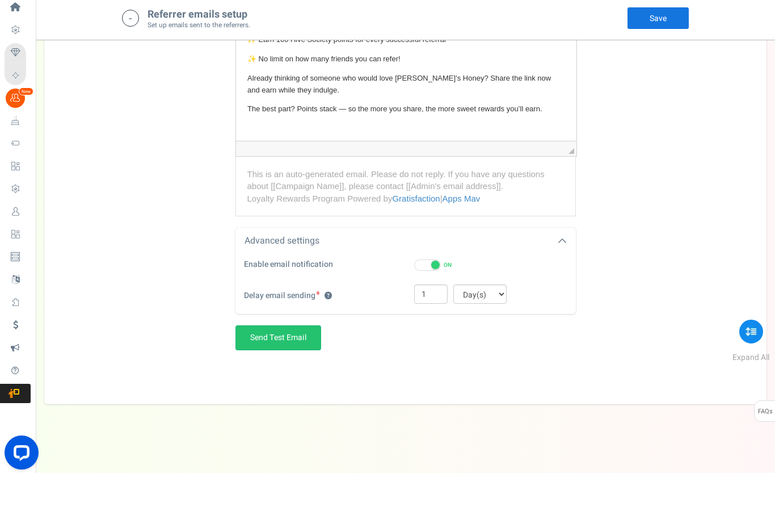
scroll to position [83, 0]
click at [434, 54] on p "✨ No limit on how many friends you can refer!" at bounding box center [406, 58] width 318 height 12
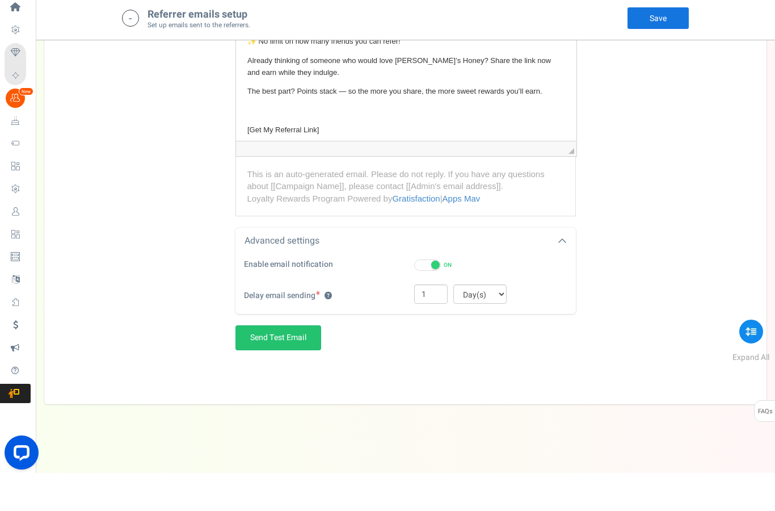
scroll to position [93, 0]
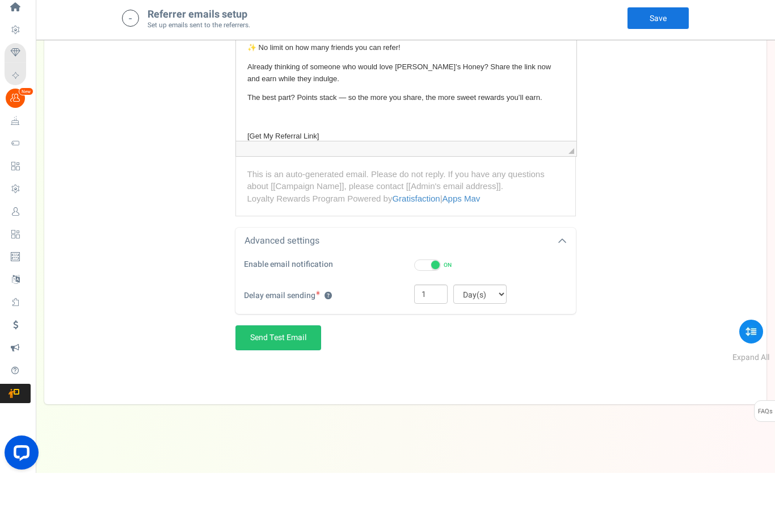
click at [247, 70] on p "Already thinking of someone who would love Lela’s Honey? Share the link now and…" at bounding box center [406, 73] width 318 height 24
click at [247, 67] on p "Already thinking of someone who would love Lela’s Honey? Share the link now and…" at bounding box center [406, 73] width 318 height 24
click at [478, 117] on p "Editor, referral_email_body" at bounding box center [406, 117] width 318 height 12
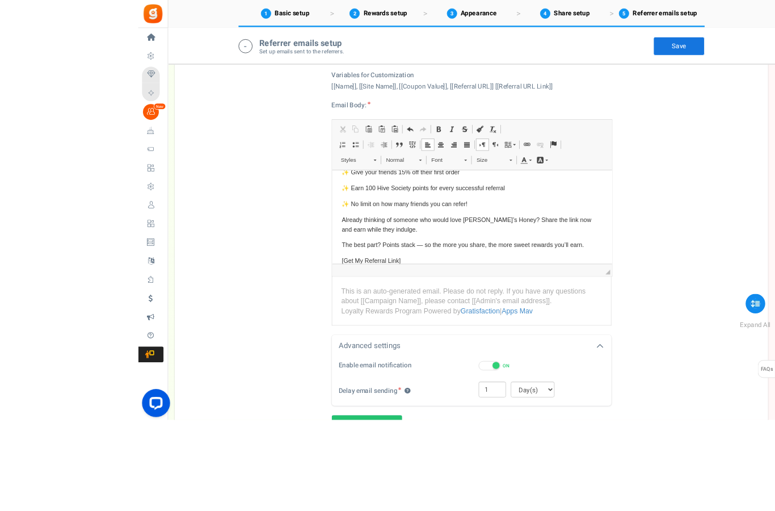
scroll to position [1935, 0]
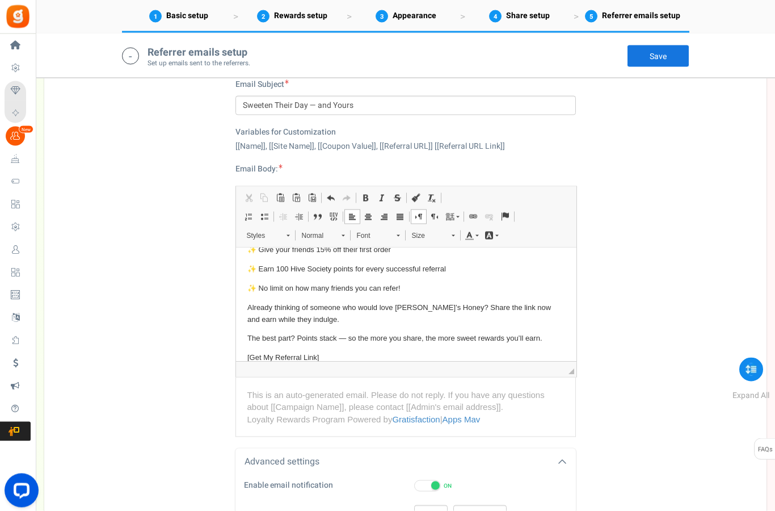
click at [668, 52] on link "Save" at bounding box center [658, 56] width 62 height 23
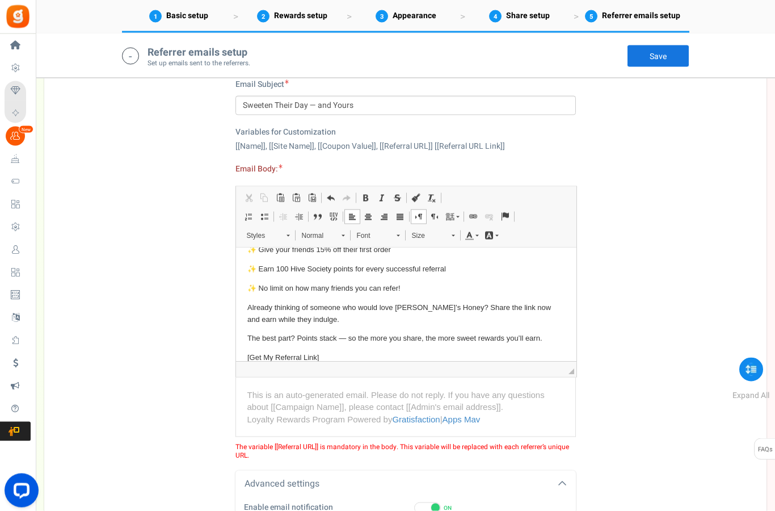
scroll to position [1892, 0]
click at [513, 62] on link "Referrer reward email ?" at bounding box center [502, 50] width 180 height 26
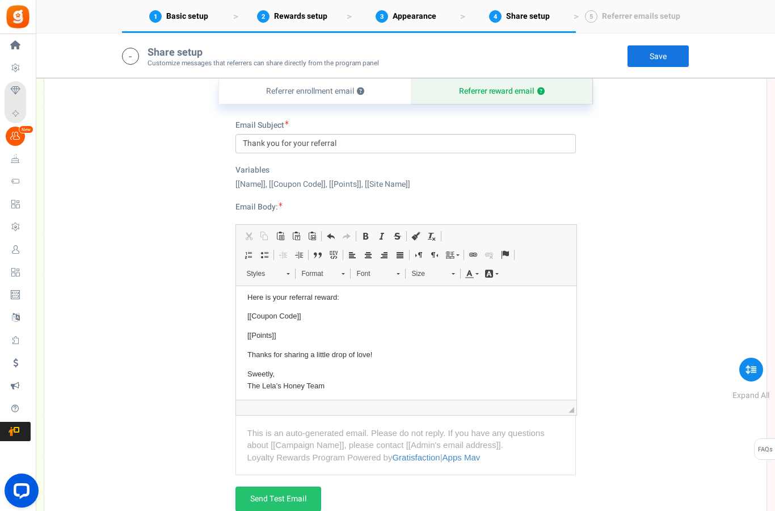
scroll to position [1832, 0]
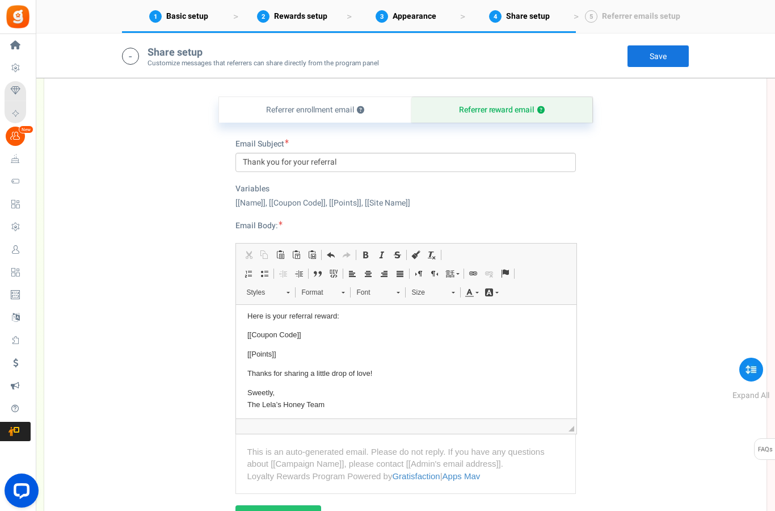
click at [725, 57] on link "Save" at bounding box center [718, 45] width 62 height 23
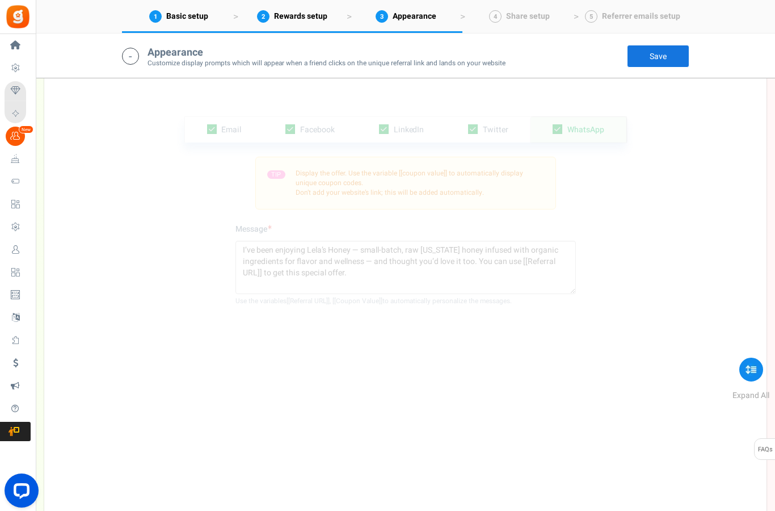
scroll to position [1301, 0]
click at [626, 15] on span "Referrer emails setup" at bounding box center [641, 16] width 78 height 12
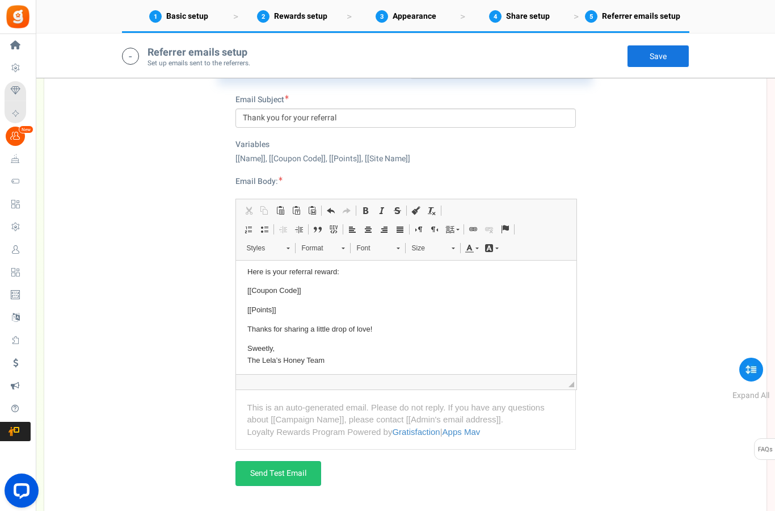
scroll to position [1937, 0]
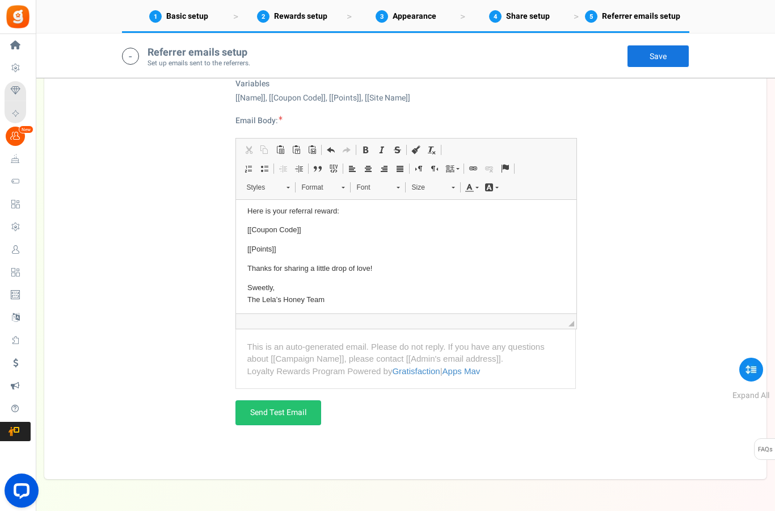
click at [674, 56] on link "Save" at bounding box center [658, 56] width 62 height 23
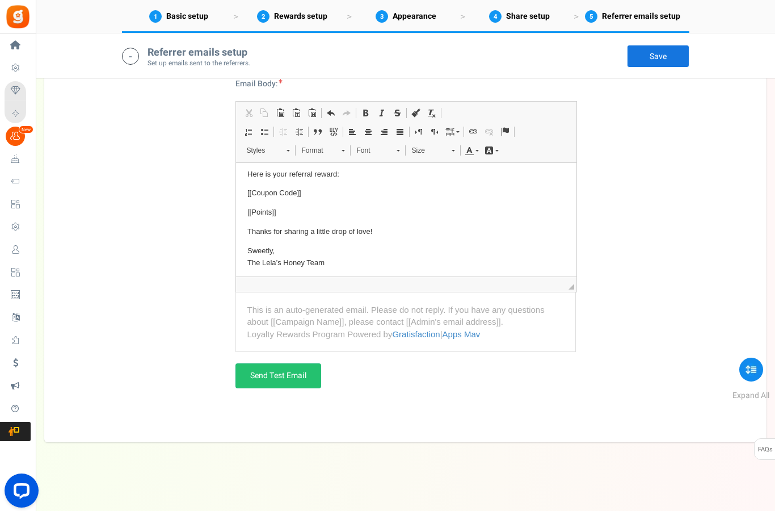
scroll to position [2043, 0]
click at [130, 60] on icon at bounding box center [130, 56] width 17 height 17
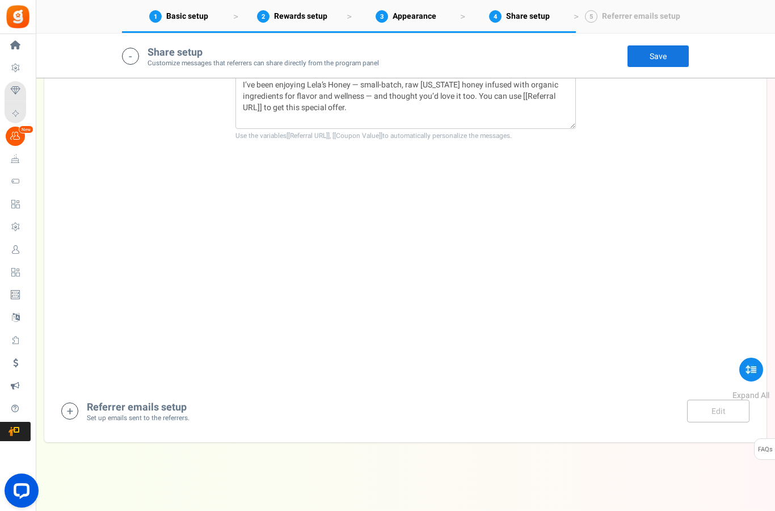
click at [141, 54] on div "Share setup Customize messages that referrers can share directly from the progr…" at bounding box center [405, 56] width 567 height 23
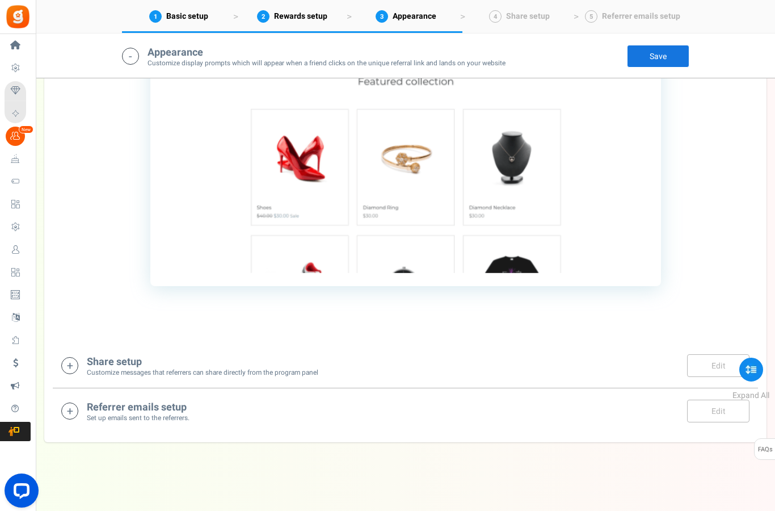
click at [132, 60] on icon at bounding box center [130, 56] width 17 height 17
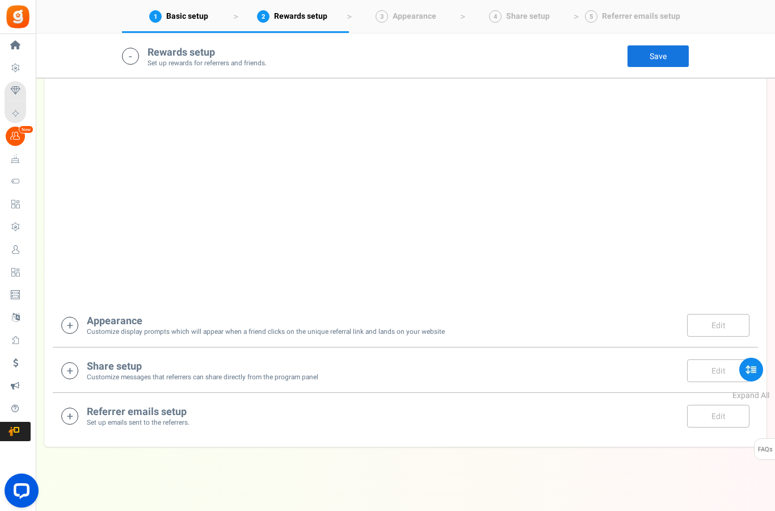
click at [133, 59] on icon at bounding box center [130, 56] width 17 height 17
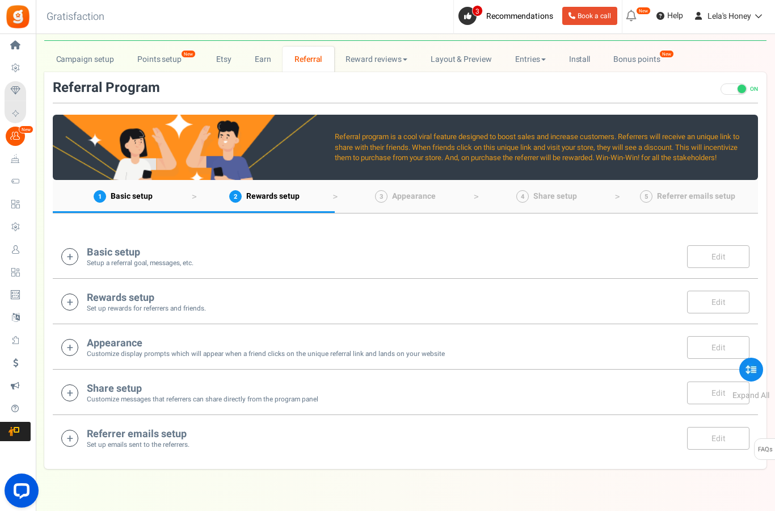
scroll to position [0, 0]
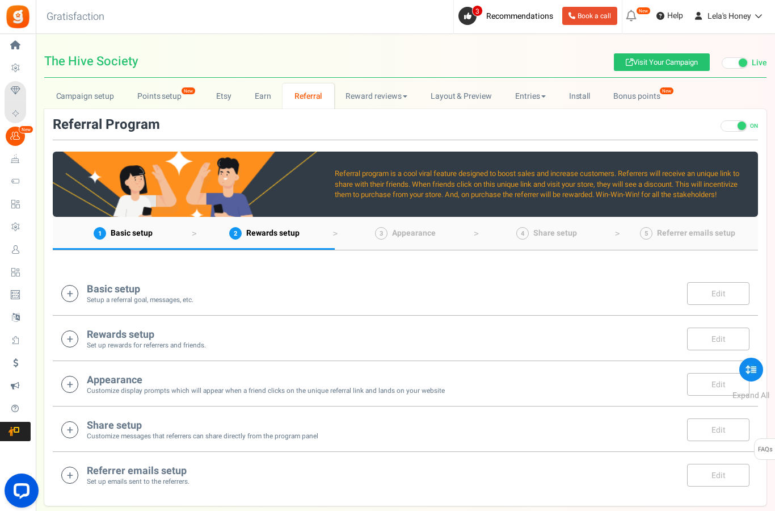
click at [379, 89] on link "Reward reviews" at bounding box center [376, 96] width 85 height 26
click at [357, 118] on link "WOO" at bounding box center [379, 121] width 91 height 16
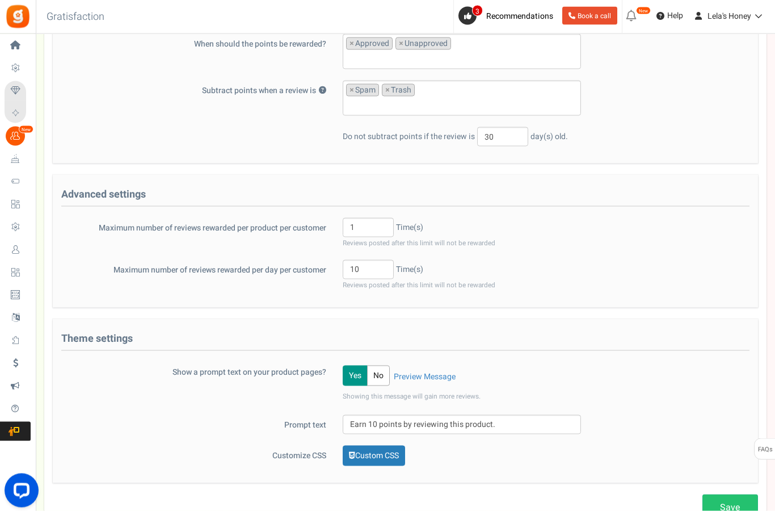
scroll to position [210, 0]
click at [449, 380] on link "Preview Message" at bounding box center [425, 374] width 62 height 11
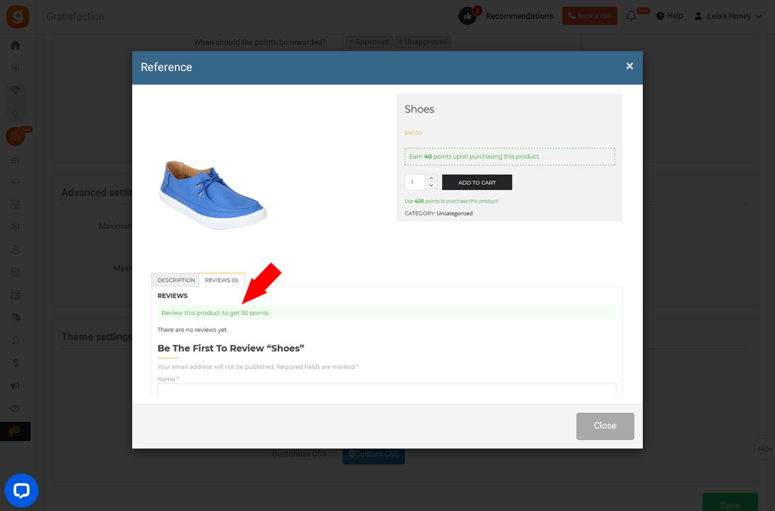
click at [604, 427] on button "Close" at bounding box center [605, 425] width 58 height 27
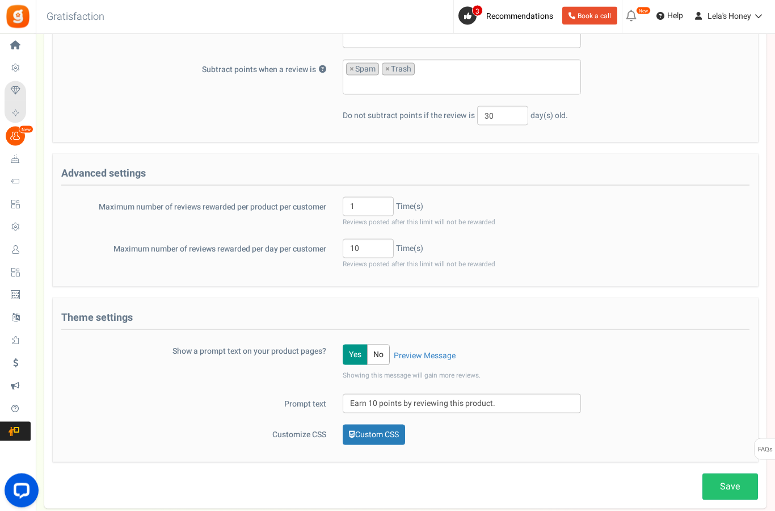
scroll to position [254, 0]
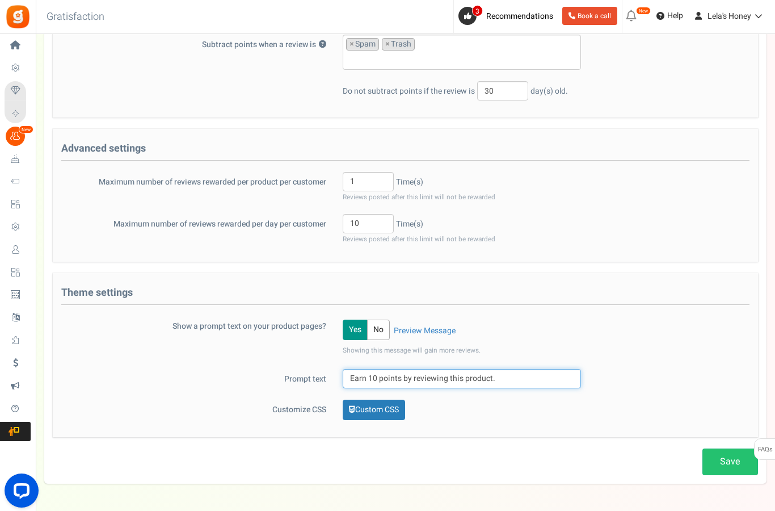
click at [372, 380] on input "Earn 10 points by reviewing this product." at bounding box center [462, 378] width 238 height 19
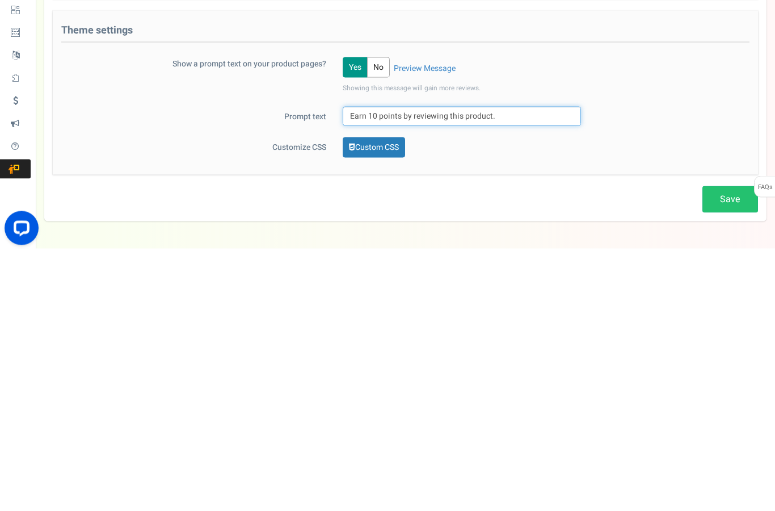
click at [372, 369] on input "Earn 10 points by reviewing this product." at bounding box center [462, 378] width 238 height 19
click at [383, 369] on input "Earn 10 points by reviewing this product." at bounding box center [462, 378] width 238 height 19
type input "Earn 15 points by reviewing this product."
click at [605, 273] on div "Theme settings Show a prompt text on your product pages? Yes No Preview Message…" at bounding box center [405, 355] width 705 height 164
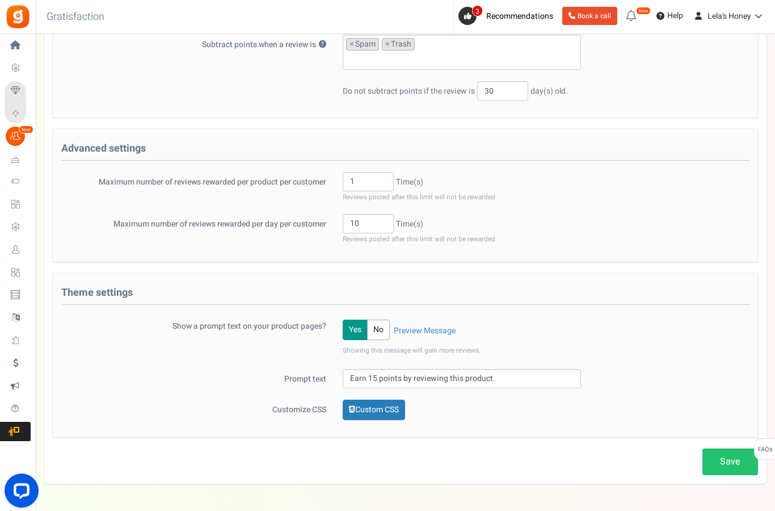
click at [731, 460] on link "Save" at bounding box center [730, 461] width 56 height 27
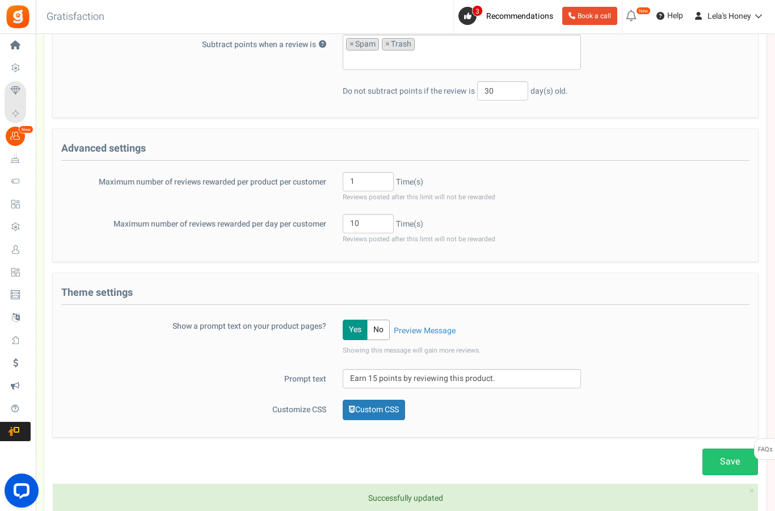
click at [718, 473] on link "Save" at bounding box center [730, 461] width 56 height 27
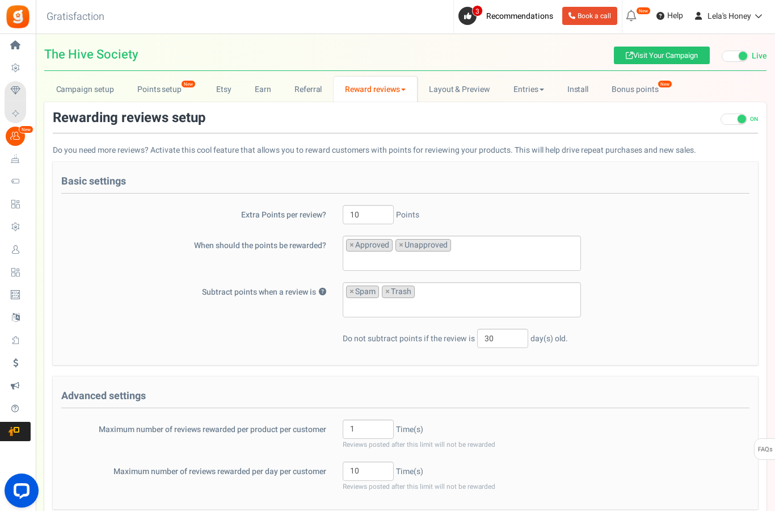
scroll to position [0, 0]
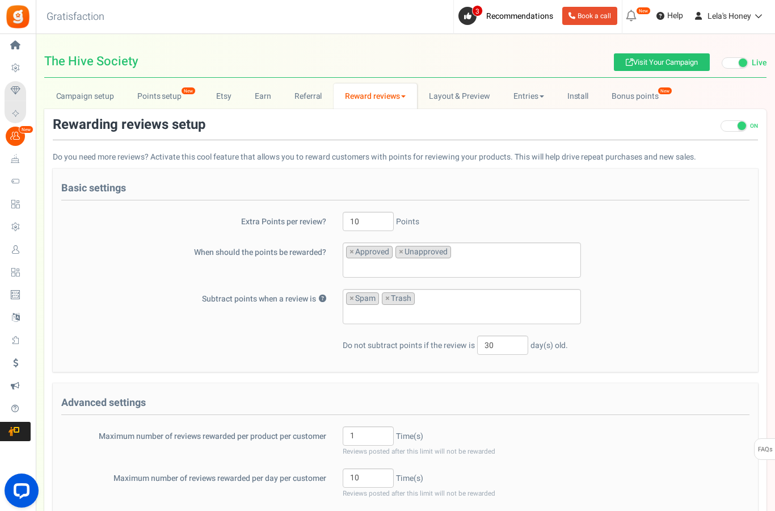
click at [465, 94] on link "Layout & Preview" at bounding box center [459, 96] width 85 height 26
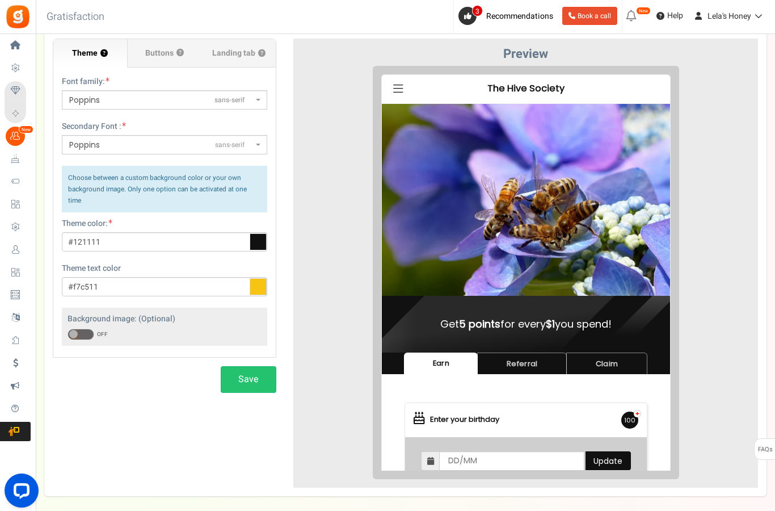
scroll to position [121, 0]
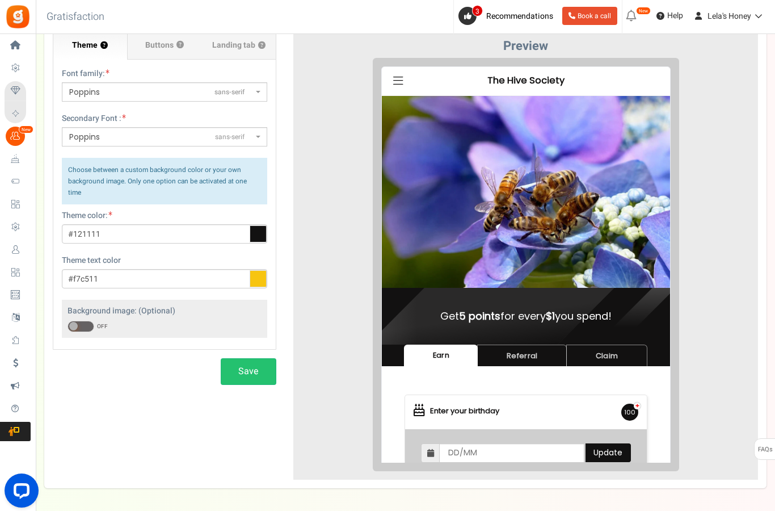
click at [254, 362] on button "Save" at bounding box center [249, 371] width 56 height 27
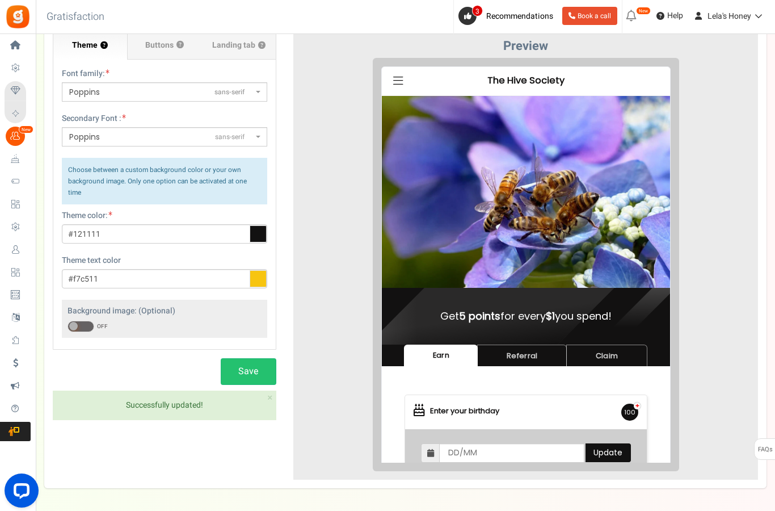
click at [180, 47] on button "?" at bounding box center [179, 44] width 7 height 7
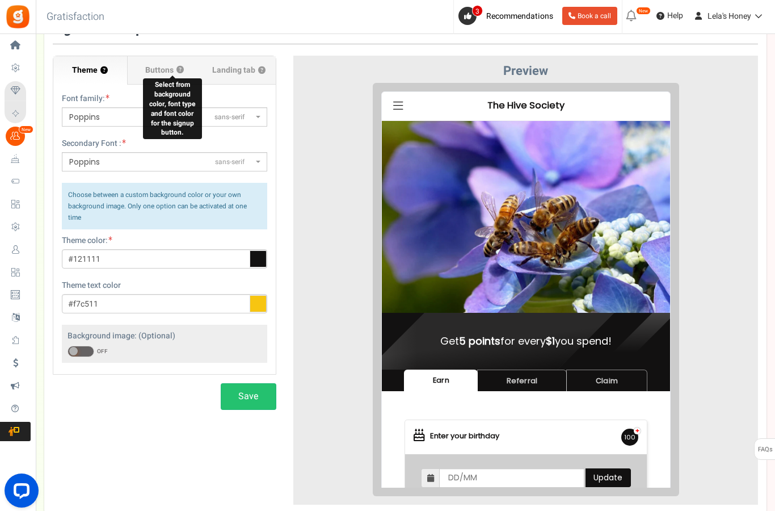
scroll to position [0, 0]
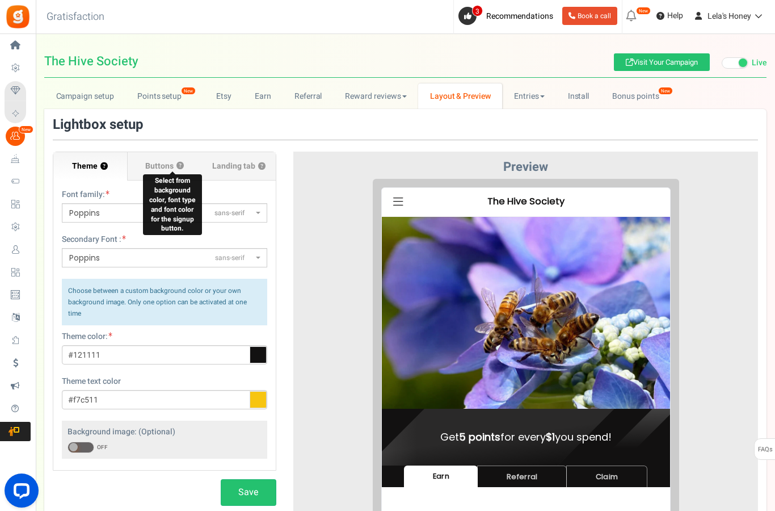
click at [529, 92] on link "Entries" at bounding box center [529, 96] width 54 height 26
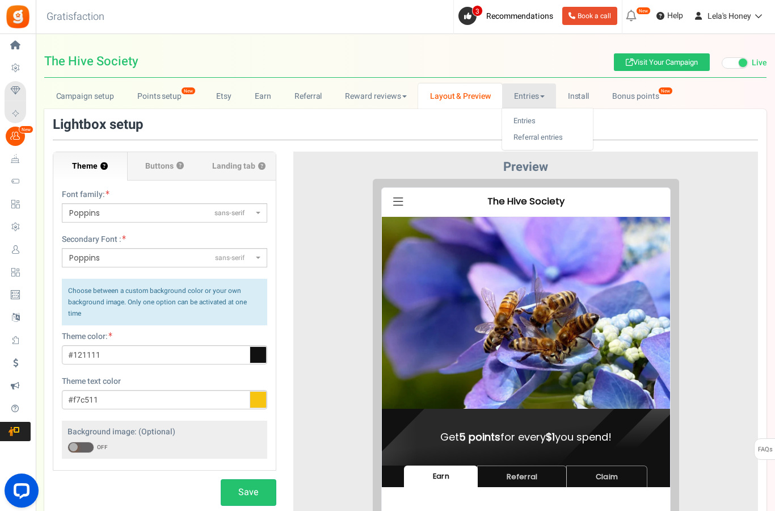
click at [525, 120] on link "Entries" at bounding box center [547, 121] width 91 height 16
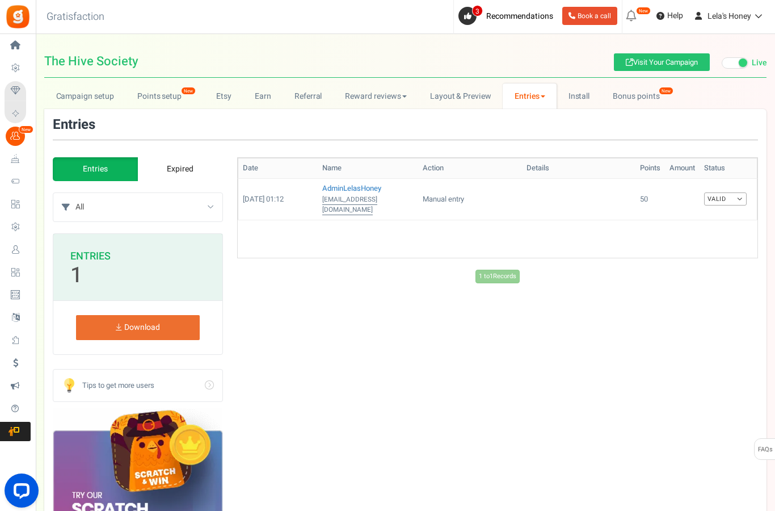
click at [471, 94] on link "Layout & Preview" at bounding box center [460, 96] width 85 height 26
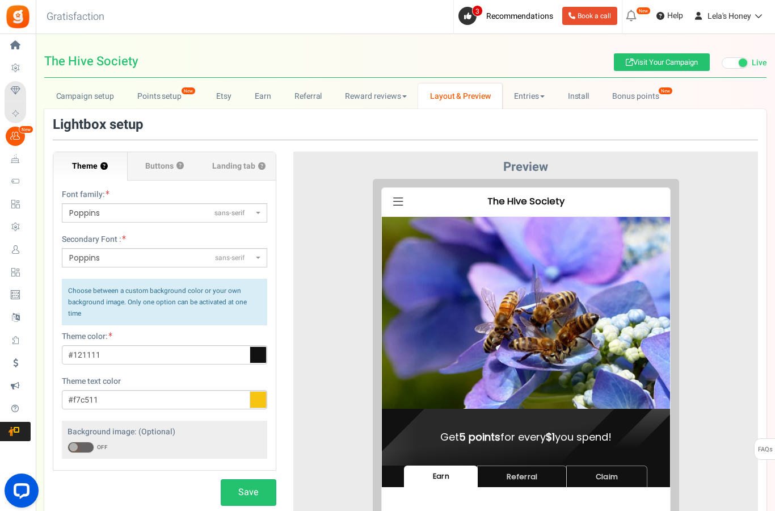
click at [254, 161] on span "Landing tab ?" at bounding box center [238, 166] width 53 height 11
click at [0, 0] on input "Landing tab ?" at bounding box center [0, 0] width 0 height 0
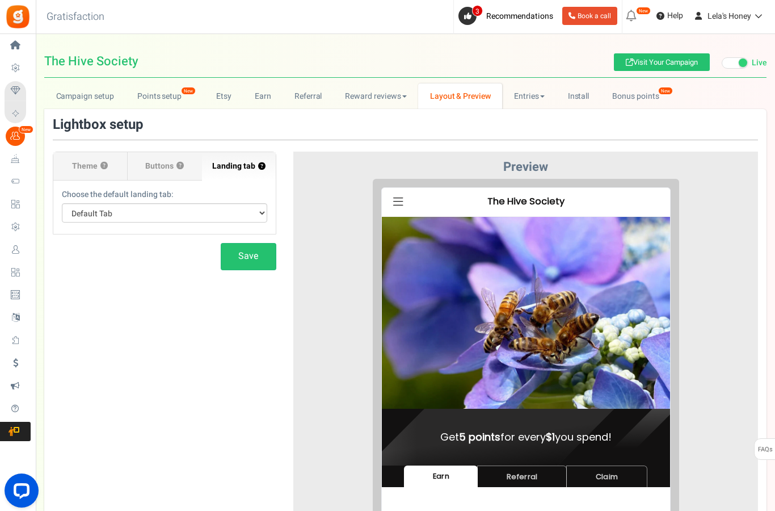
click at [251, 213] on select "Default Tab Earn Referral Claim" at bounding box center [164, 212] width 205 height 19
click at [532, 97] on link "Entries" at bounding box center [529, 96] width 54 height 26
click at [529, 122] on link "Entries" at bounding box center [547, 121] width 91 height 16
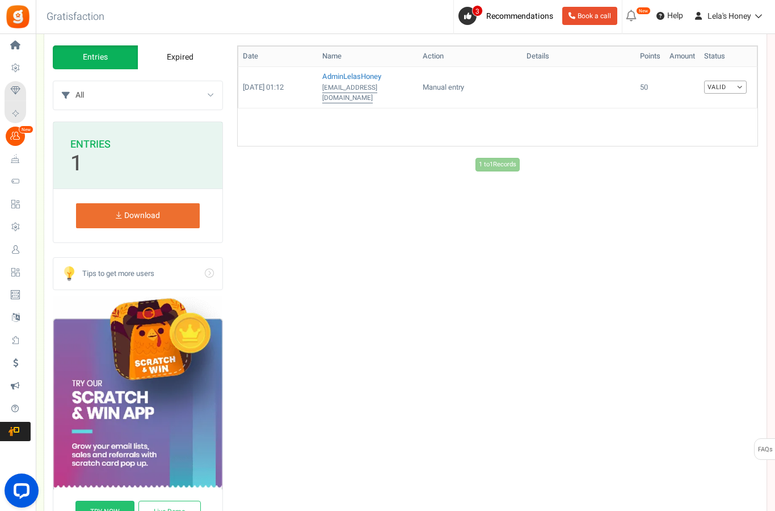
scroll to position [111, 0]
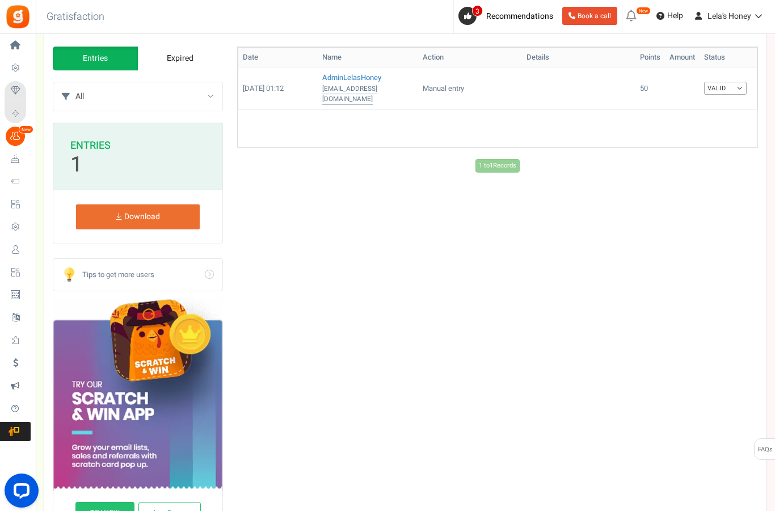
click at [221, 89] on select "All Manual entry Share on Facebook Visit a Page Share on Twitter Like a Post Fo…" at bounding box center [148, 96] width 147 height 28
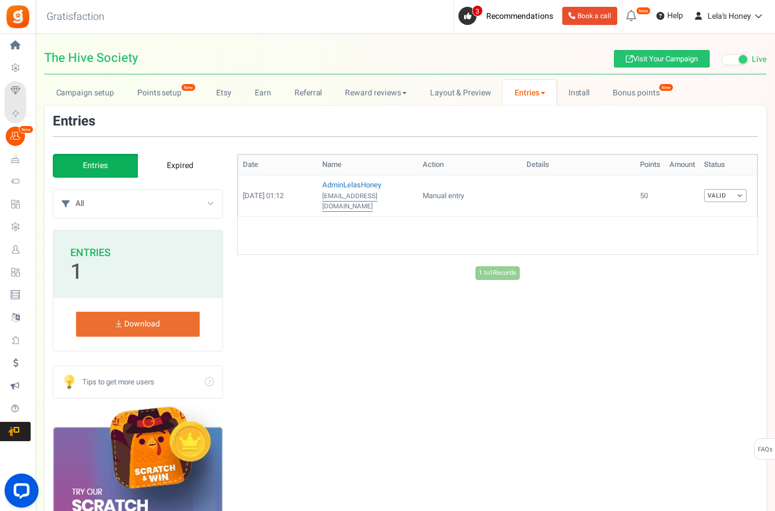
scroll to position [3, 0]
click at [162, 315] on link "Download" at bounding box center [138, 324] width 124 height 25
click at [183, 162] on link "Expired" at bounding box center [179, 166] width 85 height 24
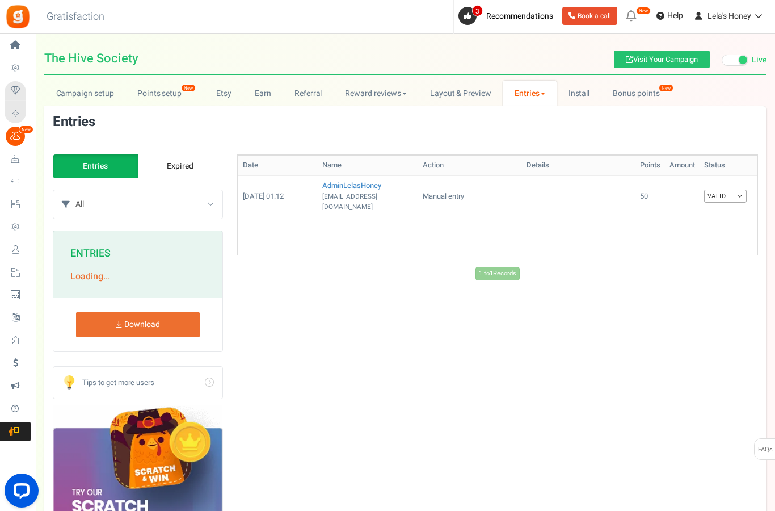
click at [205, 378] on link "Go" at bounding box center [137, 383] width 169 height 32
click at [549, 97] on link "Entries" at bounding box center [530, 94] width 54 height 26
click at [554, 137] on link "Referral entries" at bounding box center [548, 135] width 91 height 16
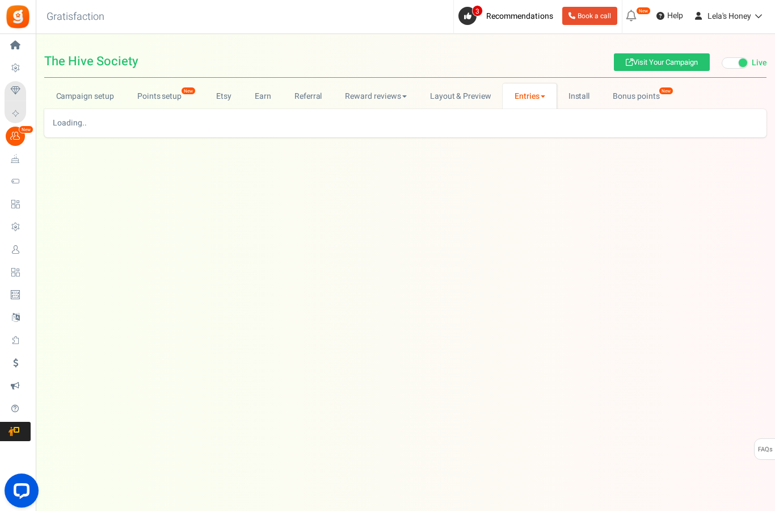
click at [582, 91] on link "Install" at bounding box center [579, 96] width 45 height 26
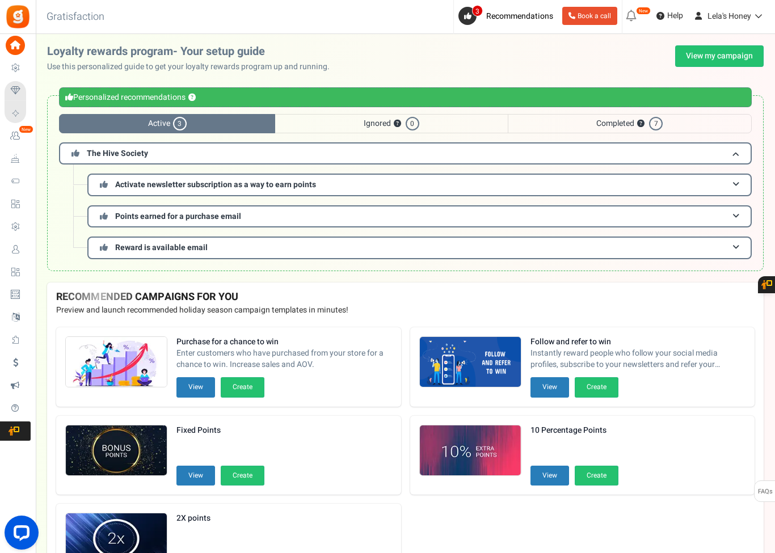
click at [24, 134] on icon at bounding box center [15, 136] width 19 height 19
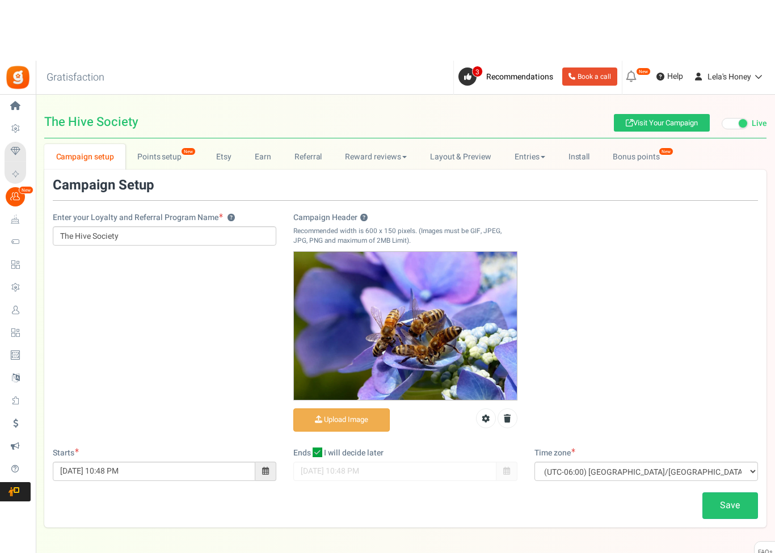
click at [576, 109] on link "Install" at bounding box center [579, 96] width 45 height 26
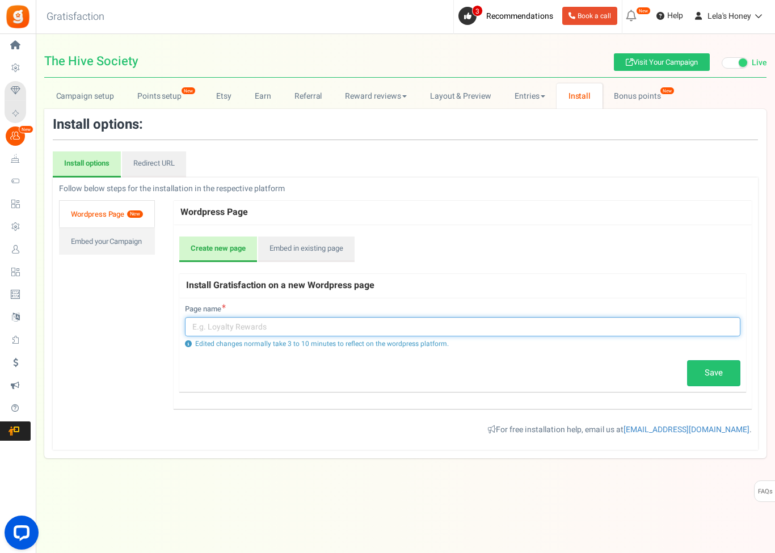
click at [205, 325] on input "text" at bounding box center [462, 326] width 555 height 19
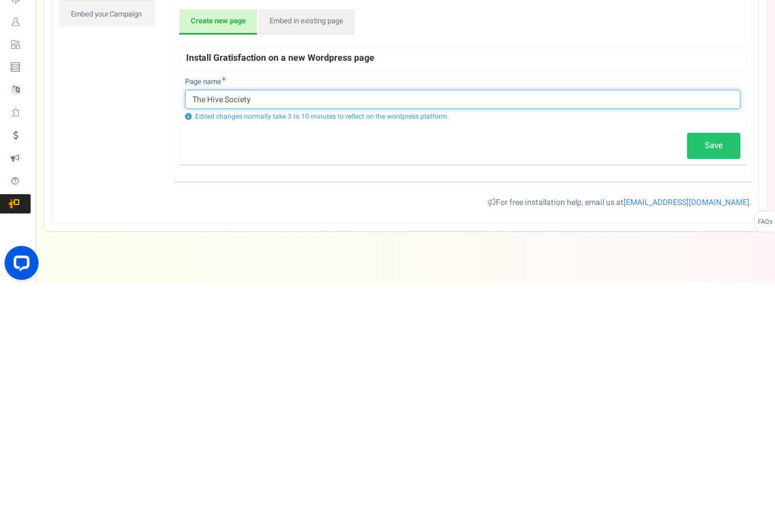
type input "The Hive Society"
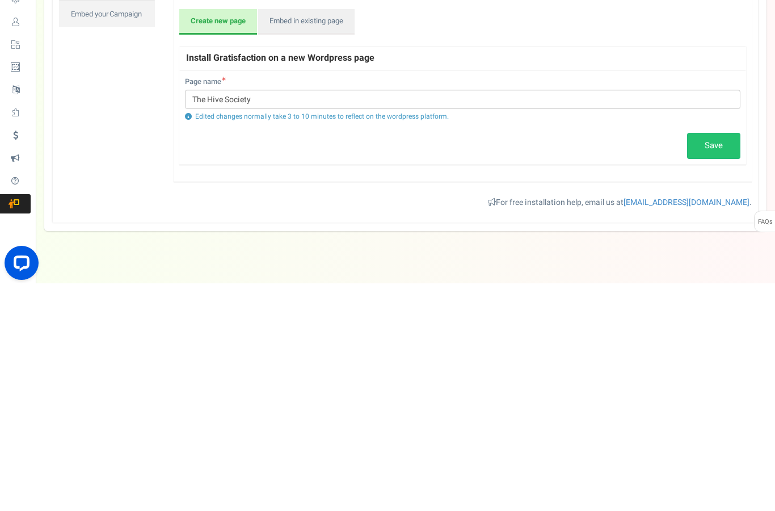
click at [711, 360] on link "Save" at bounding box center [713, 373] width 53 height 26
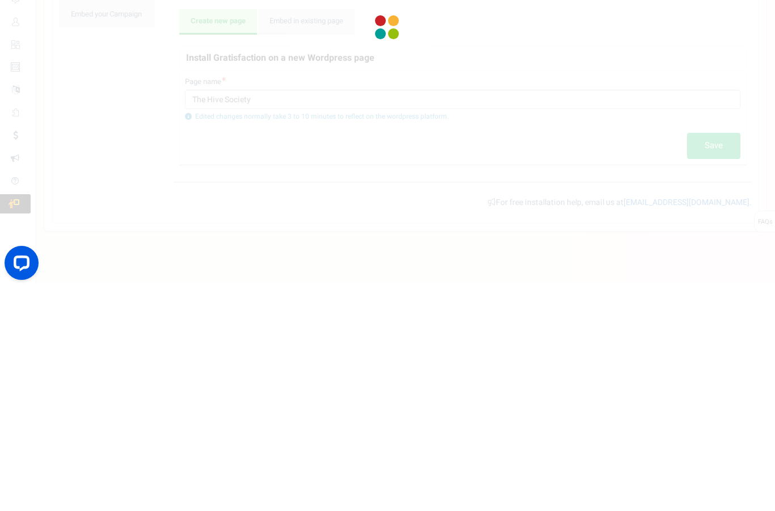
scroll to position [35, 0]
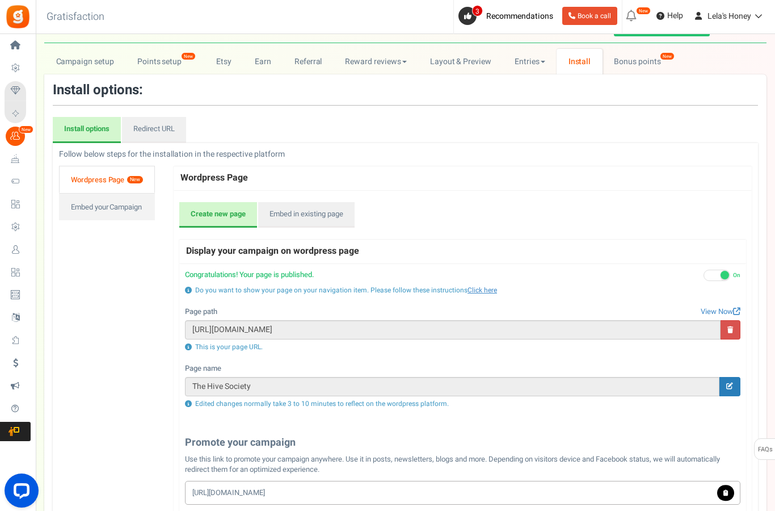
click at [478, 287] on link "Click here" at bounding box center [483, 290] width 30 height 10
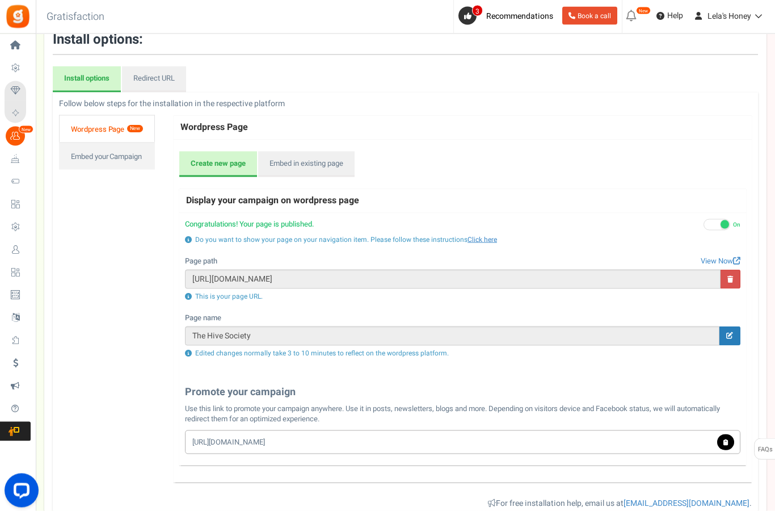
scroll to position [91, 0]
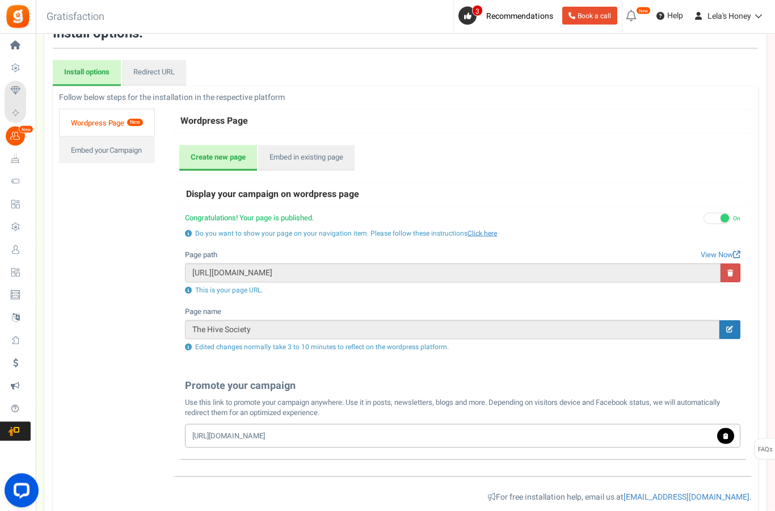
click at [719, 250] on link "View Now" at bounding box center [721, 255] width 40 height 11
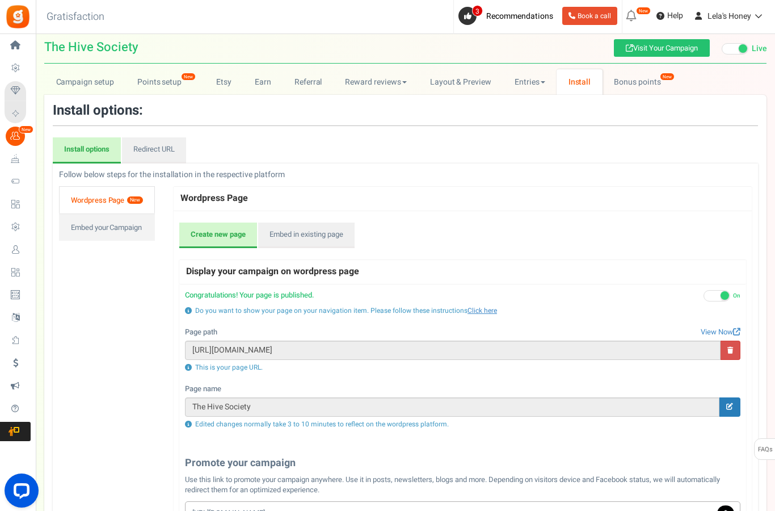
scroll to position [0, 0]
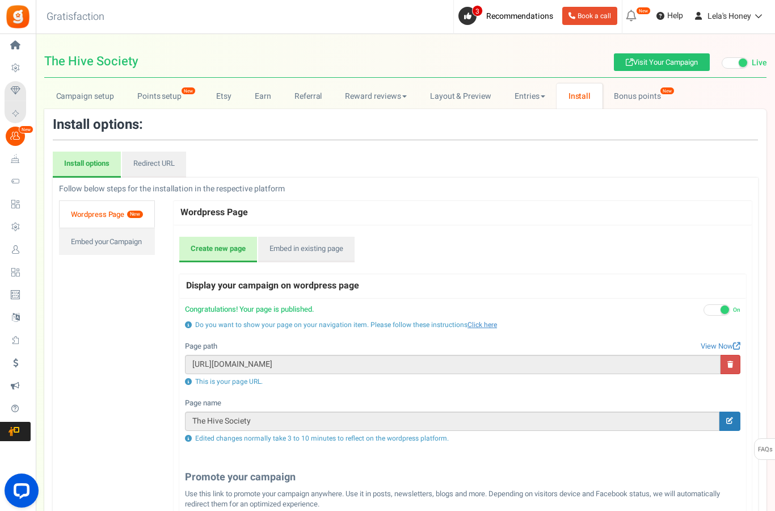
click at [642, 92] on link "Bonus points New" at bounding box center [643, 96] width 81 height 26
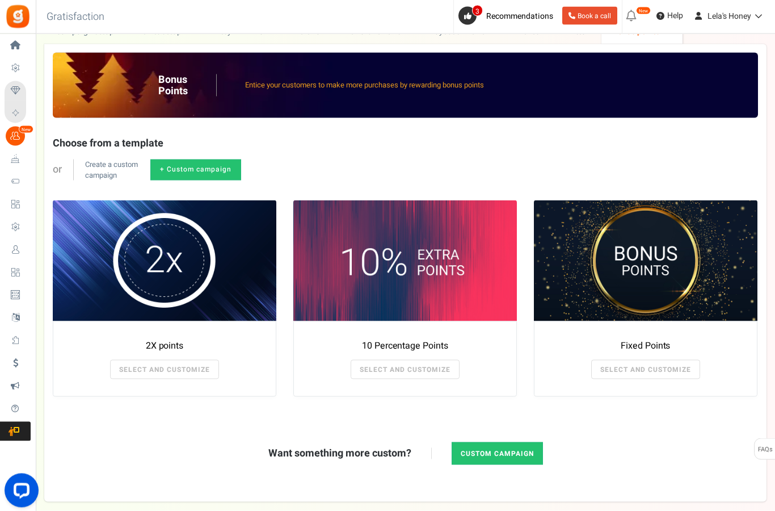
scroll to position [78, 0]
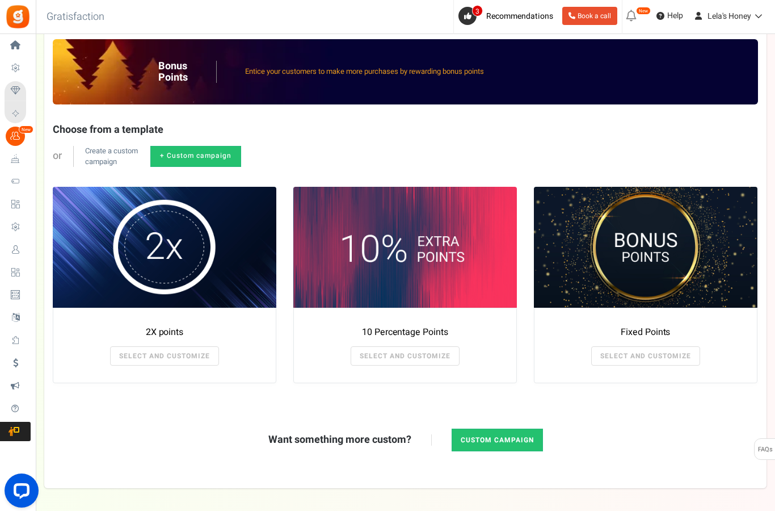
click at [671, 249] on span at bounding box center [646, 247] width 224 height 121
click at [651, 352] on link "SELECT AND CUSTOMIZE" at bounding box center [645, 355] width 109 height 19
radio input "true"
type input "125"
radio input "true"
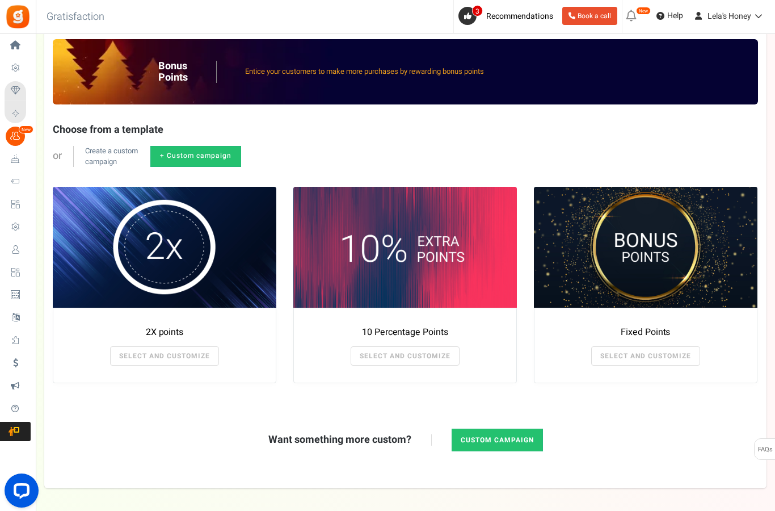
type input "[DATE] 12:01 AM"
type input "[DATE] 11:59 PM"
type textarea "Fixed Points"
type textarea "Bonus Points description"
type input "#000000"
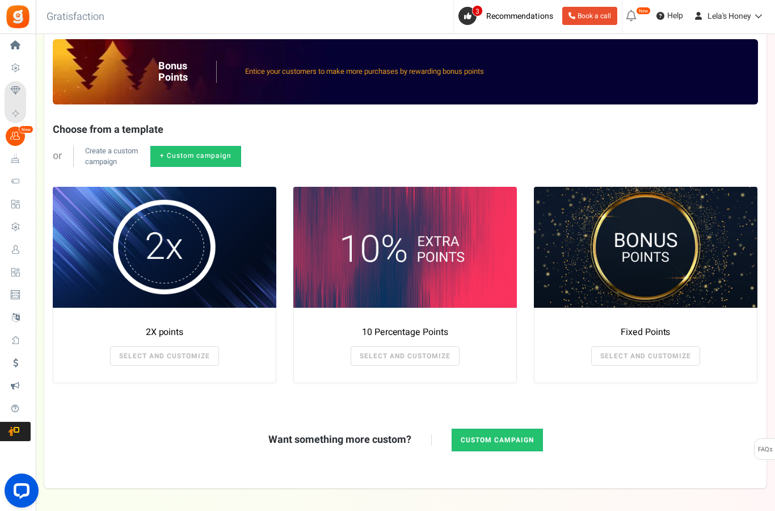
type input "#ffbe84"
type input "#000000"
type input "#ffffff"
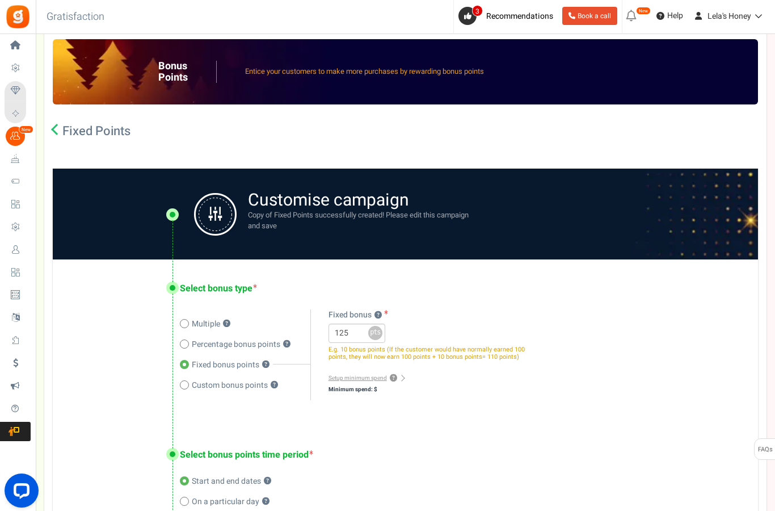
click at [384, 311] on span "Fixed bonus ?" at bounding box center [356, 315] width 55 height 12
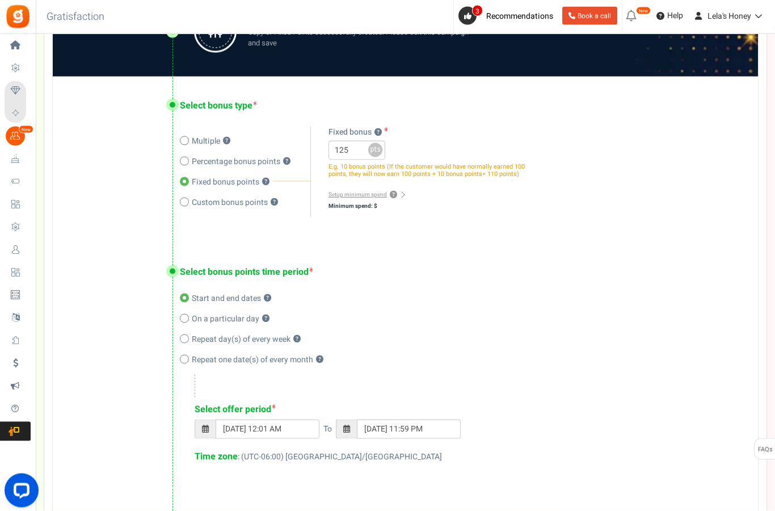
scroll to position [262, 0]
click at [188, 315] on span at bounding box center [184, 317] width 9 height 9
click at [187, 315] on input "On a particular day ?" at bounding box center [183, 318] width 7 height 7
radio input "true"
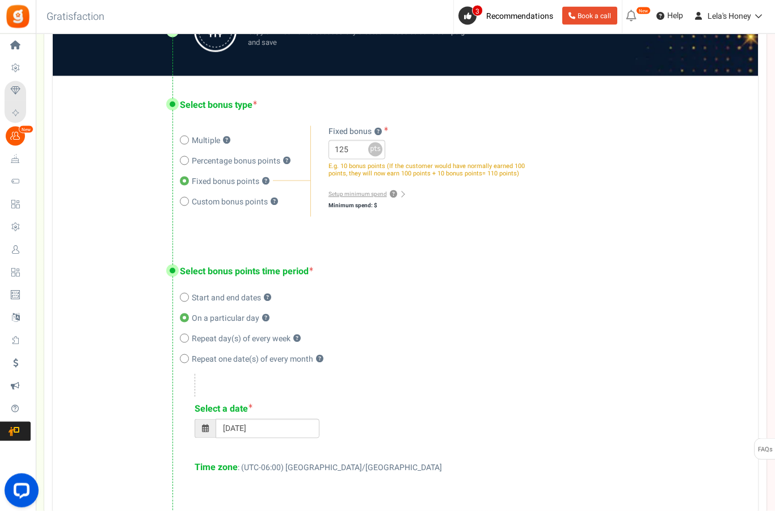
scroll to position [262, 0]
click at [188, 336] on span at bounding box center [184, 337] width 9 height 9
click at [187, 336] on input "Repeat day(s) of every week ?" at bounding box center [183, 338] width 7 height 7
radio input "true"
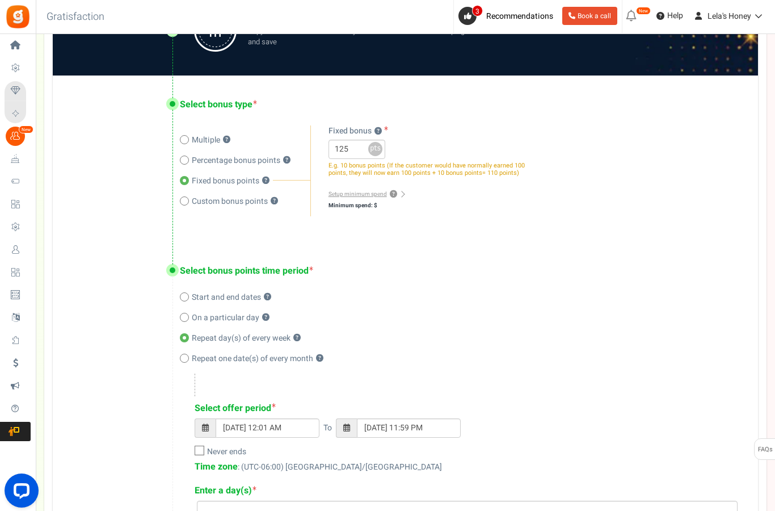
type input "[DATE] 01:55 AM"
click at [205, 440] on div "[DATE] 01:55 AM To [DATE] 11:59 PM" at bounding box center [465, 433] width 541 height 31
click at [199, 452] on icon at bounding box center [199, 450] width 7 height 7
click at [191, 452] on input "Never ends" at bounding box center [186, 451] width 7 height 7
checkbox input "true"
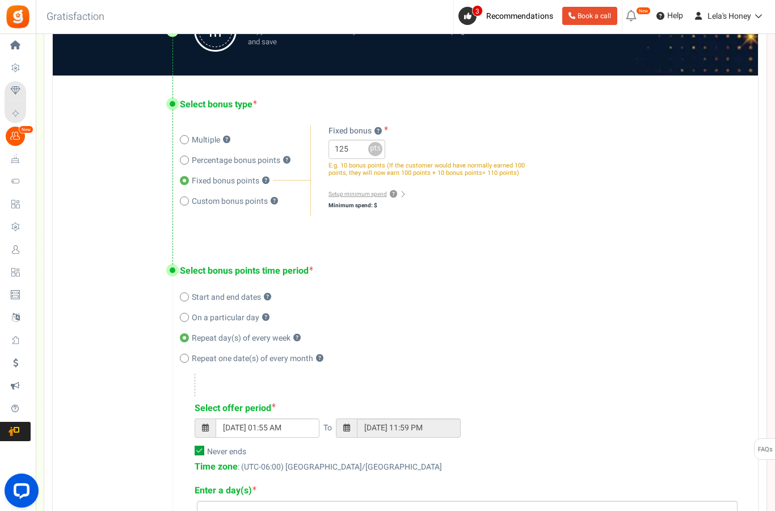
click at [297, 506] on input "search" at bounding box center [467, 510] width 534 height 12
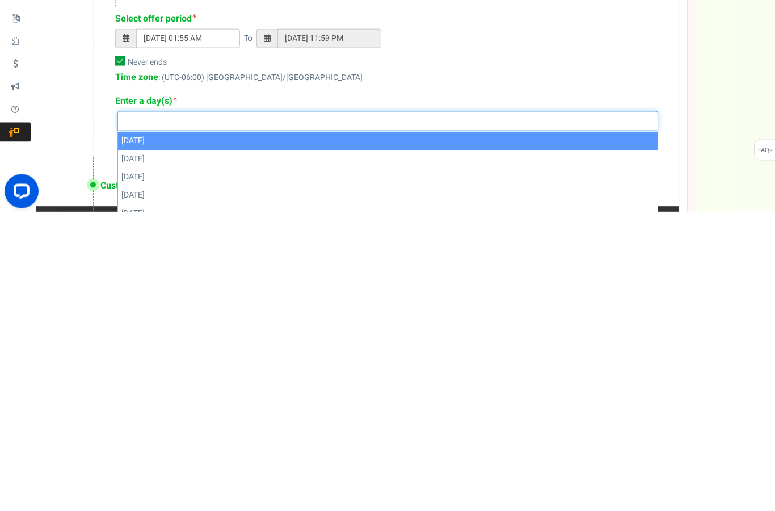
select select "[DATE]"
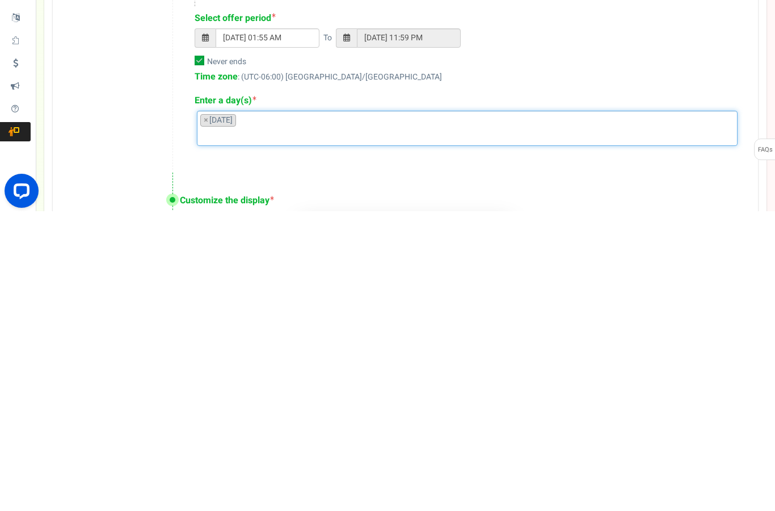
click at [290, 429] on input "search" at bounding box center [467, 435] width 534 height 12
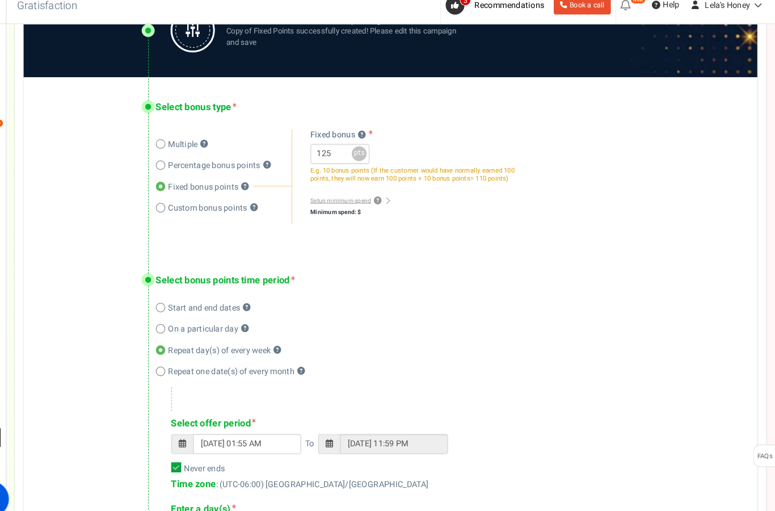
scroll to position [252, 0]
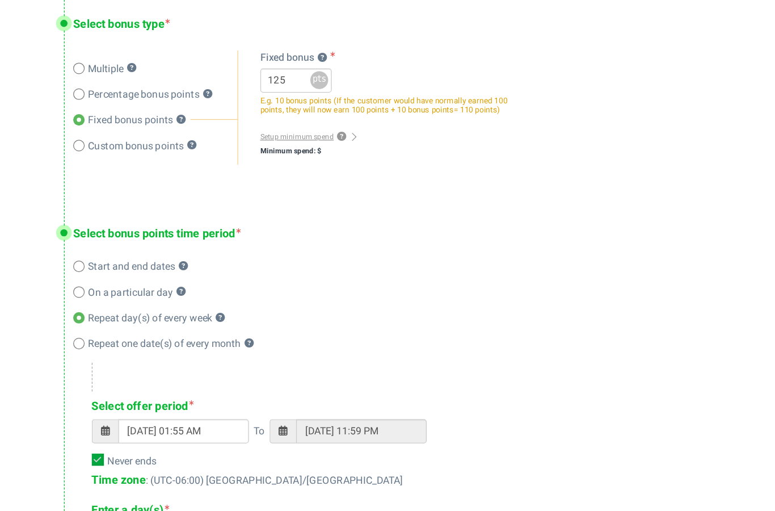
click at [0, 0] on input "number" at bounding box center [0, 0] width 0 height 0
type input "65"
click at [433, 108] on div "Multiple ? Percentage bonus points ? ?" at bounding box center [457, 153] width 555 height 91
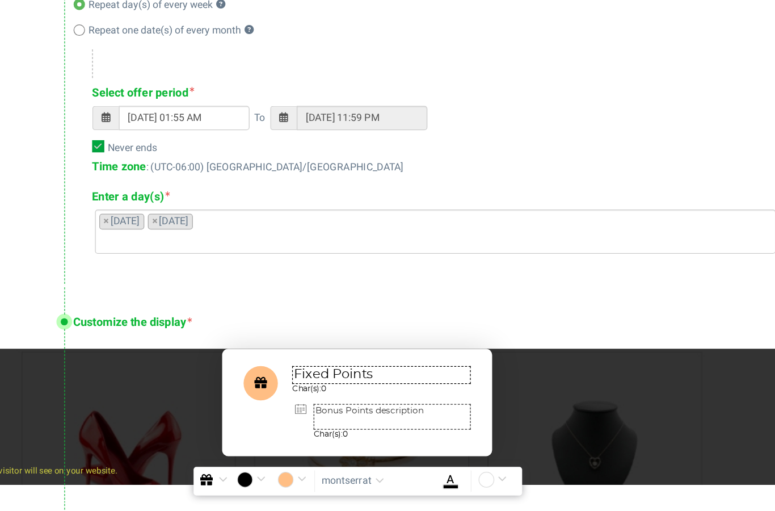
scroll to position [527, 0]
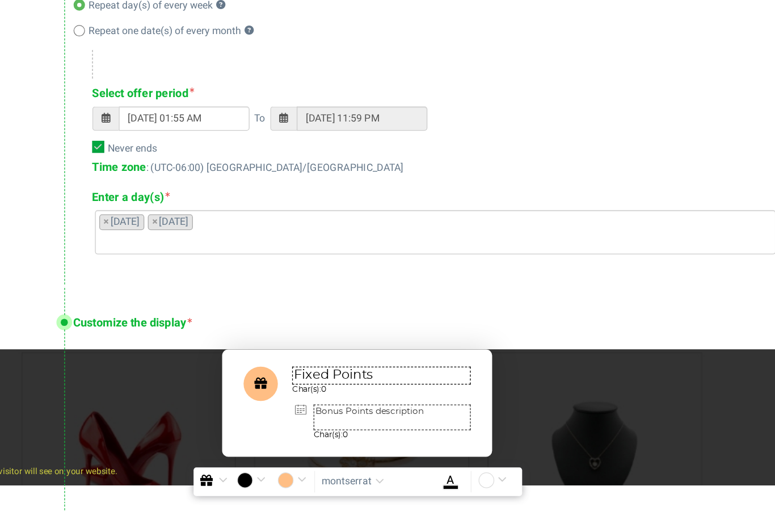
click at [342, 444] on input "#ffbe84" at bounding box center [355, 451] width 26 height 15
click at [438, 145] on div "Select offer period [DATE] 01:55 AM To [DATE] 11:59 PM Select a date [DATE] Nev…" at bounding box center [457, 189] width 555 height 163
click at [342, 444] on input "#ffbe84" at bounding box center [355, 451] width 26 height 15
click at [495, 143] on div "Select offer period [DATE] 01:55 AM To [DATE] 11:59 PM Select a date [DATE] Nev…" at bounding box center [457, 189] width 555 height 163
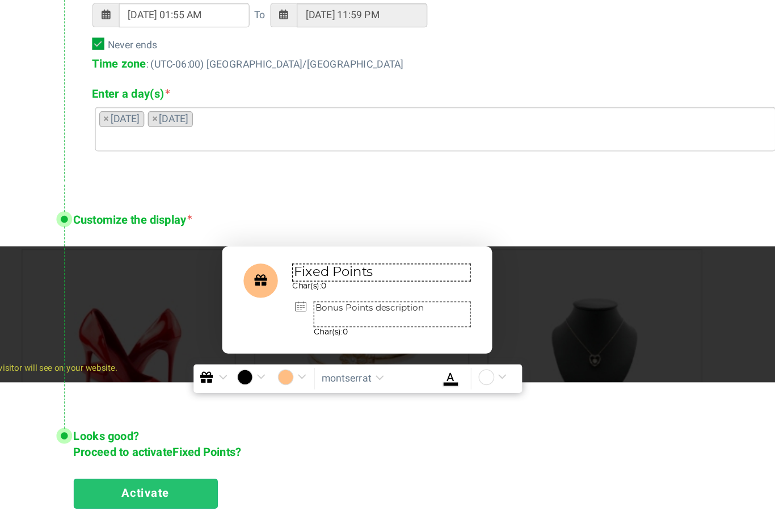
scroll to position [610, 0]
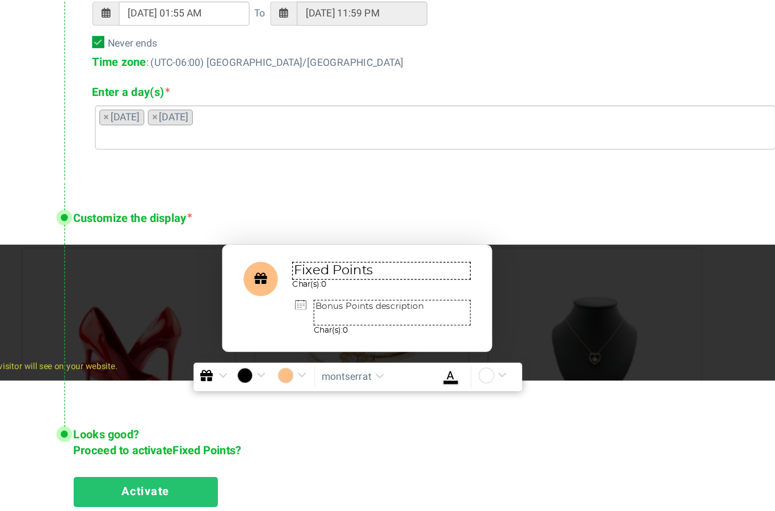
click at [342, 361] on input "#ffbe84" at bounding box center [355, 368] width 26 height 15
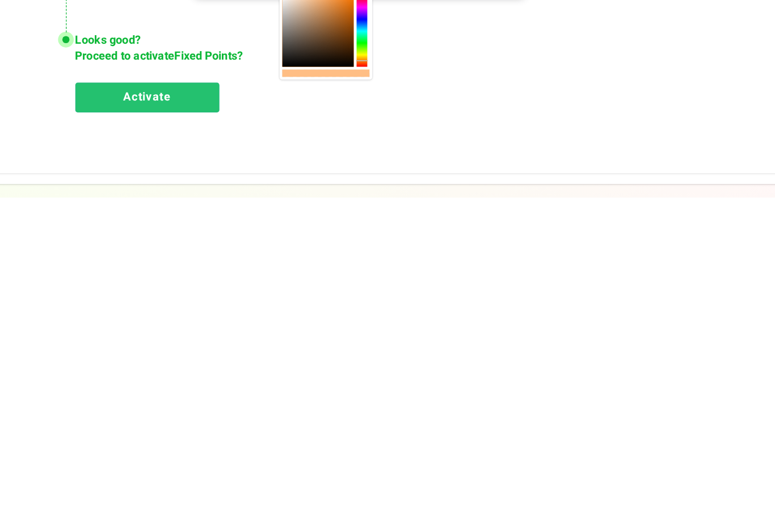
scroll to position [639, 0]
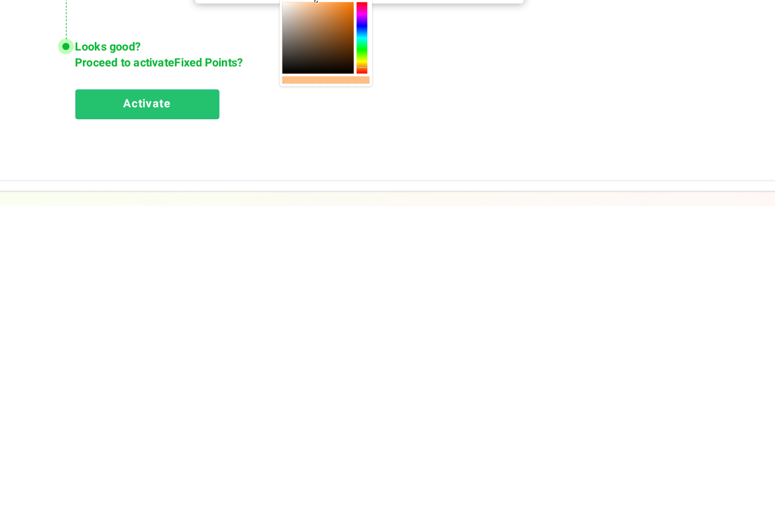
click at [403, 349] on div at bounding box center [407, 377] width 9 height 57
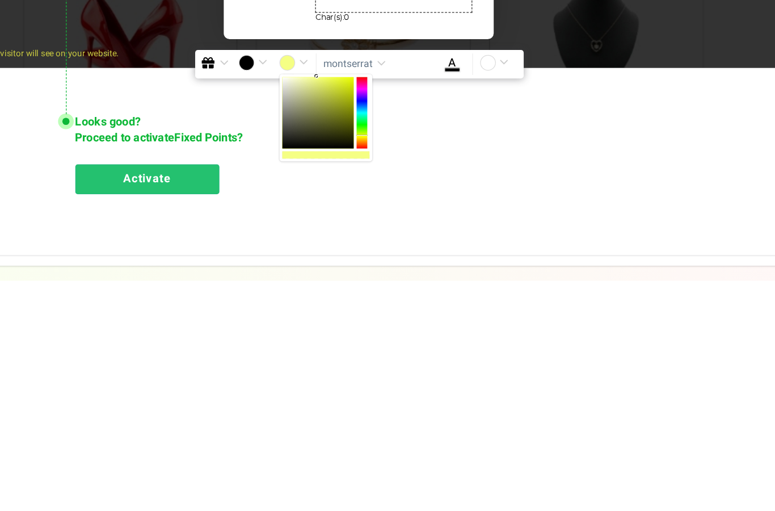
click at [403, 349] on div at bounding box center [407, 377] width 9 height 57
click at [344, 349] on div at bounding box center [372, 377] width 57 height 57
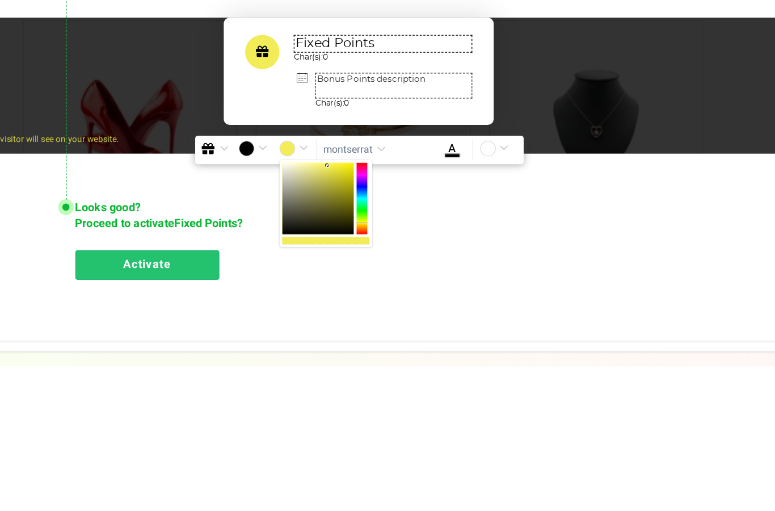
click at [344, 349] on div at bounding box center [372, 377] width 57 height 57
type input "#f5ee4a"
click at [370, 277] on textarea "Bonus Points description" at bounding box center [432, 287] width 125 height 20
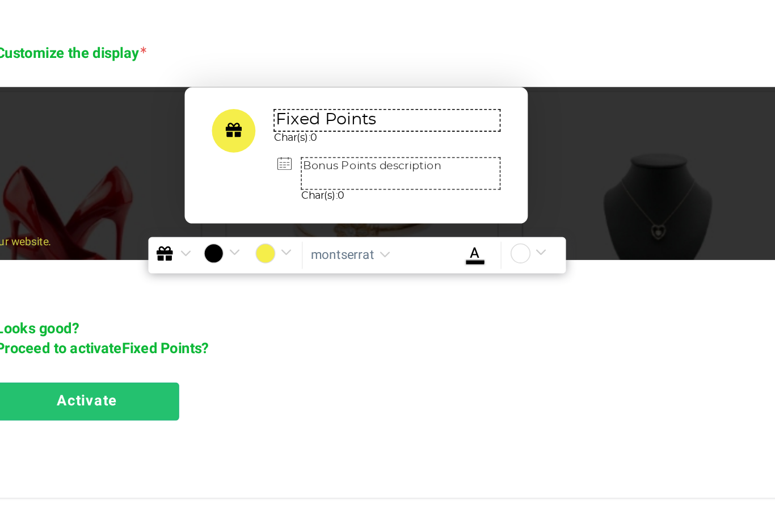
scroll to position [627, 0]
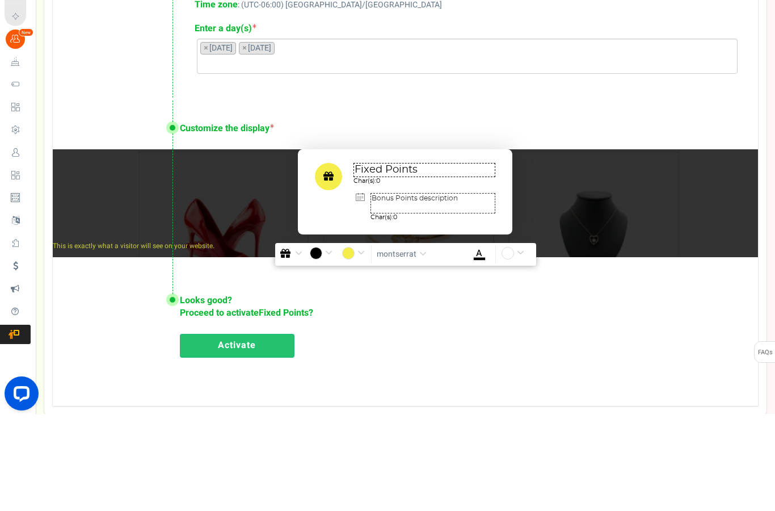
click at [432, 260] on textarea "Fixed Points" at bounding box center [424, 267] width 142 height 14
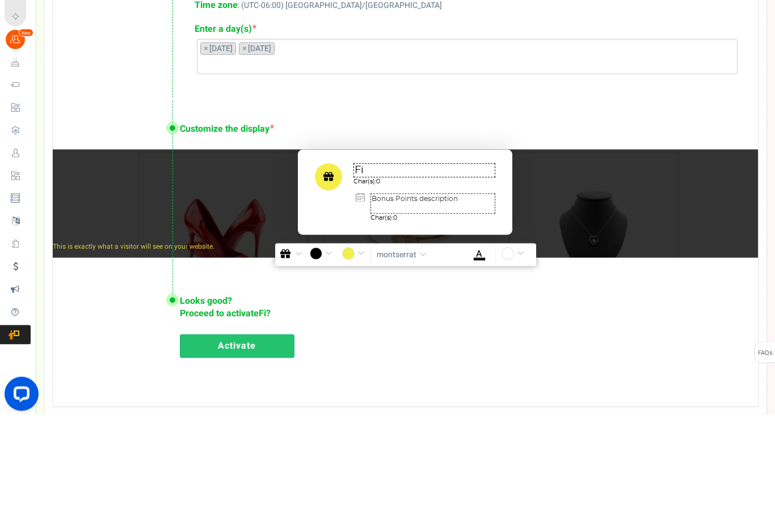
type textarea "F"
click at [461, 290] on textarea "Bonus Points description" at bounding box center [432, 300] width 125 height 20
click at [449, 246] on div "Scout Bee Bonus Char(s): 0 Bonus Points description Char(s): 0" at bounding box center [405, 288] width 214 height 85
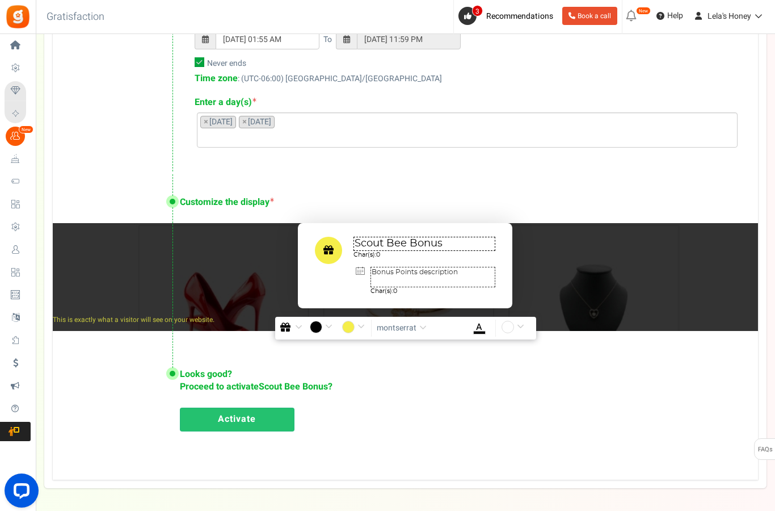
click at [447, 247] on textarea "Scout Bee Bonus" at bounding box center [424, 244] width 142 height 14
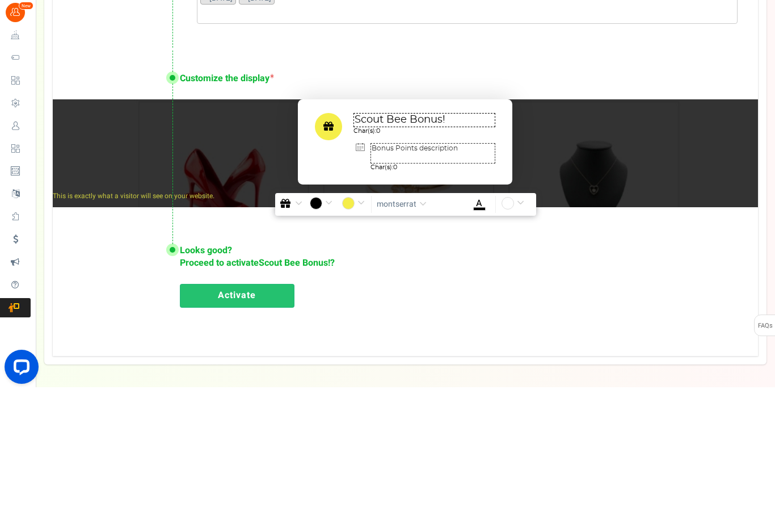
type textarea "Scout Bee Bonus!"
click at [397, 267] on textarea "Bonus Points description" at bounding box center [432, 277] width 125 height 20
click at [381, 267] on textarea "Bonus Points description" at bounding box center [432, 277] width 125 height 20
click at [386, 267] on textarea "Bonus Points description" at bounding box center [432, 277] width 125 height 20
type textarea "S"
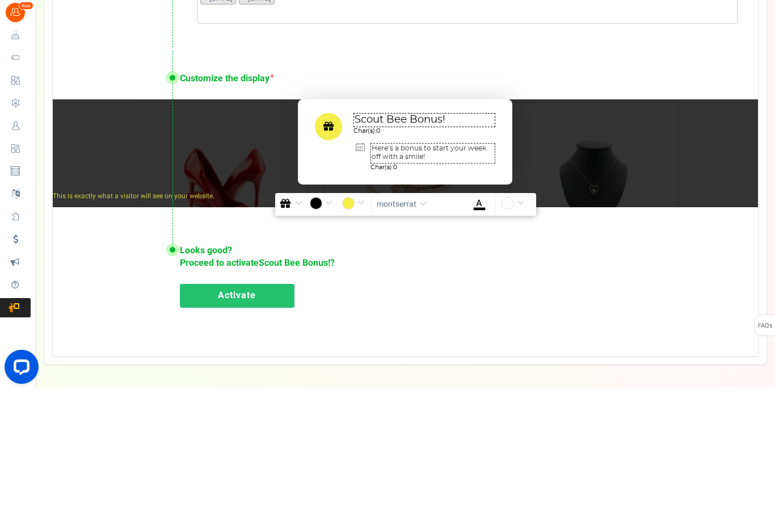
type textarea "Here’s a bonus to start your week off with a smile!"
click at [589, 223] on div "Scout Bee Bonus! Char(s): 0 Here’s a bonus to start your week off with a smile!…" at bounding box center [405, 265] width 705 height 85
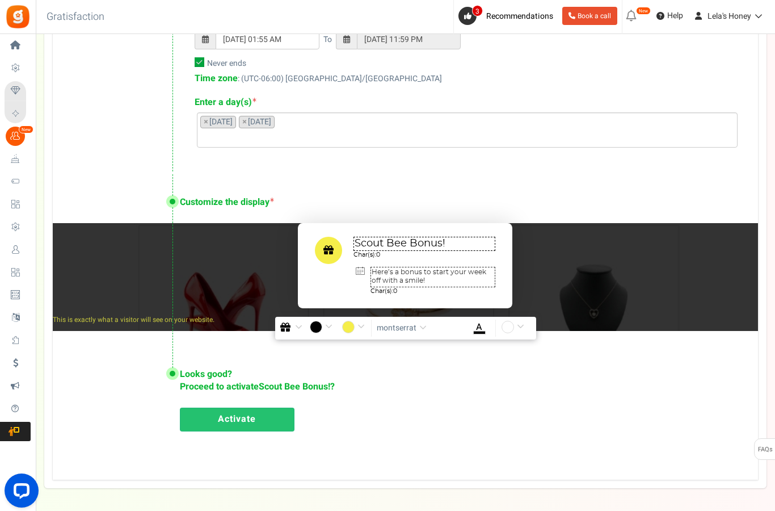
click at [411, 326] on span "montserrat" at bounding box center [397, 327] width 40 height 11
click at [420, 465] on link "Quicksand" at bounding box center [419, 467] width 91 height 23
click at [475, 181] on div "Customize the display Scout Bee Bonus! Char(s): 0 Here’s a bonus to start your …" at bounding box center [405, 258] width 705 height 171
click at [235, 274] on div "Scout Bee Bonus! Char(s): 0 Here’s a bonus to start your week off with a smile!…" at bounding box center [405, 265] width 705 height 85
click at [637, 279] on div "Scout Bee Bonus! Char(s): 0 Here’s a bonus to start your week off with a smile!…" at bounding box center [405, 265] width 705 height 85
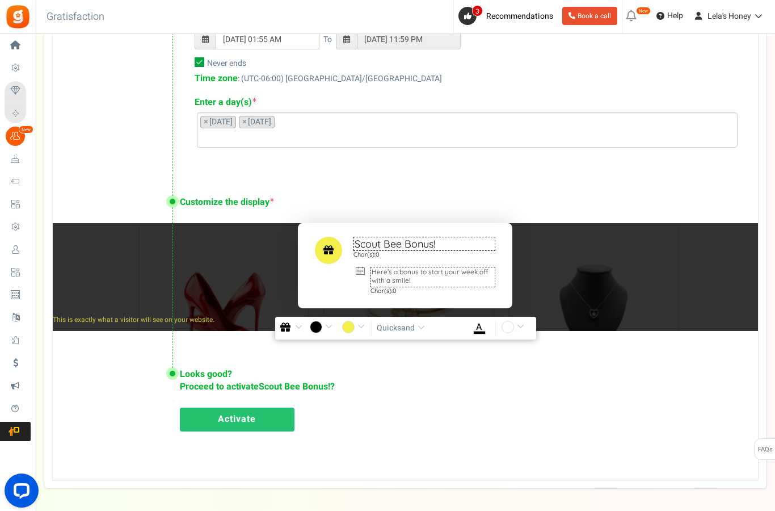
click at [519, 330] on input "#ffffff" at bounding box center [515, 328] width 26 height 15
click at [671, 174] on div "Customize the display Scout Bee Bonus! Char(s): 0 Here’s a bonus to start your …" at bounding box center [405, 258] width 705 height 171
click at [711, 273] on div "Scout Bee Bonus! Char(s): 0 Here’s a bonus to start your week off with a smile!…" at bounding box center [405, 265] width 705 height 85
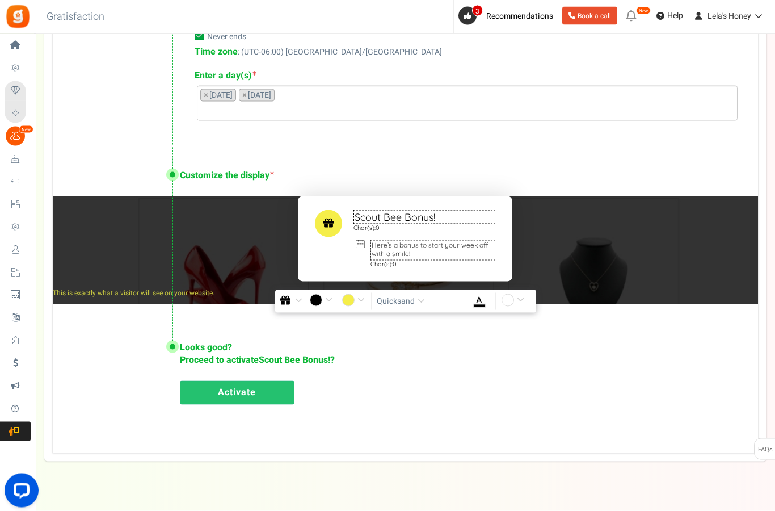
scroll to position [679, 0]
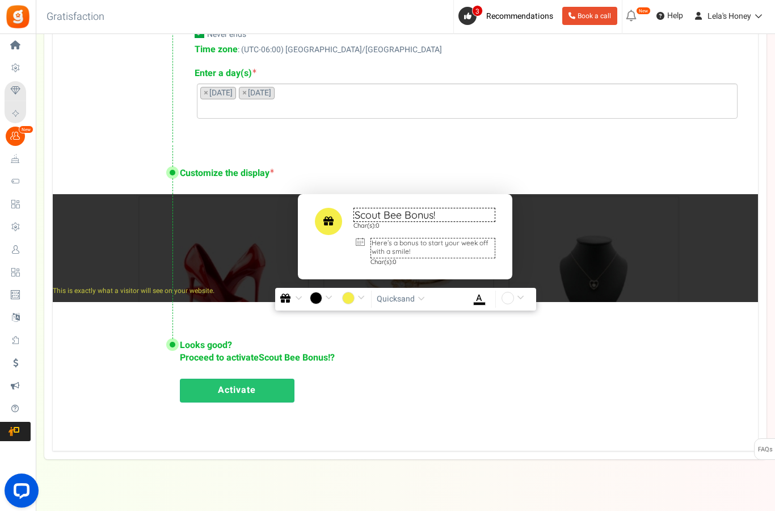
click at [94, 241] on div "Scout Bee Bonus! Char(s): 0 Here’s a bonus to start your week off with a smile!…" at bounding box center [405, 236] width 705 height 85
click at [98, 280] on div "Scout Bee Bonus! Char(s): 0 Here’s a bonus to start your week off with a smile!…" at bounding box center [405, 248] width 705 height 108
click at [235, 386] on link "Activate" at bounding box center [237, 390] width 115 height 24
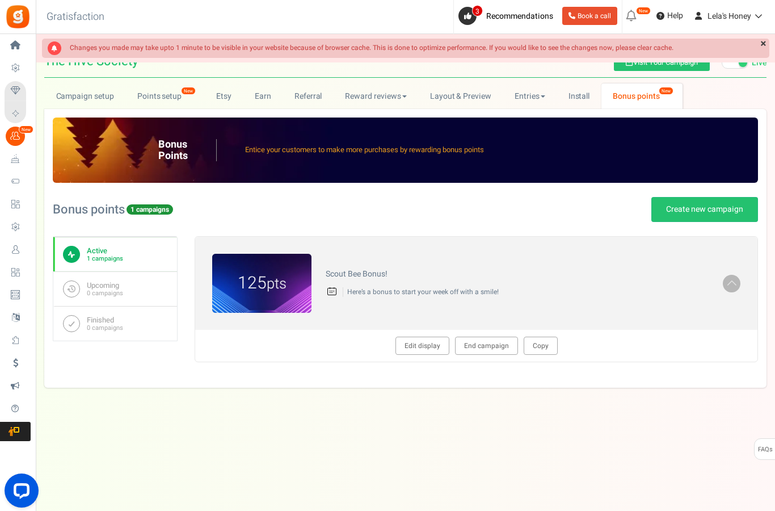
scroll to position [35, 0]
click at [252, 261] on img at bounding box center [261, 283] width 99 height 59
click at [433, 336] on link "Edit display" at bounding box center [422, 345] width 54 height 18
type textarea "Scout Bee Bonus!"
type textarea "Here’s a bonus to start your week off with a smile!"
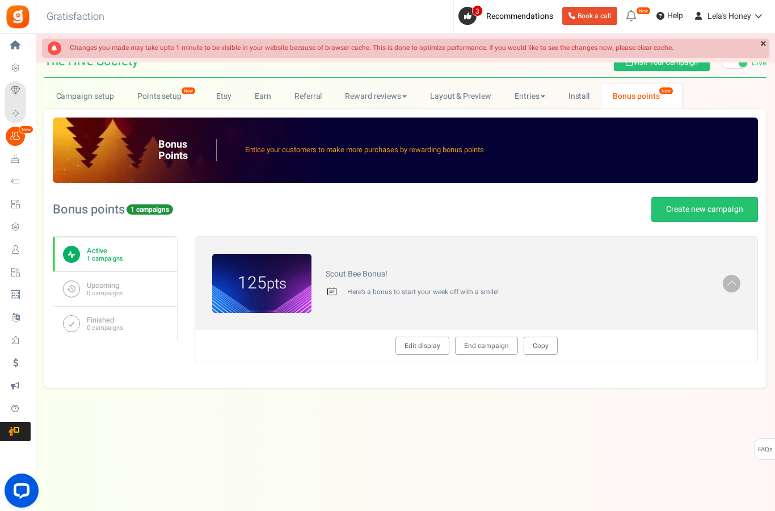
type input "#f5ee4a"
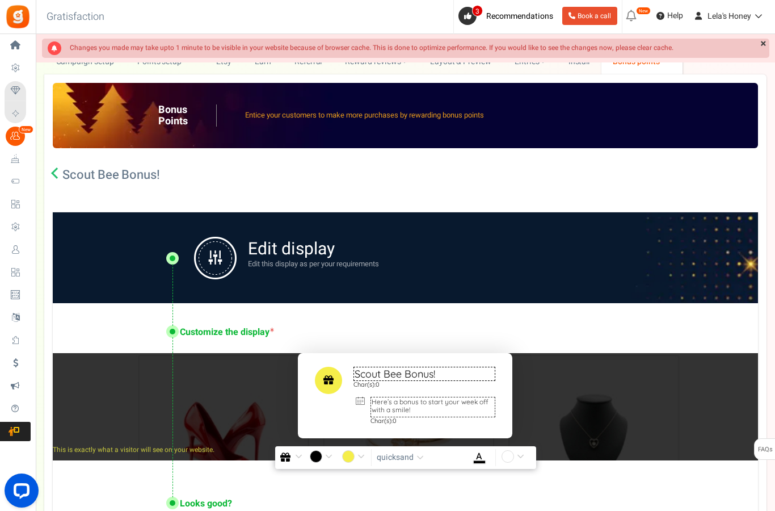
click at [213, 259] on img at bounding box center [215, 258] width 43 height 43
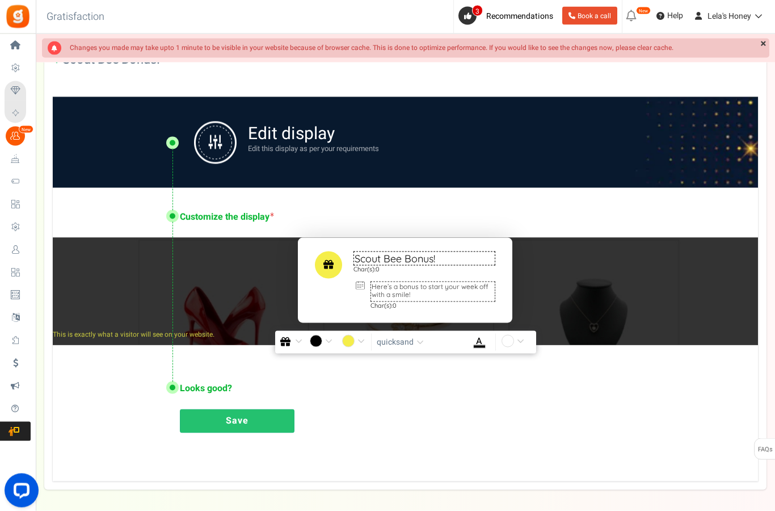
scroll to position [151, 0]
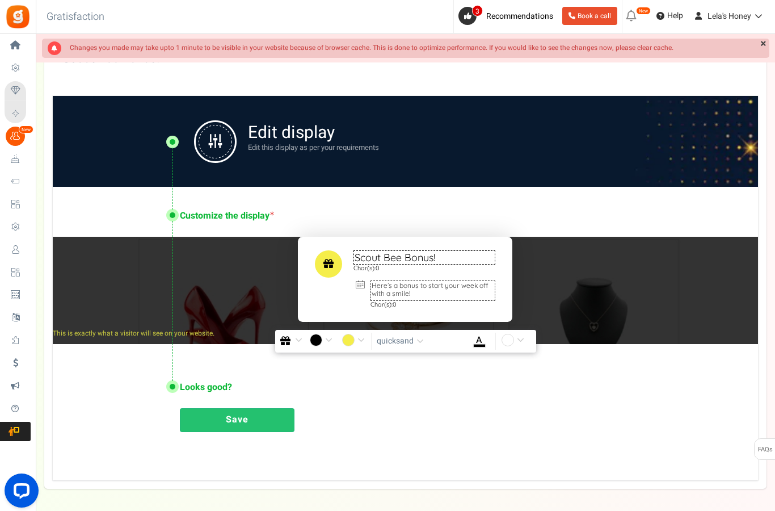
click at [221, 138] on img at bounding box center [215, 141] width 43 height 43
click at [711, 306] on div "Scout Bee Bonus! Char(s): 0 Here’s a bonus to start your week off with a smile!…" at bounding box center [405, 279] width 705 height 85
click at [715, 302] on div "Scout Bee Bonus! Char(s): 0 Here’s a bonus to start your week off with a smile!…" at bounding box center [405, 279] width 705 height 85
click at [80, 288] on div "Scout Bee Bonus! Char(s): 0 Here’s a bonus to start your week off with a smile!…" at bounding box center [405, 279] width 705 height 85
click at [698, 304] on div "Scout Bee Bonus! Char(s): 0 Here’s a bonus to start your week off with a smile!…" at bounding box center [405, 279] width 705 height 85
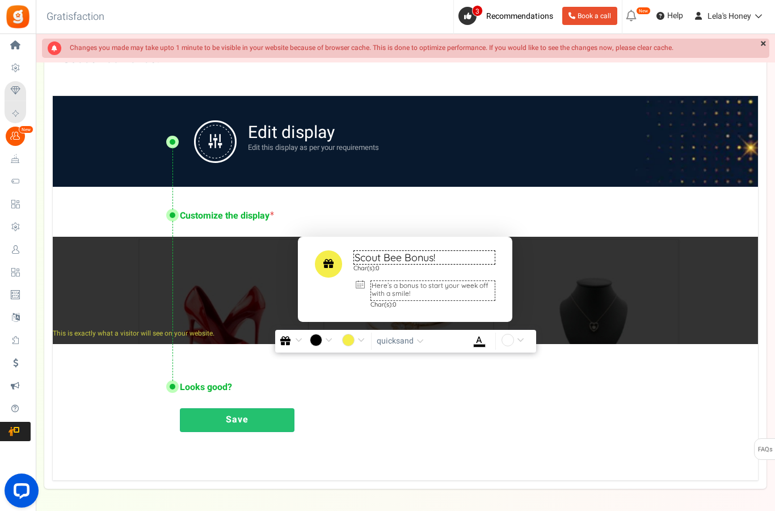
click at [722, 292] on div "Scout Bee Bonus! Char(s): 0 Here’s a bonus to start your week off with a smile!…" at bounding box center [405, 279] width 705 height 85
click at [77, 287] on div "Scout Bee Bonus! Char(s): 0 Here’s a bonus to start your week off with a smile!…" at bounding box center [405, 279] width 705 height 85
click at [684, 309] on div "Scout Bee Bonus! Char(s): 0 Here’s a bonus to start your week off with a smile!…" at bounding box center [405, 279] width 705 height 85
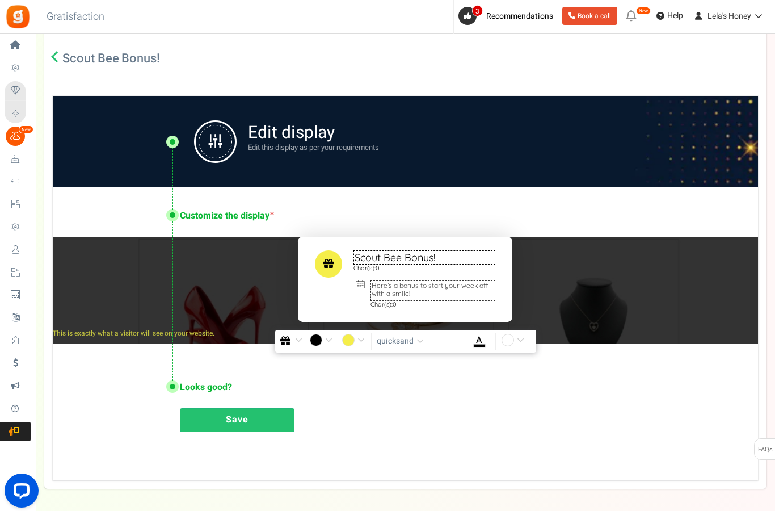
click at [213, 144] on img at bounding box center [215, 141] width 43 height 43
click at [245, 422] on link "Save" at bounding box center [237, 420] width 115 height 24
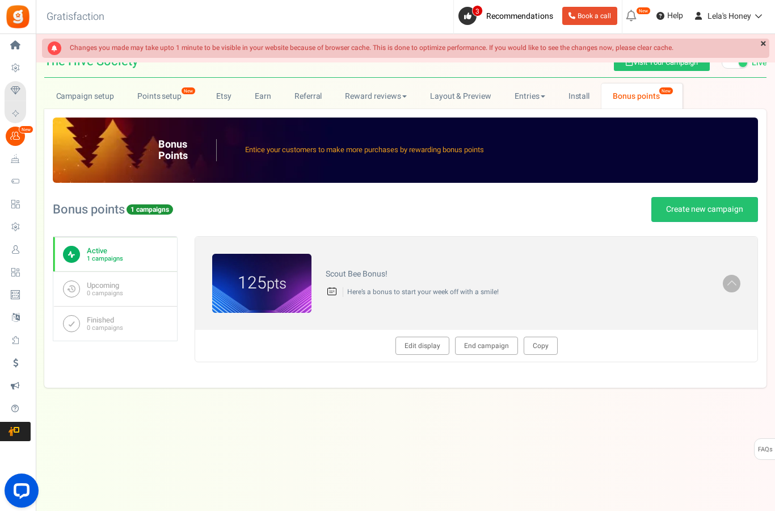
scroll to position [35, 0]
click at [703, 41] on div "Changes you made may take upto 1 minute to be visible in your website because o…" at bounding box center [405, 48] width 727 height 19
click at [763, 43] on link "×" at bounding box center [763, 44] width 12 height 11
